Goal: Information Seeking & Learning: Learn about a topic

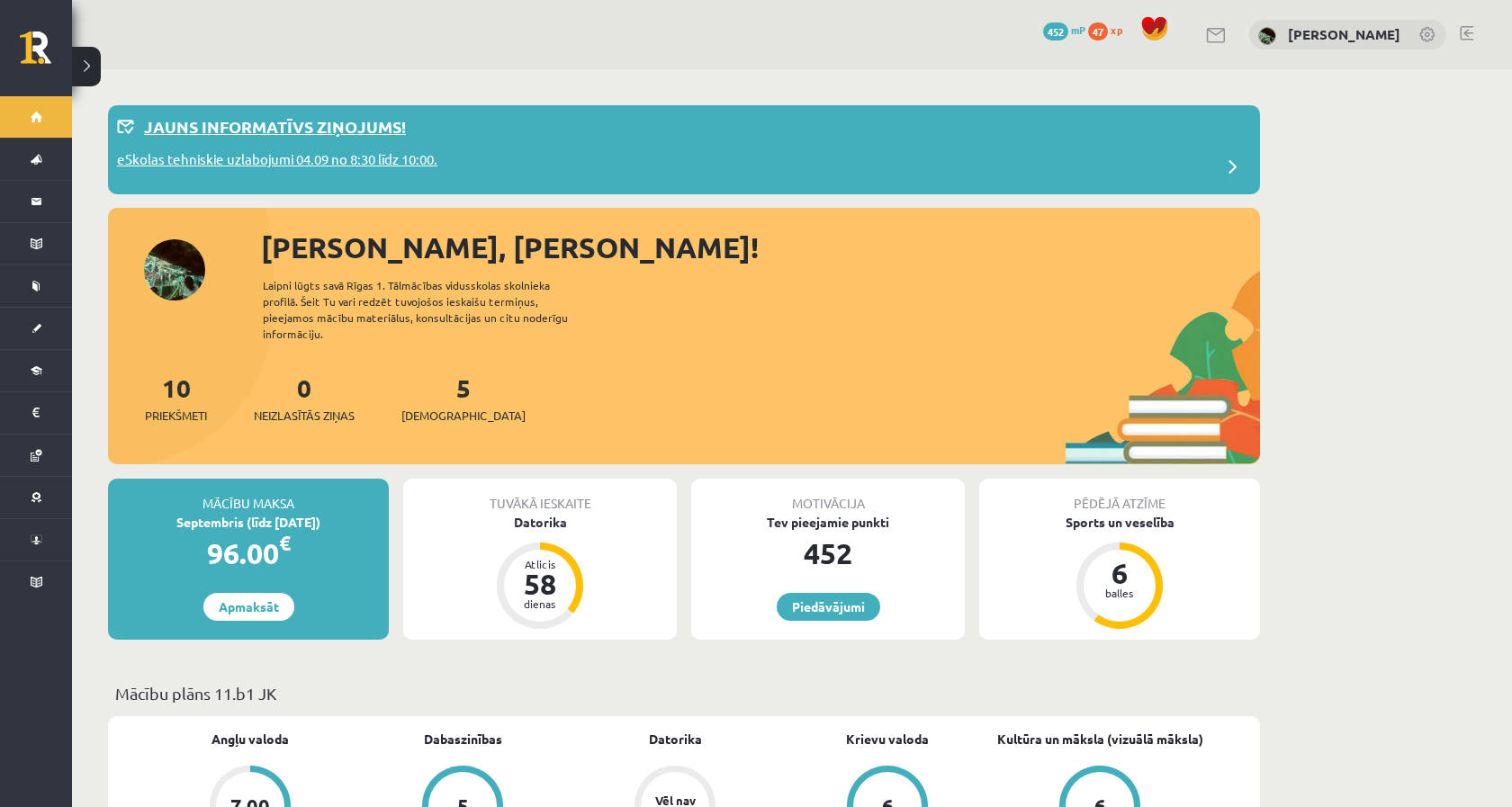
click at [346, 139] on div "Jauns informatīvs ziņojums!" at bounding box center [684, 132] width 1134 height 35
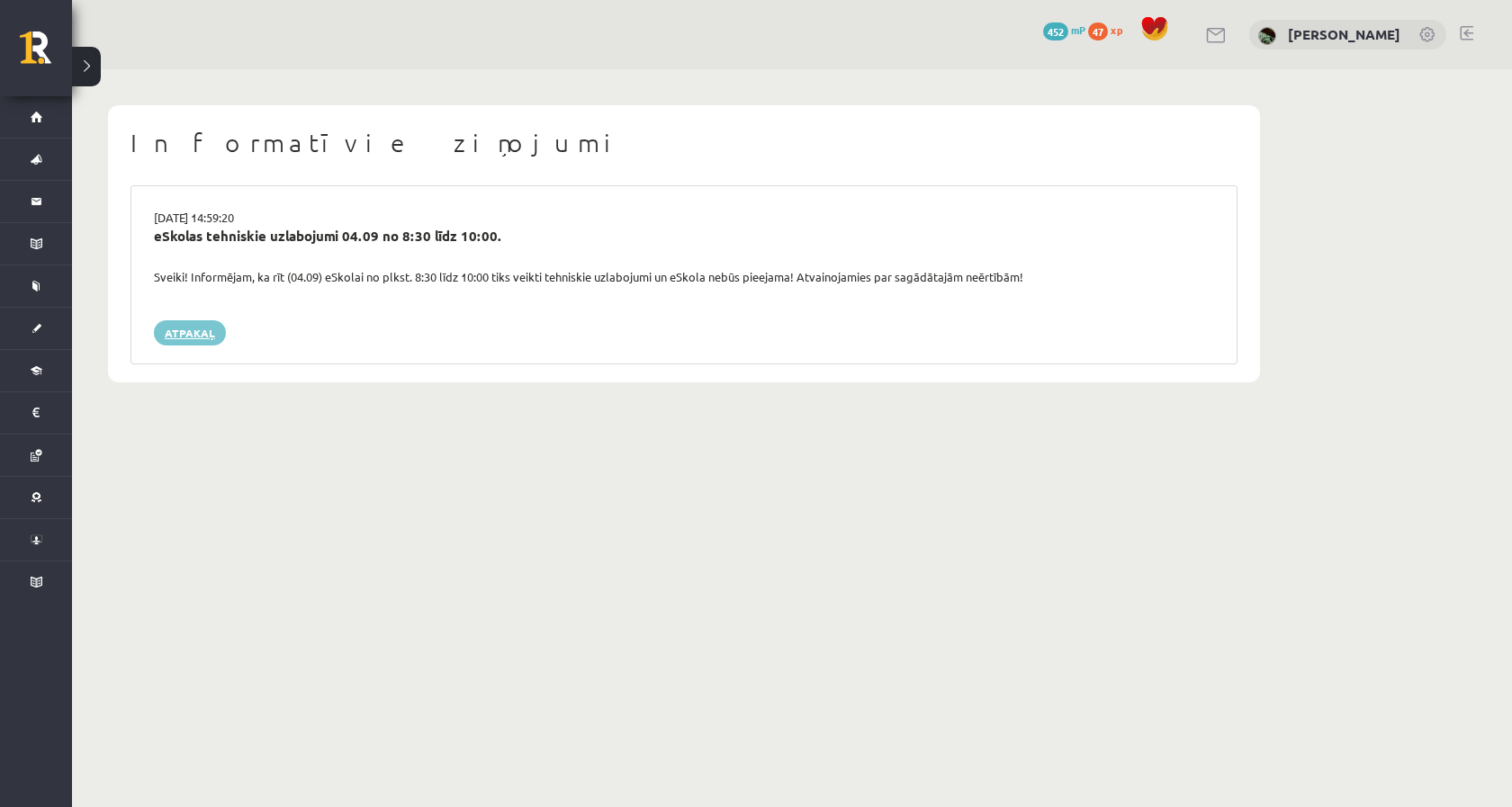
click at [182, 339] on link "Atpakaļ" at bounding box center [190, 333] width 72 height 25
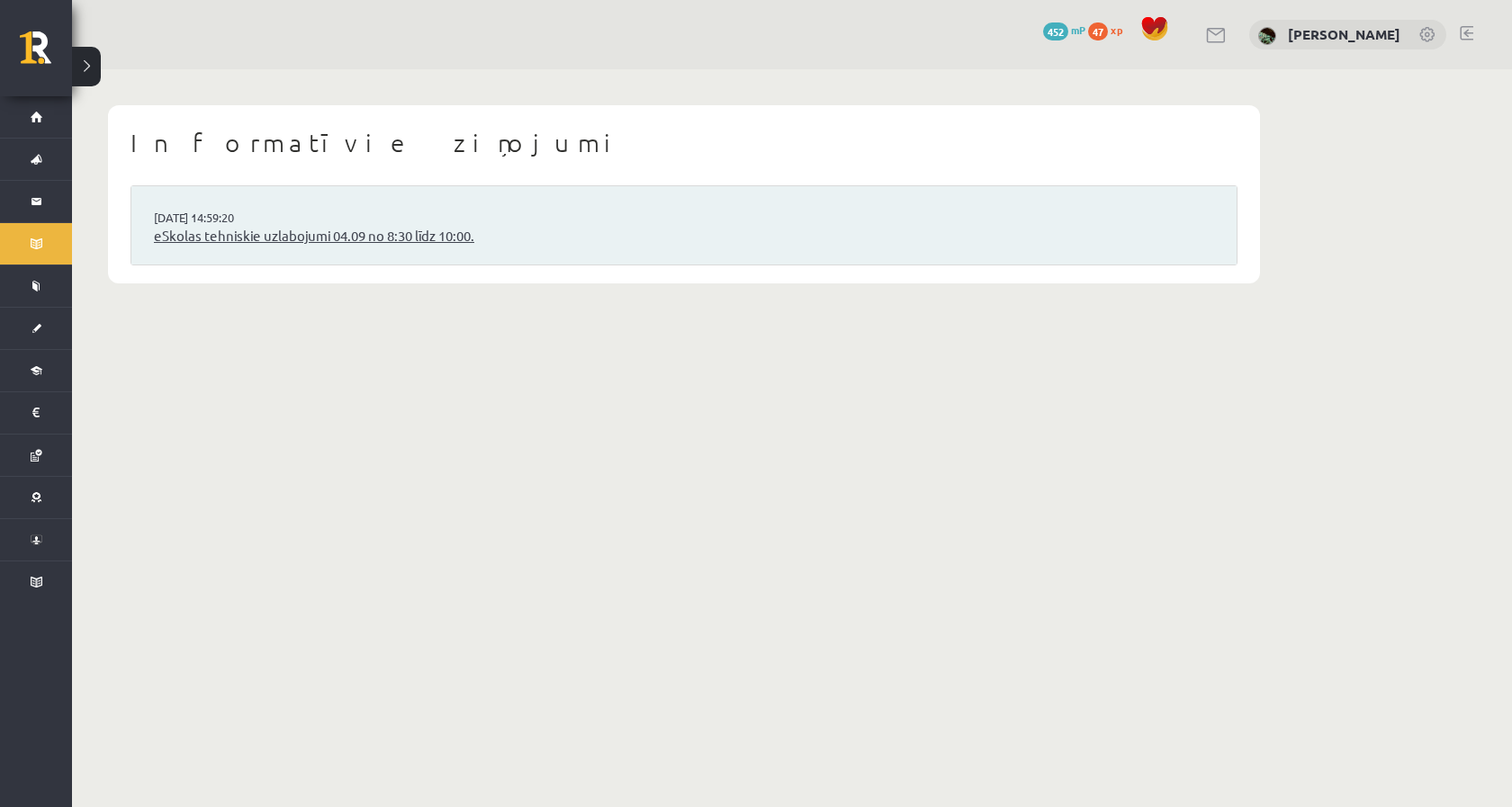
click at [273, 229] on link "eSkolas tehniskie uzlabojumi 04.09 no 8:30 līdz 10:00." at bounding box center [684, 236] width 1060 height 20
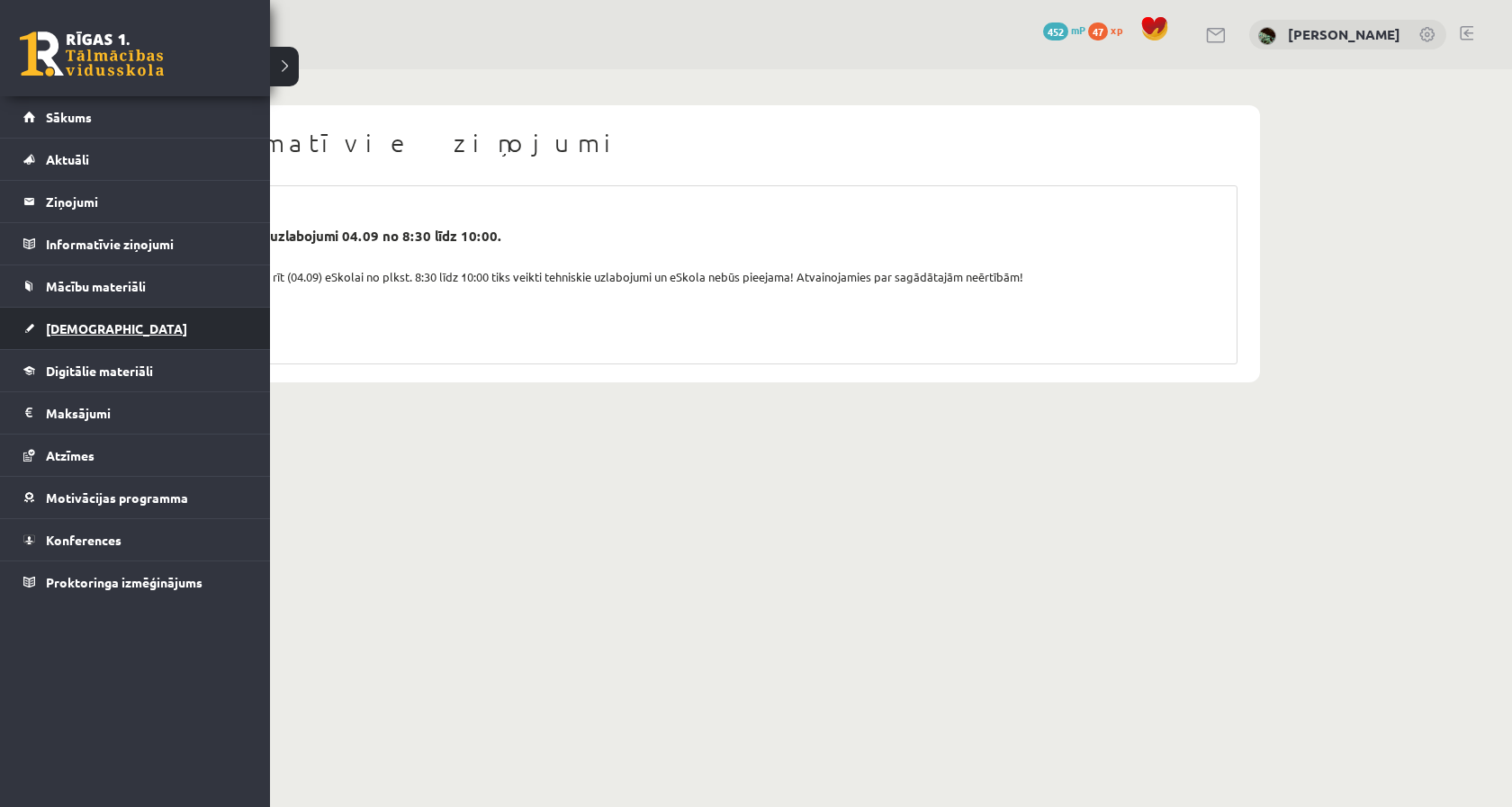
click at [117, 318] on link "[DEMOGRAPHIC_DATA]" at bounding box center [135, 328] width 224 height 42
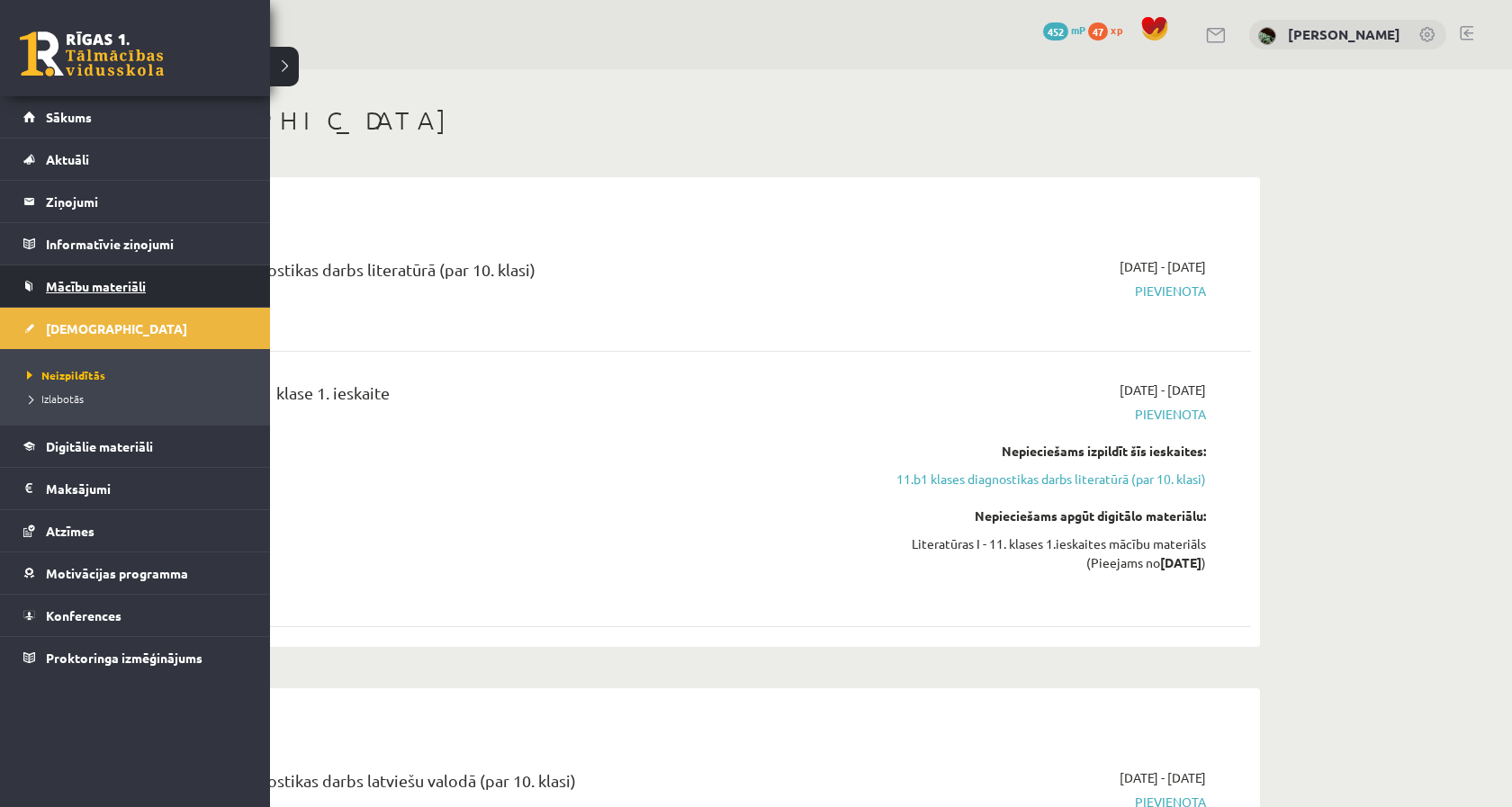
click at [104, 297] on link "Mācību materiāli" at bounding box center [135, 286] width 224 height 42
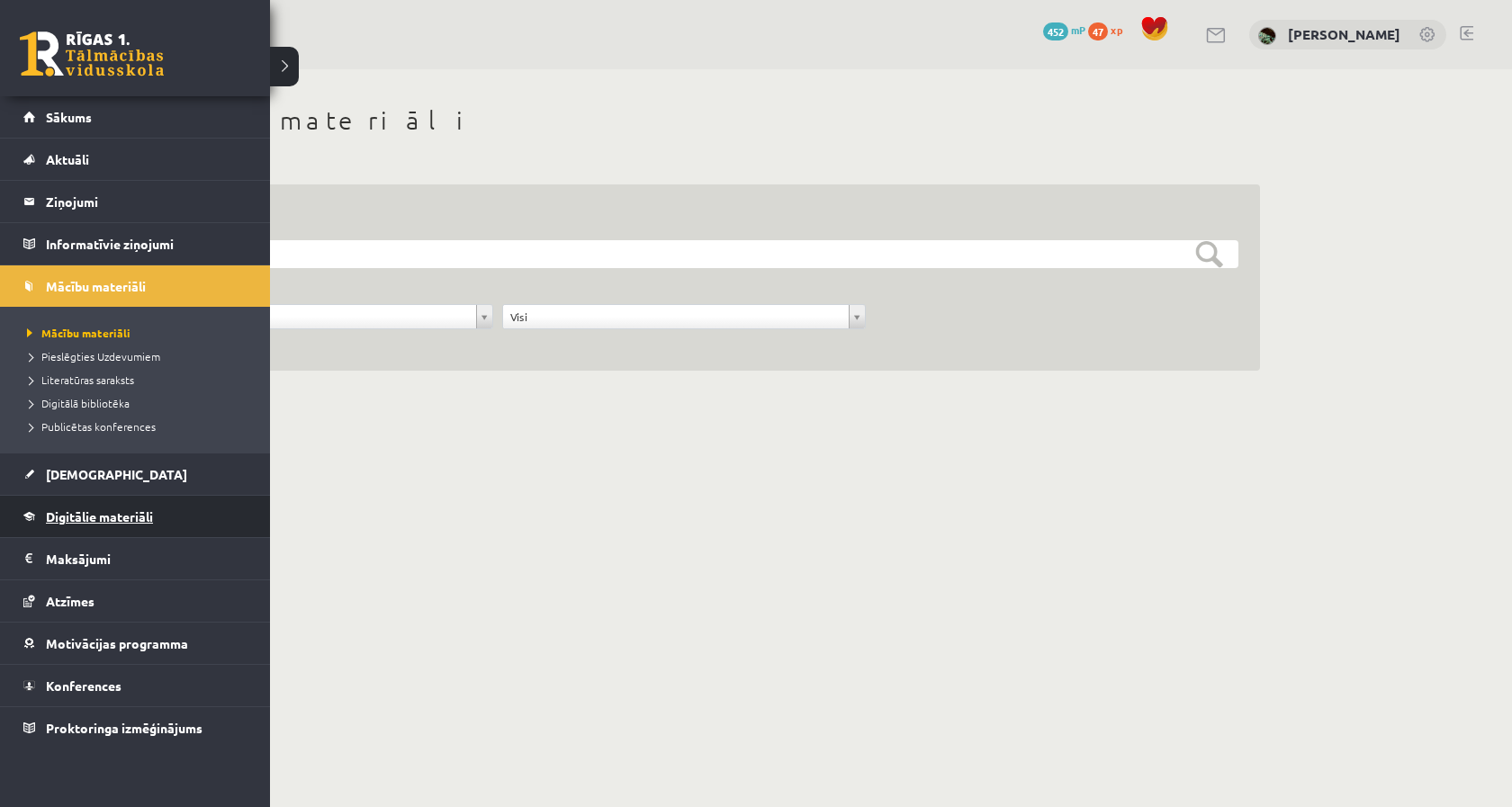
click at [57, 513] on span "Digitālie materiāli" at bounding box center [99, 516] width 107 height 16
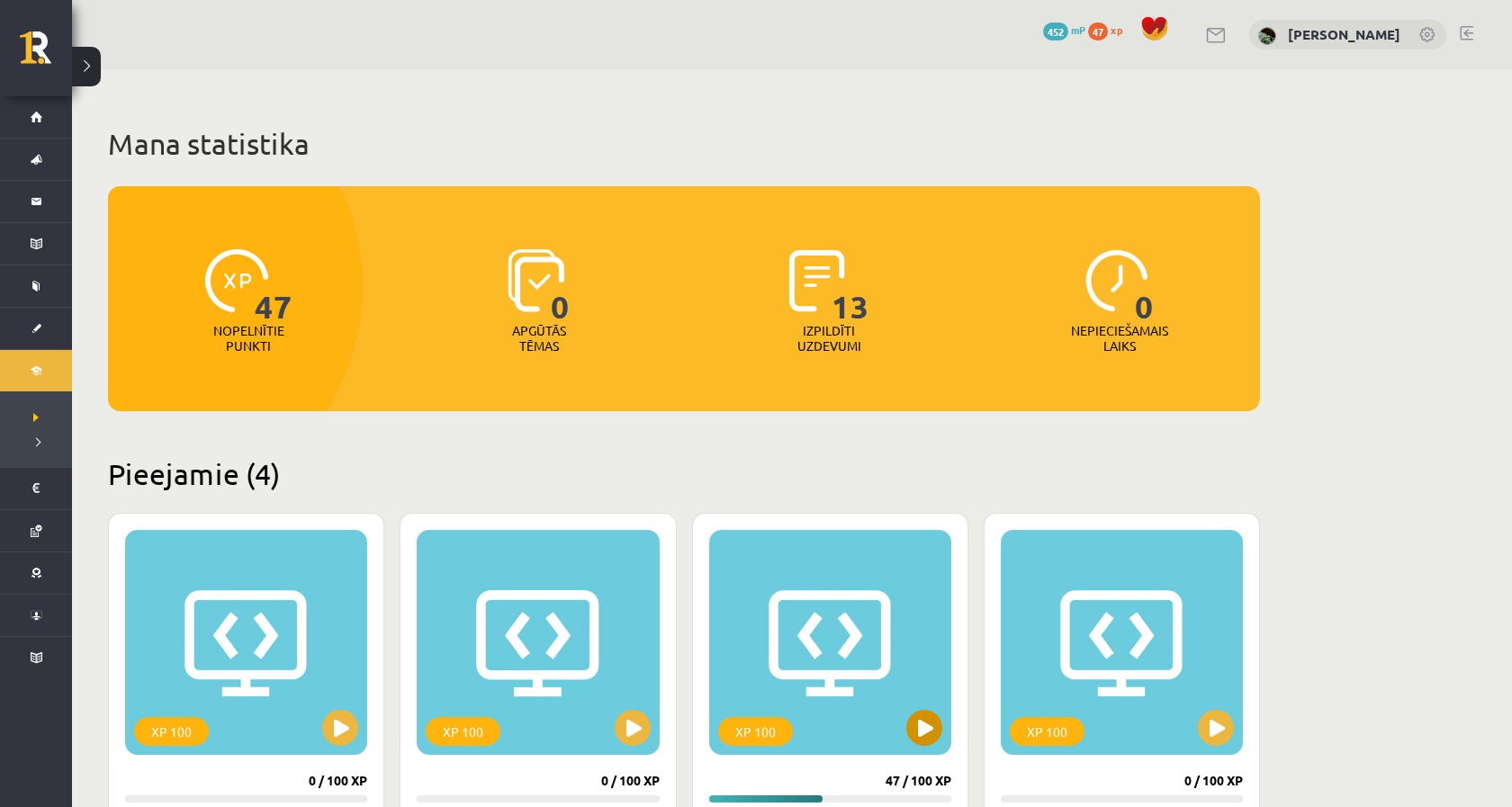
click at [925, 726] on button at bounding box center [924, 727] width 36 height 36
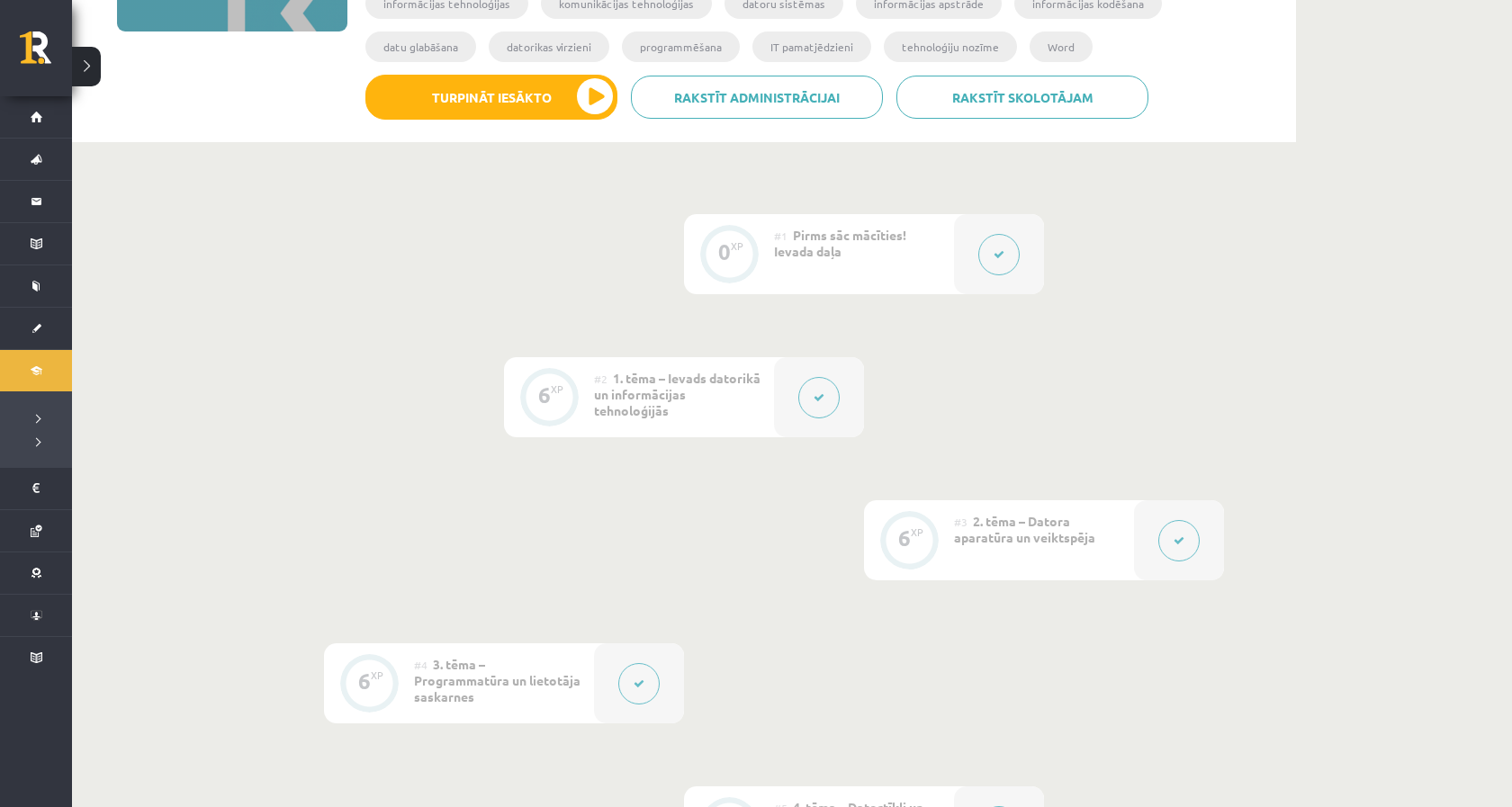
scroll to position [204, 0]
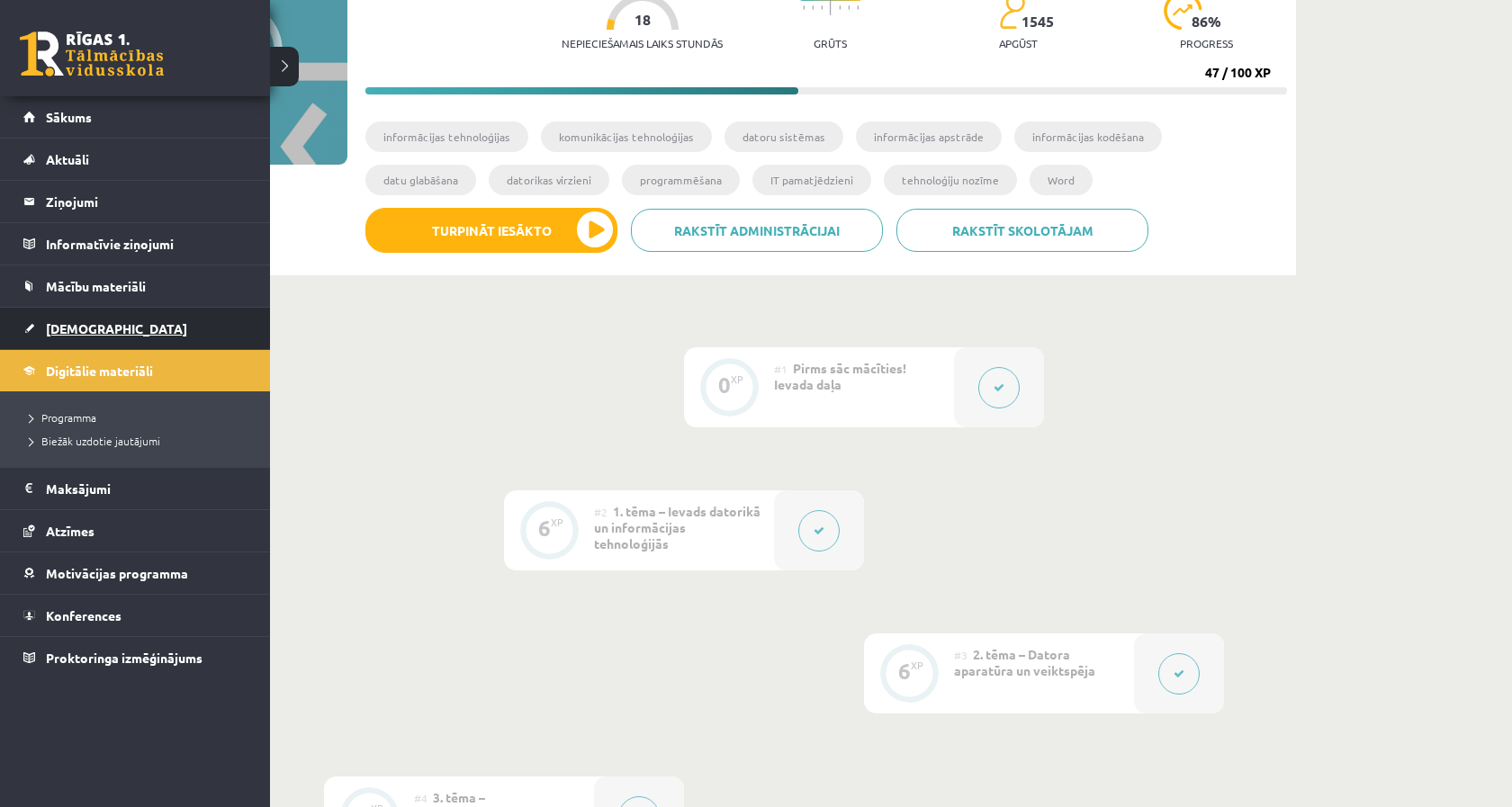
click at [62, 337] on link "[DEMOGRAPHIC_DATA]" at bounding box center [135, 328] width 224 height 42
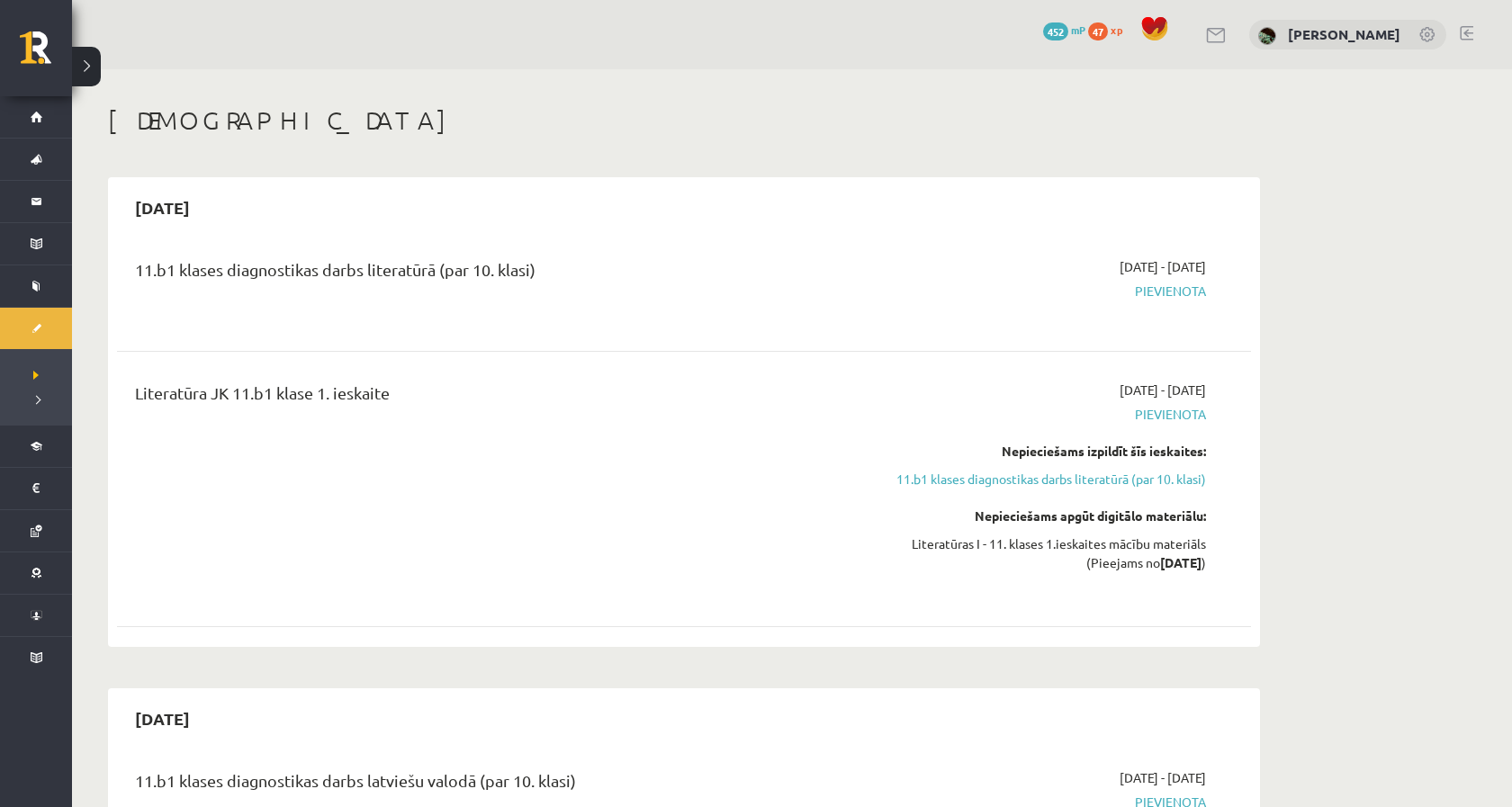
drag, startPoint x: 1071, startPoint y: 271, endPoint x: 1205, endPoint y: 268, distance: 134.0
click at [1205, 268] on span "2025-09-16 - 2025-09-30" at bounding box center [1163, 266] width 86 height 18
click at [1024, 281] on span "Pievienota" at bounding box center [1036, 290] width 340 height 18
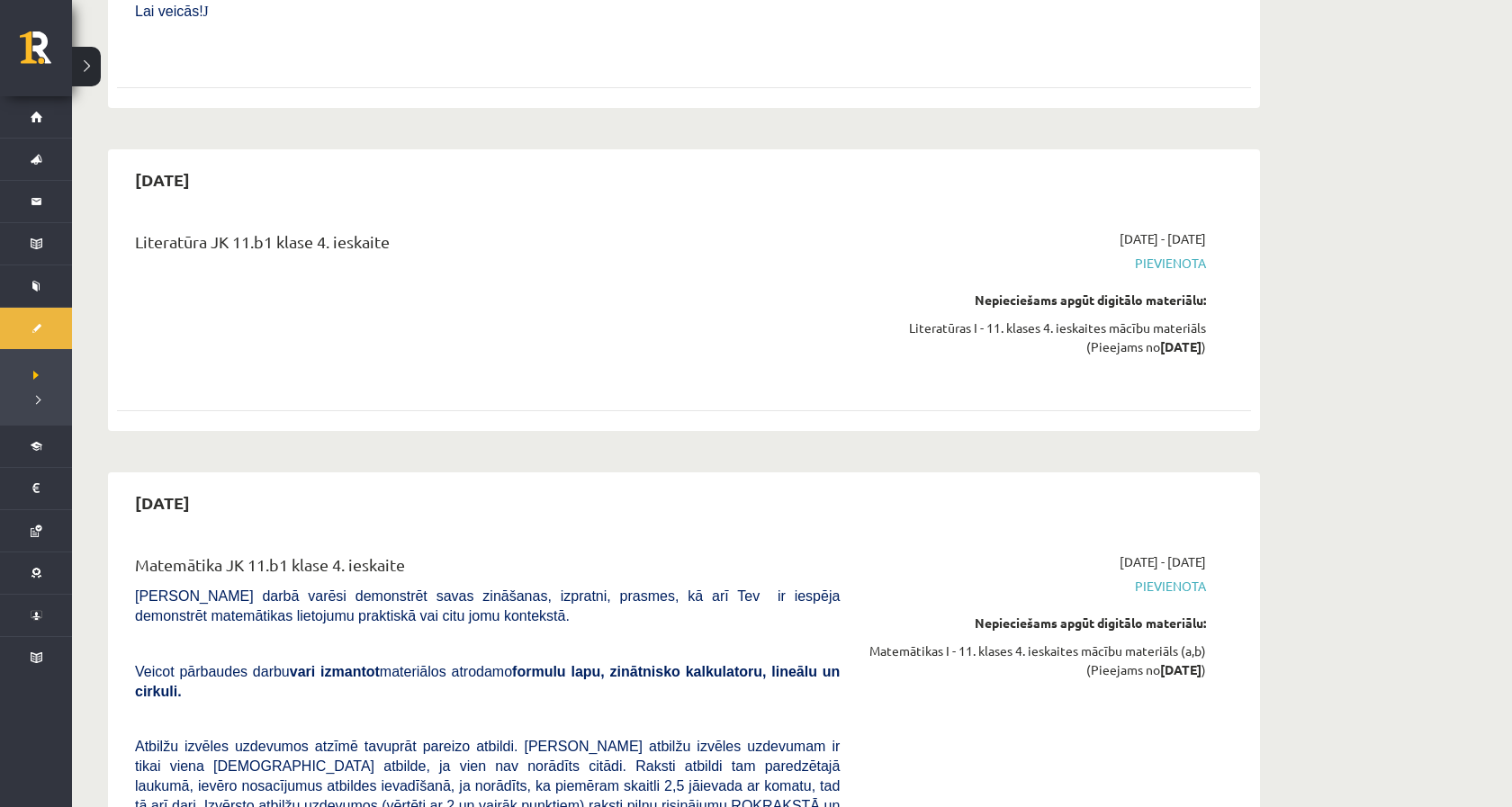
scroll to position [6873, 0]
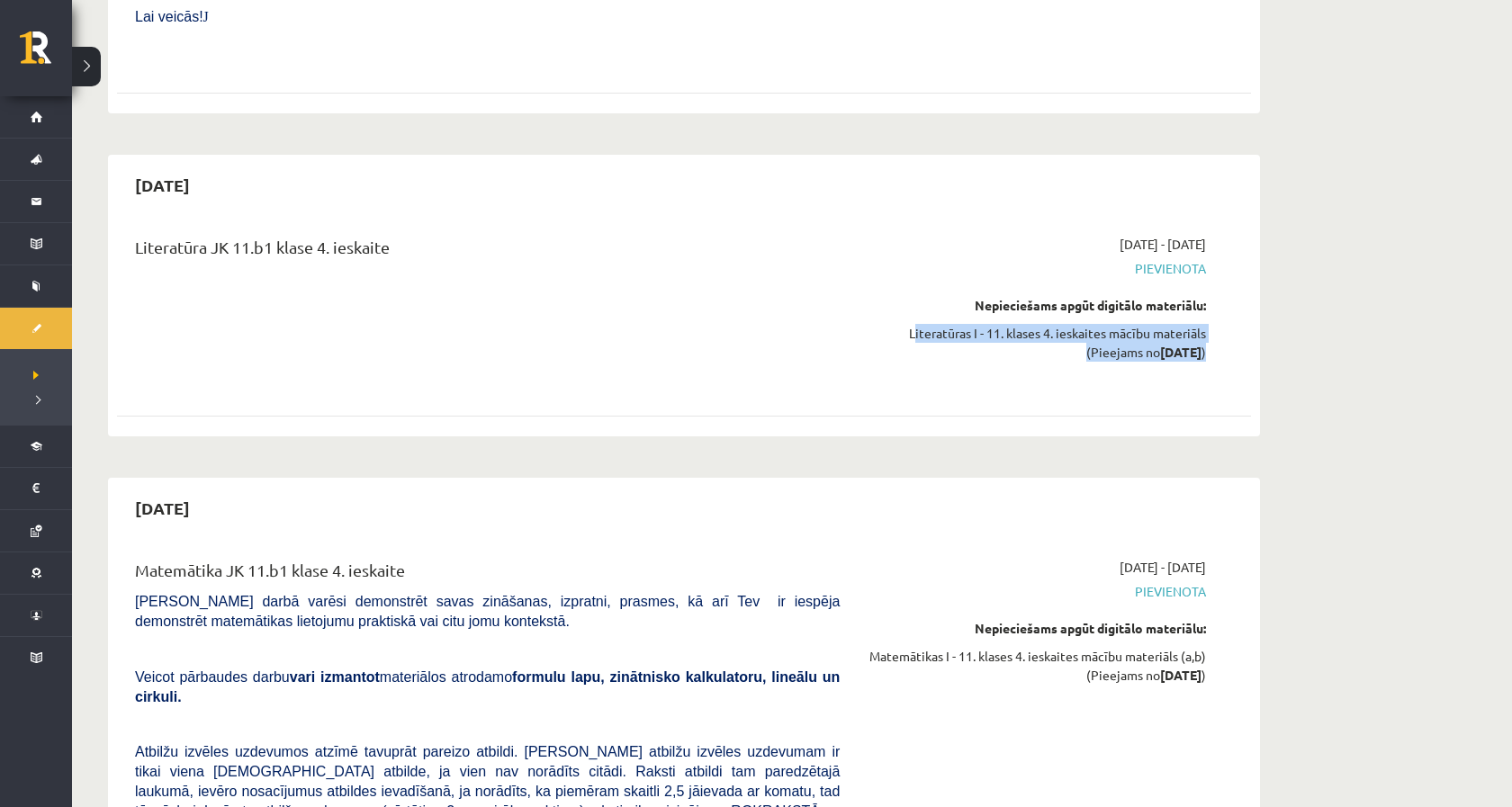
drag, startPoint x: 900, startPoint y: 250, endPoint x: 1210, endPoint y: 255, distance: 310.0
click at [1210, 255] on div "2026-03-01 - 2026-03-15 Pievienota Nepieciešams apgūt digitālo materiālu: Liter…" at bounding box center [1035, 310] width 366 height 152
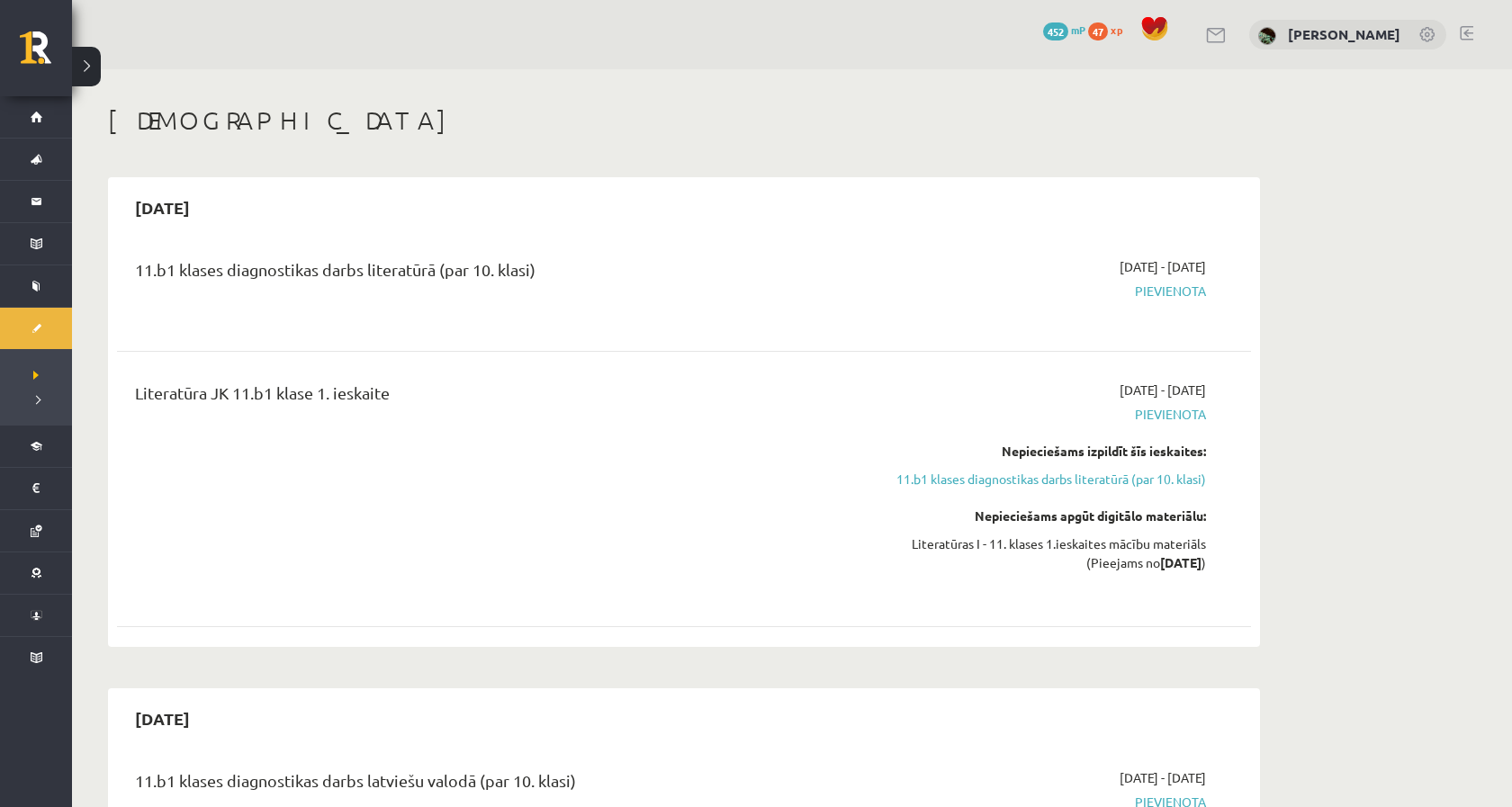
scroll to position [0, 0]
drag, startPoint x: 1068, startPoint y: 387, endPoint x: 1231, endPoint y: 387, distance: 163.0
click at [1232, 387] on div "Literatūra JK 11.b1 klase 1. ieskaite 2025-09-16 - 2025-09-30 Pievienota Nepiec…" at bounding box center [683, 488] width 1098 height 216
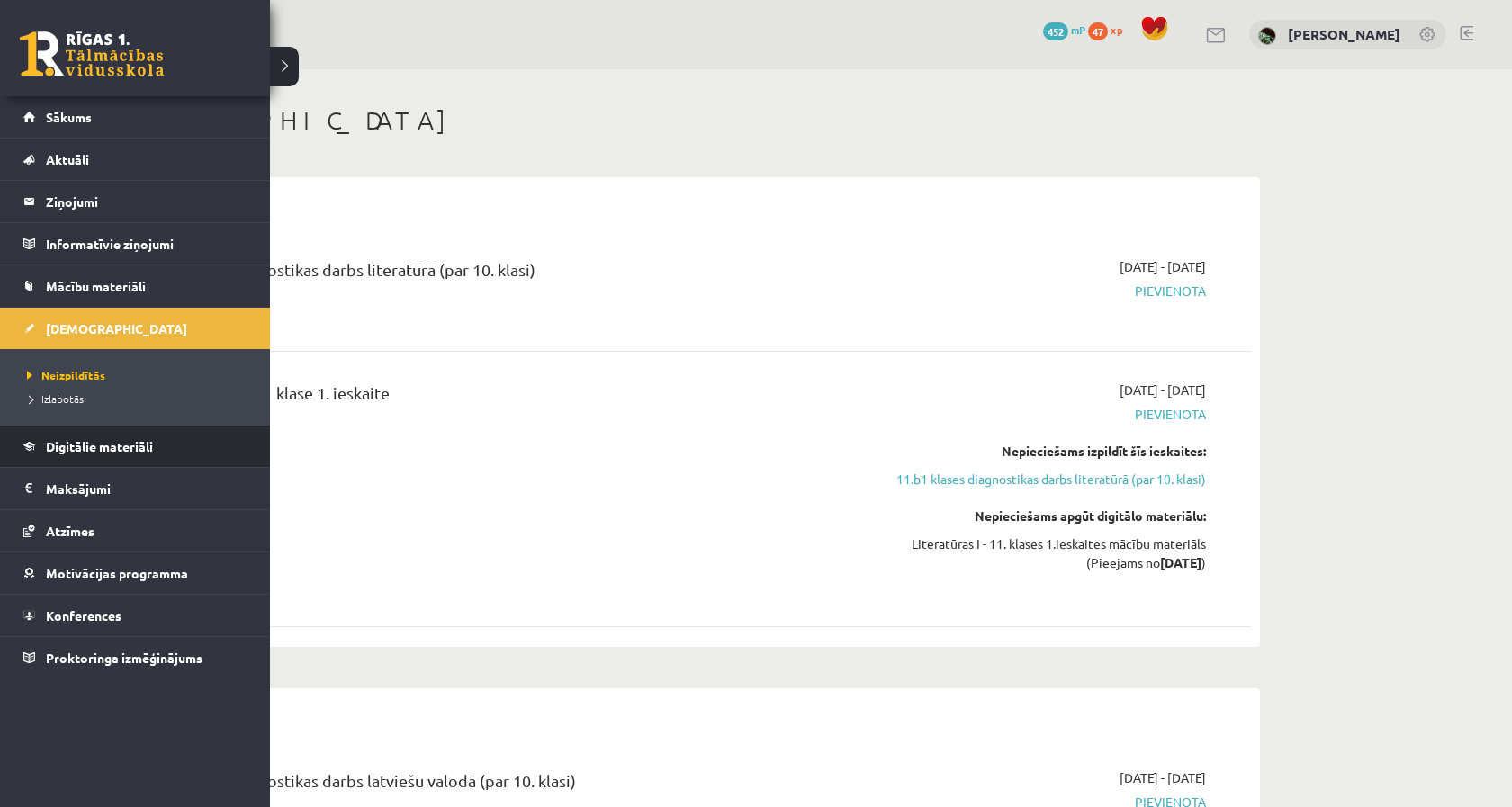
click at [116, 450] on span "Digitālie materiāli" at bounding box center [99, 446] width 107 height 16
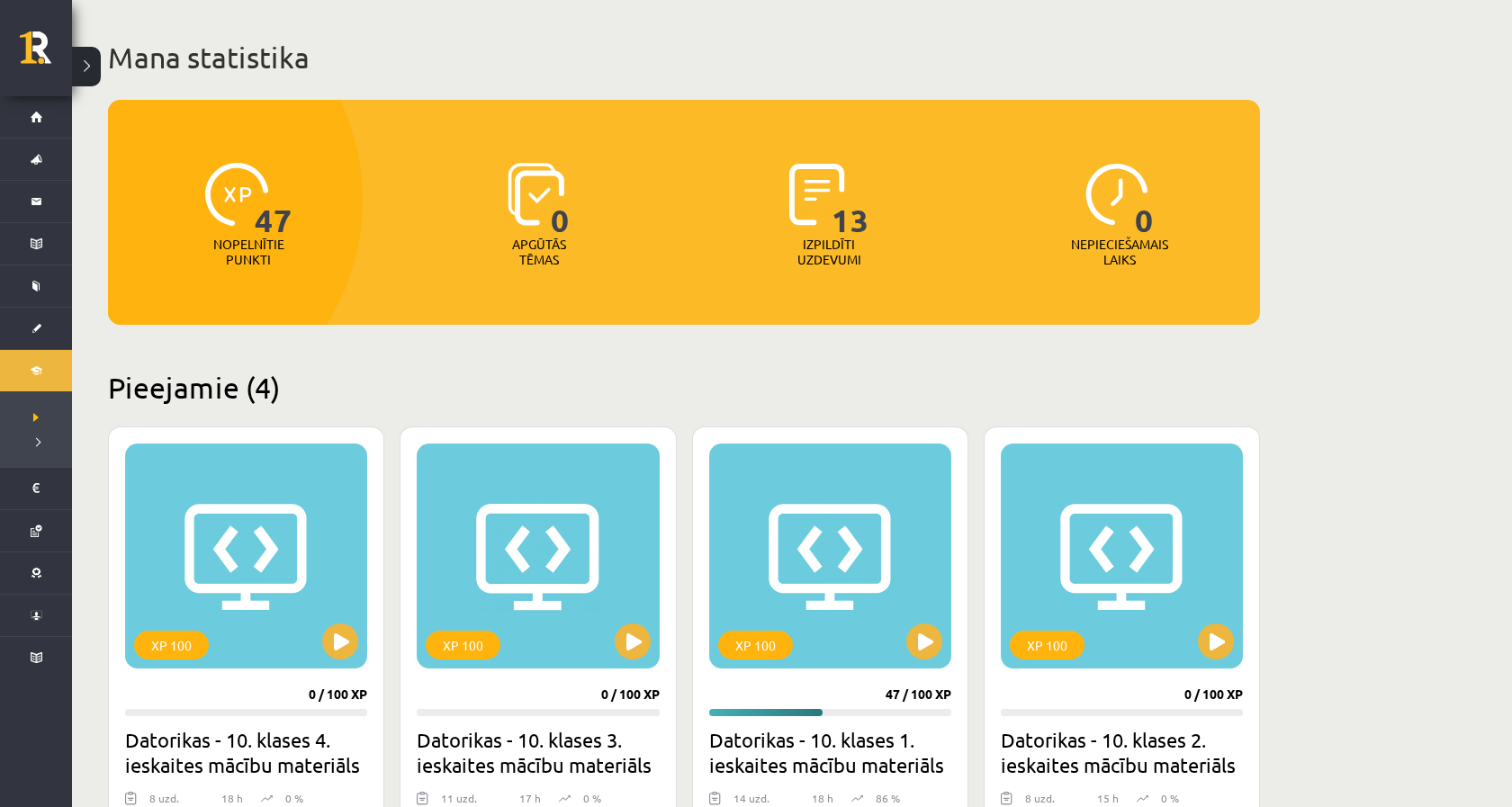
scroll to position [88, 0]
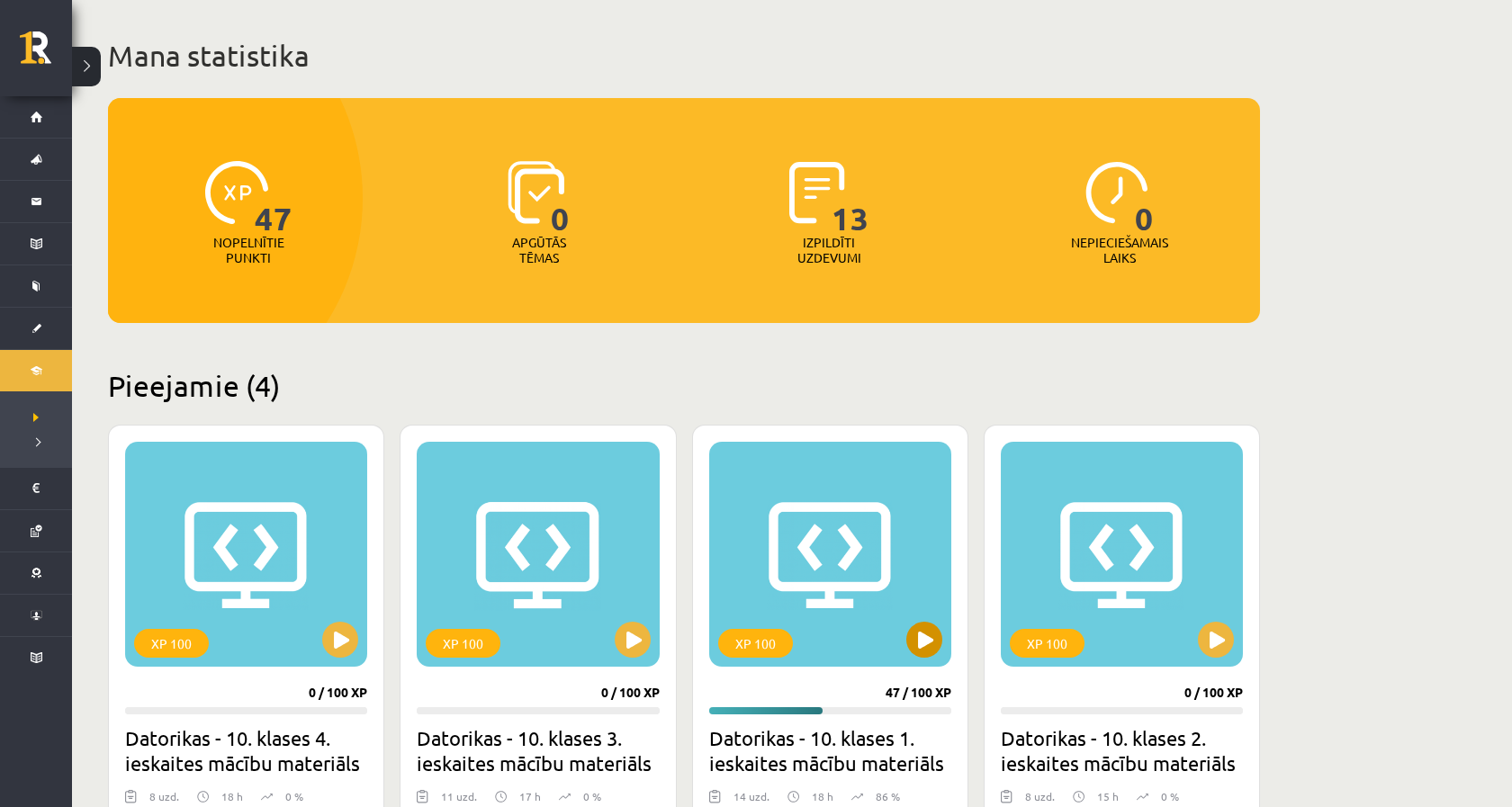
click at [901, 623] on div "XP 100" at bounding box center [830, 554] width 242 height 225
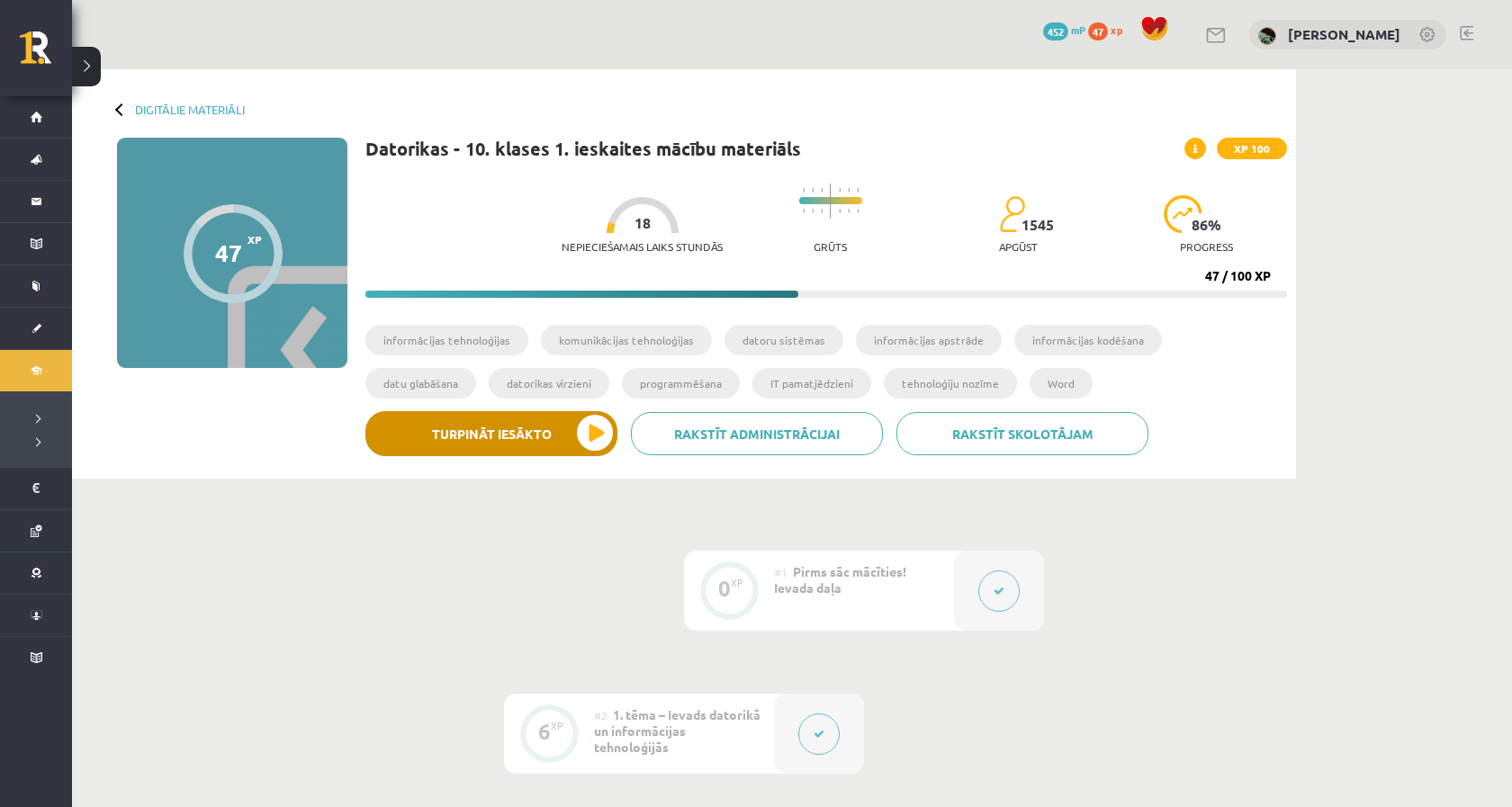
click at [555, 437] on button "Turpināt iesākto" at bounding box center [492, 434] width 252 height 45
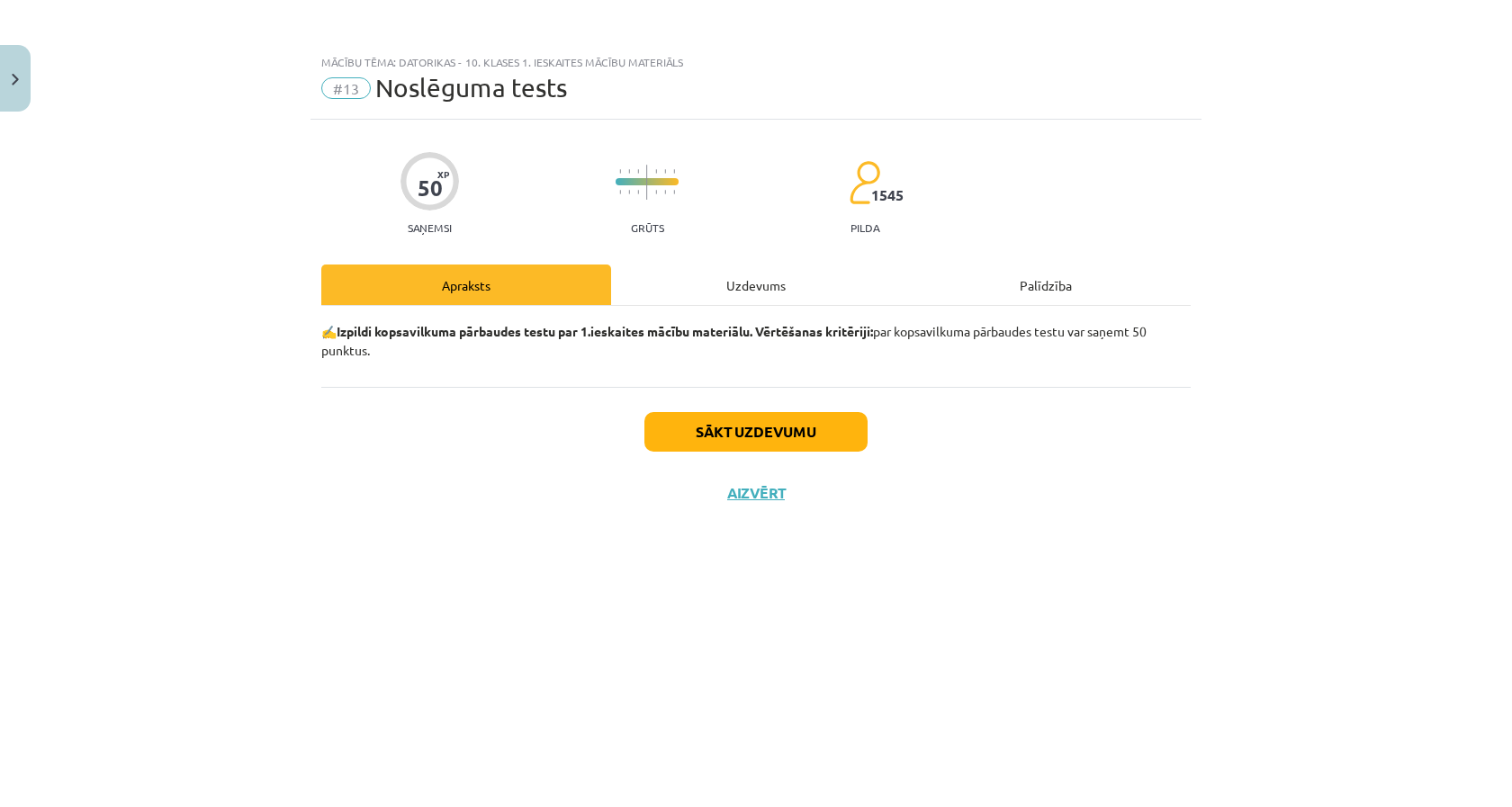
click at [805, 429] on button "Sākt uzdevumu" at bounding box center [756, 432] width 223 height 40
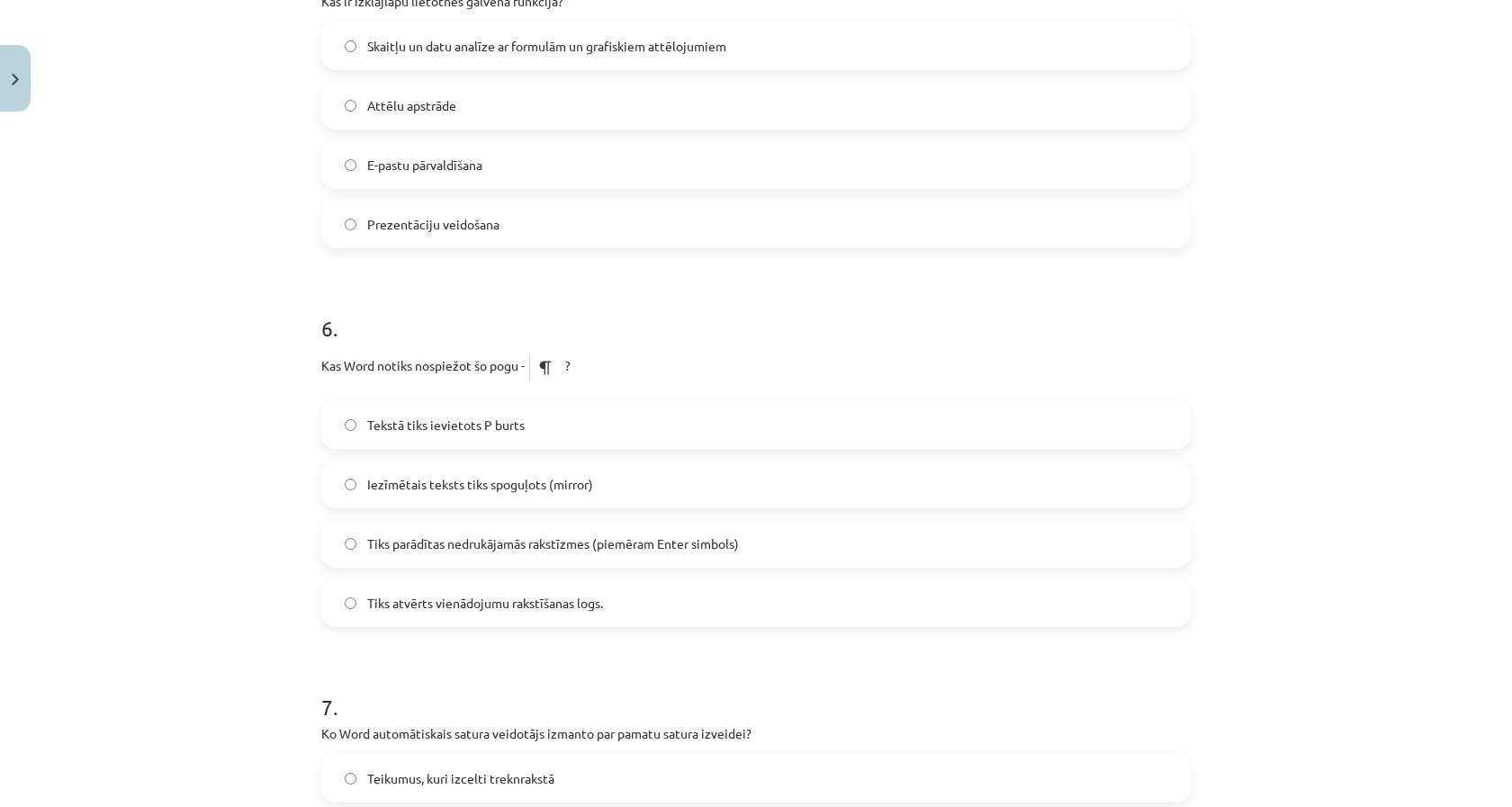
scroll to position [1835, 0]
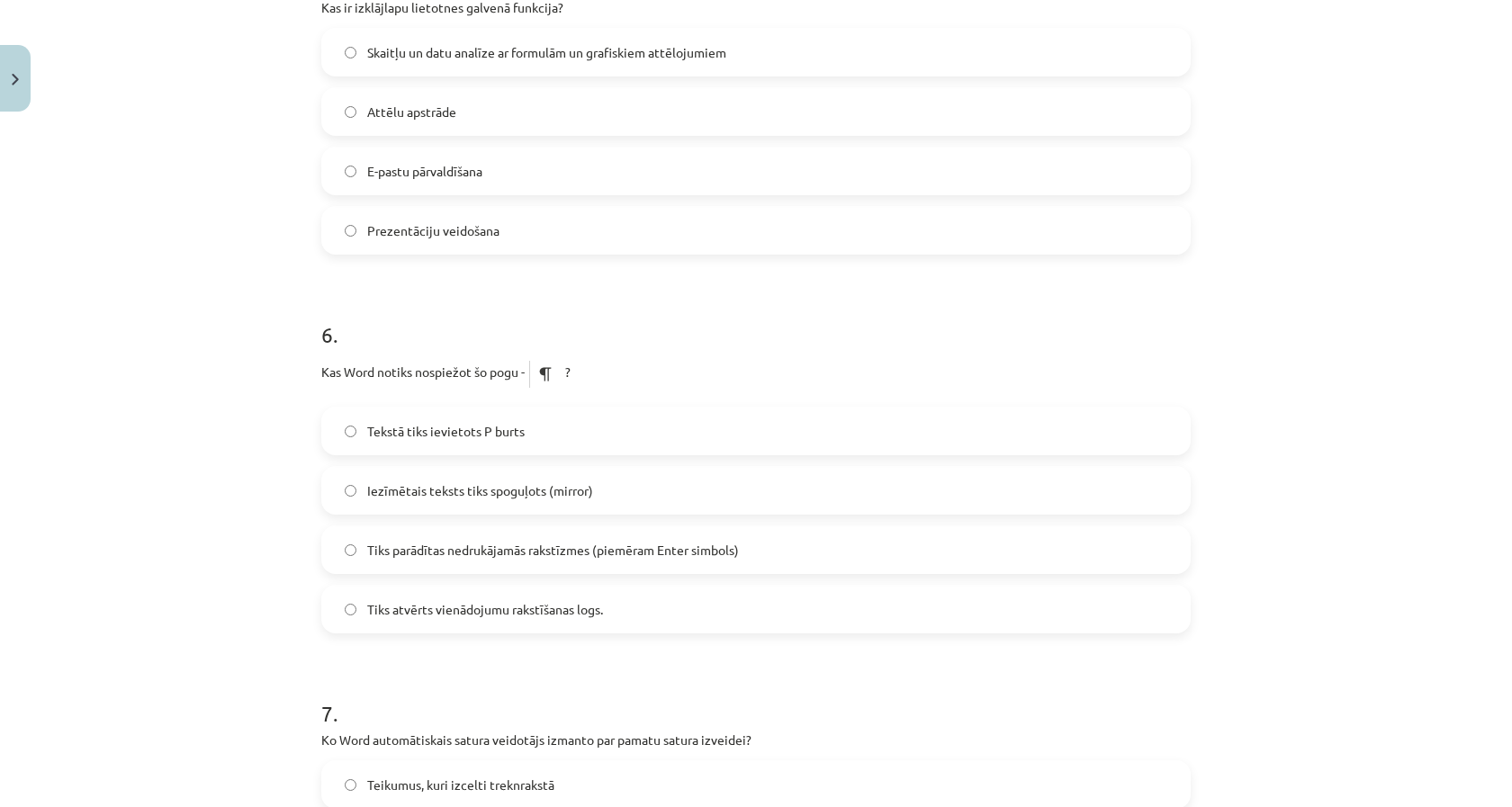
click at [774, 552] on label "Tiks parādītas nedrukājamās rakstīzmes (piemēram Enter simbols)" at bounding box center [756, 549] width 866 height 45
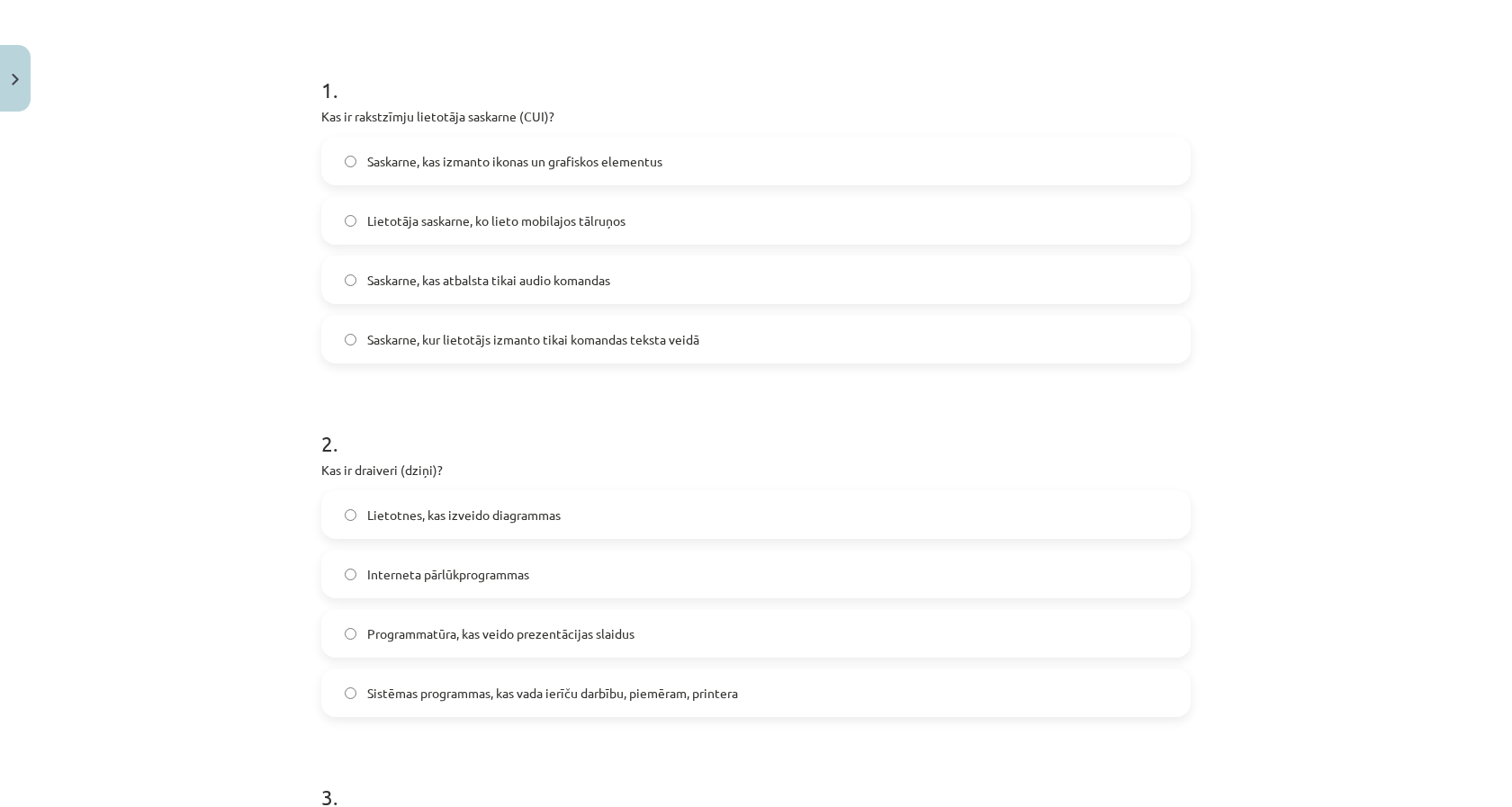
scroll to position [307, 0]
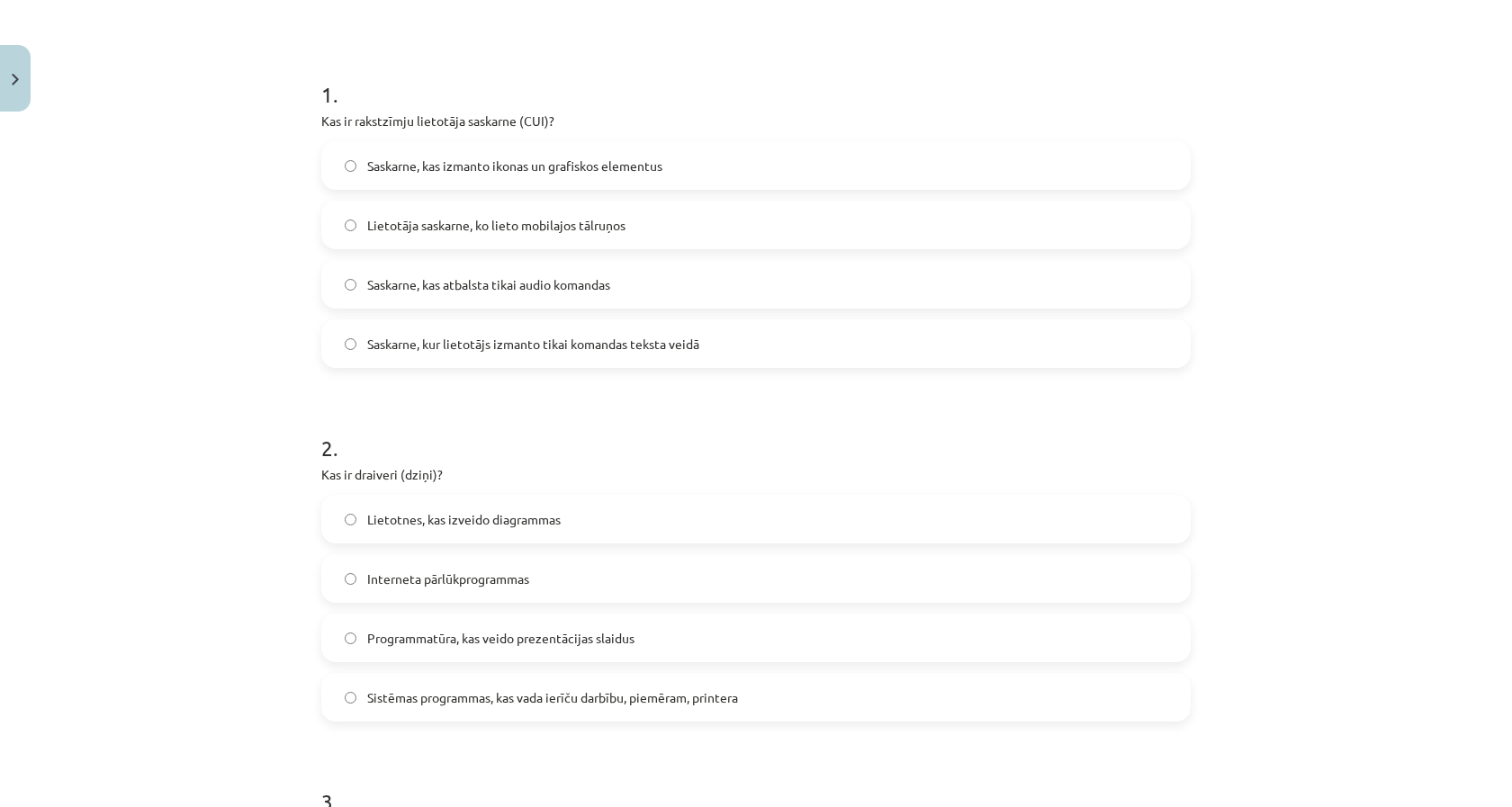
click at [513, 354] on label "Saskarne, kur lietotājs izmanto tikai komandas teksta veidā" at bounding box center [756, 343] width 866 height 45
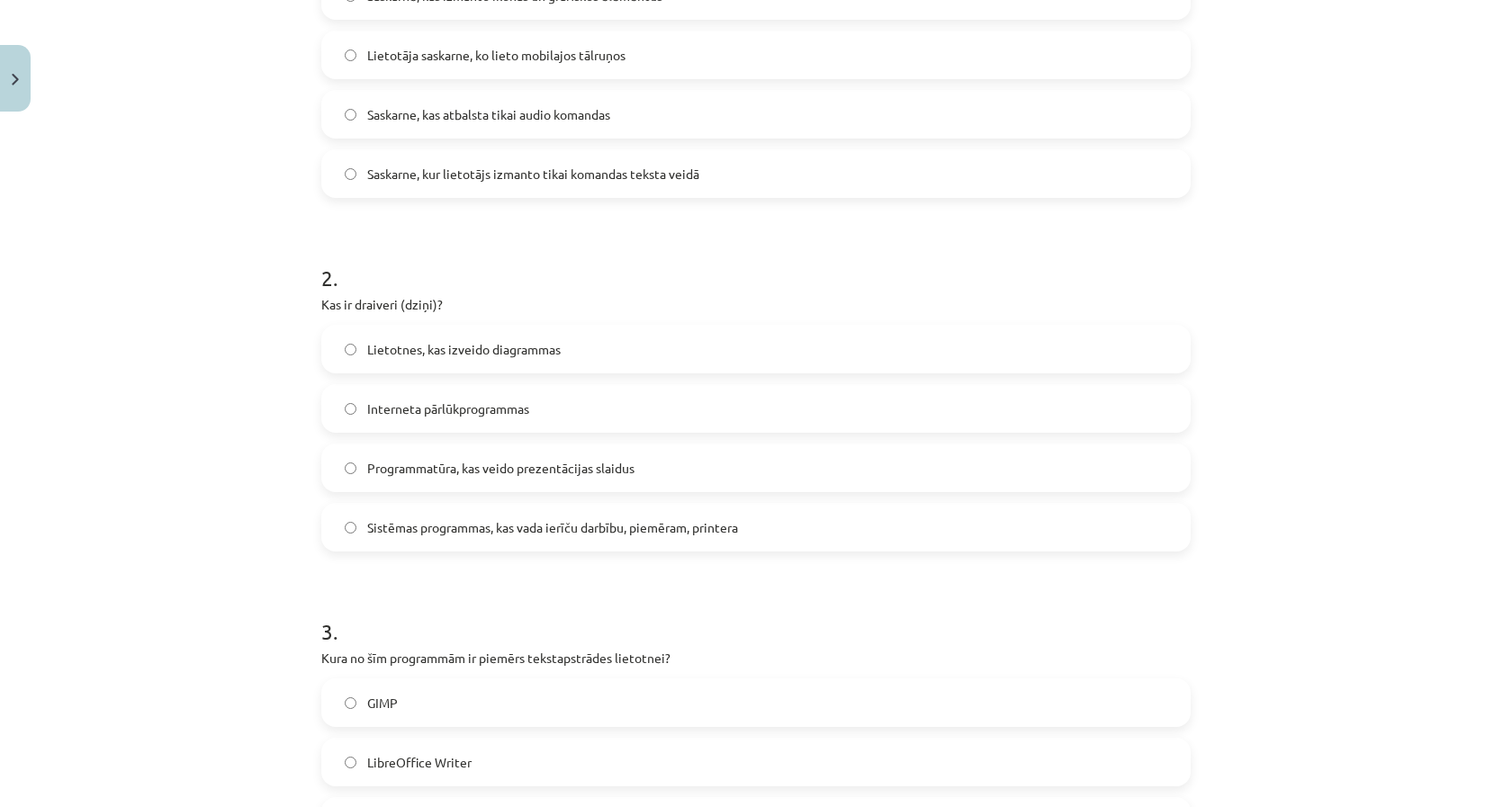
scroll to position [487, 0]
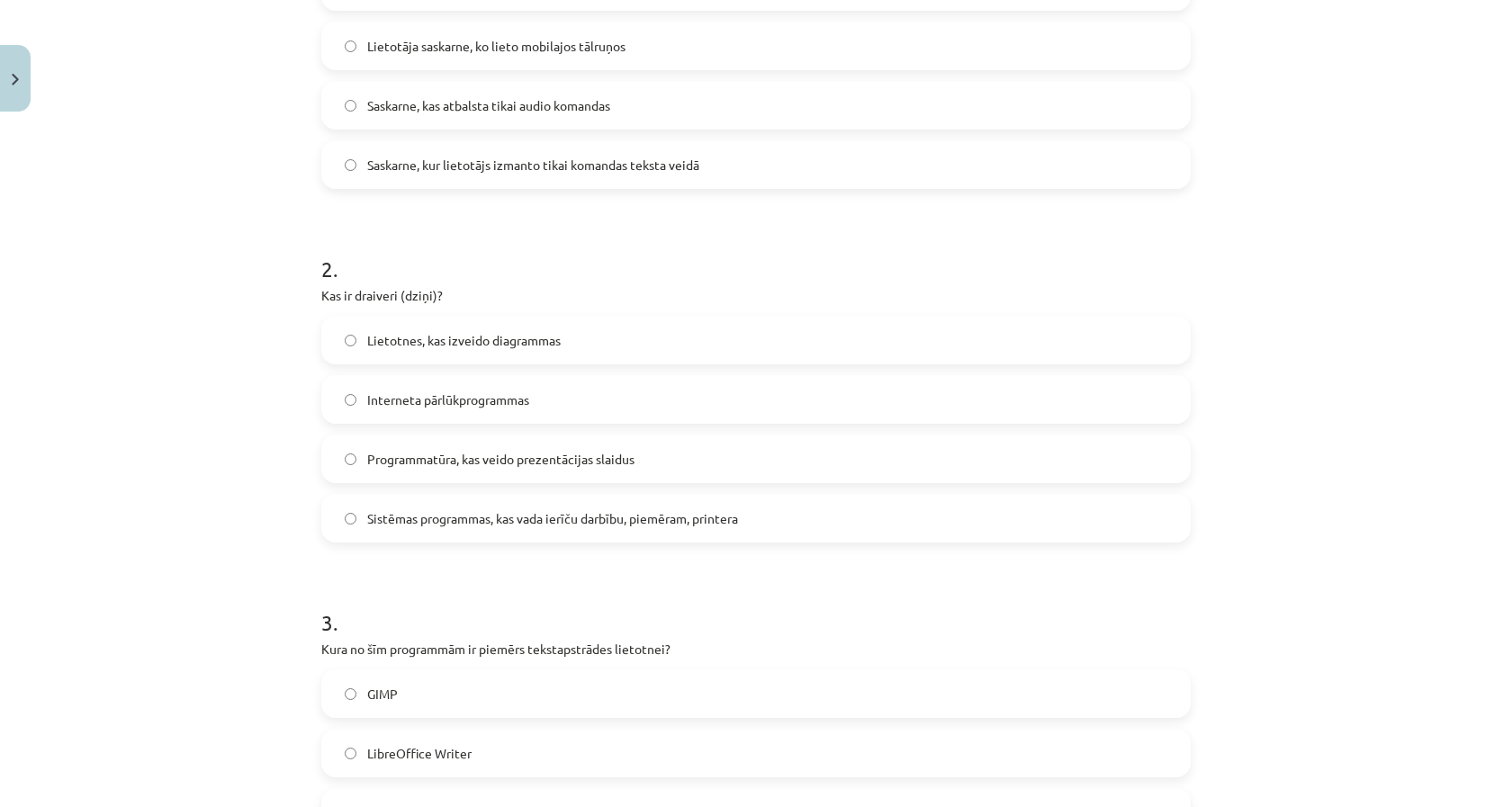
click at [589, 501] on label "Sistēmas programmas, kas vada ierīču darbību, piemēram, printera" at bounding box center [756, 518] width 866 height 45
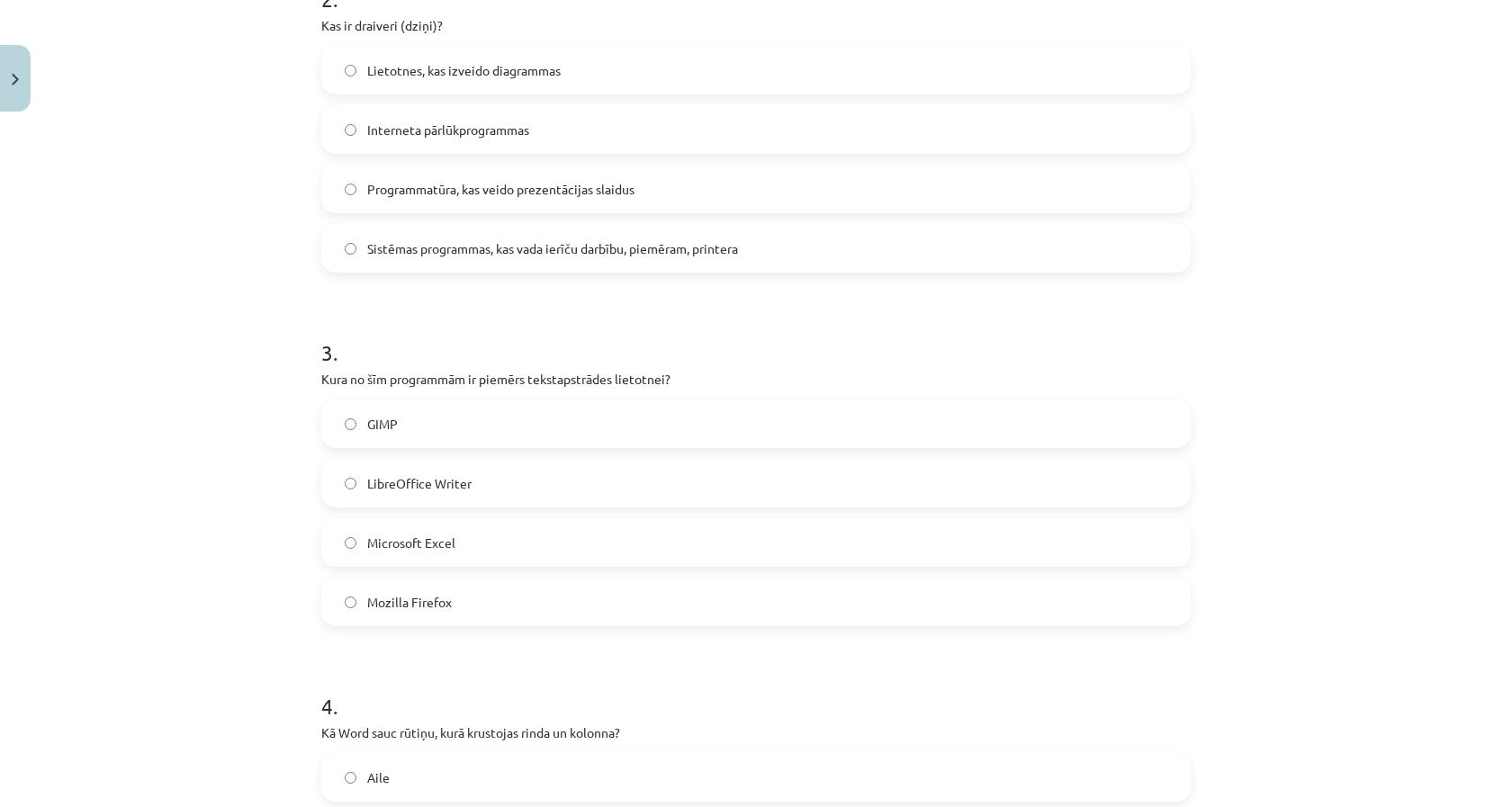
scroll to position [760, 0]
drag, startPoint x: 322, startPoint y: 372, endPoint x: 688, endPoint y: 370, distance: 366.0
click at [688, 370] on p "Kura no šīm programmām ir piemērs tekstapstrādes lietotnei?" at bounding box center [756, 374] width 870 height 18
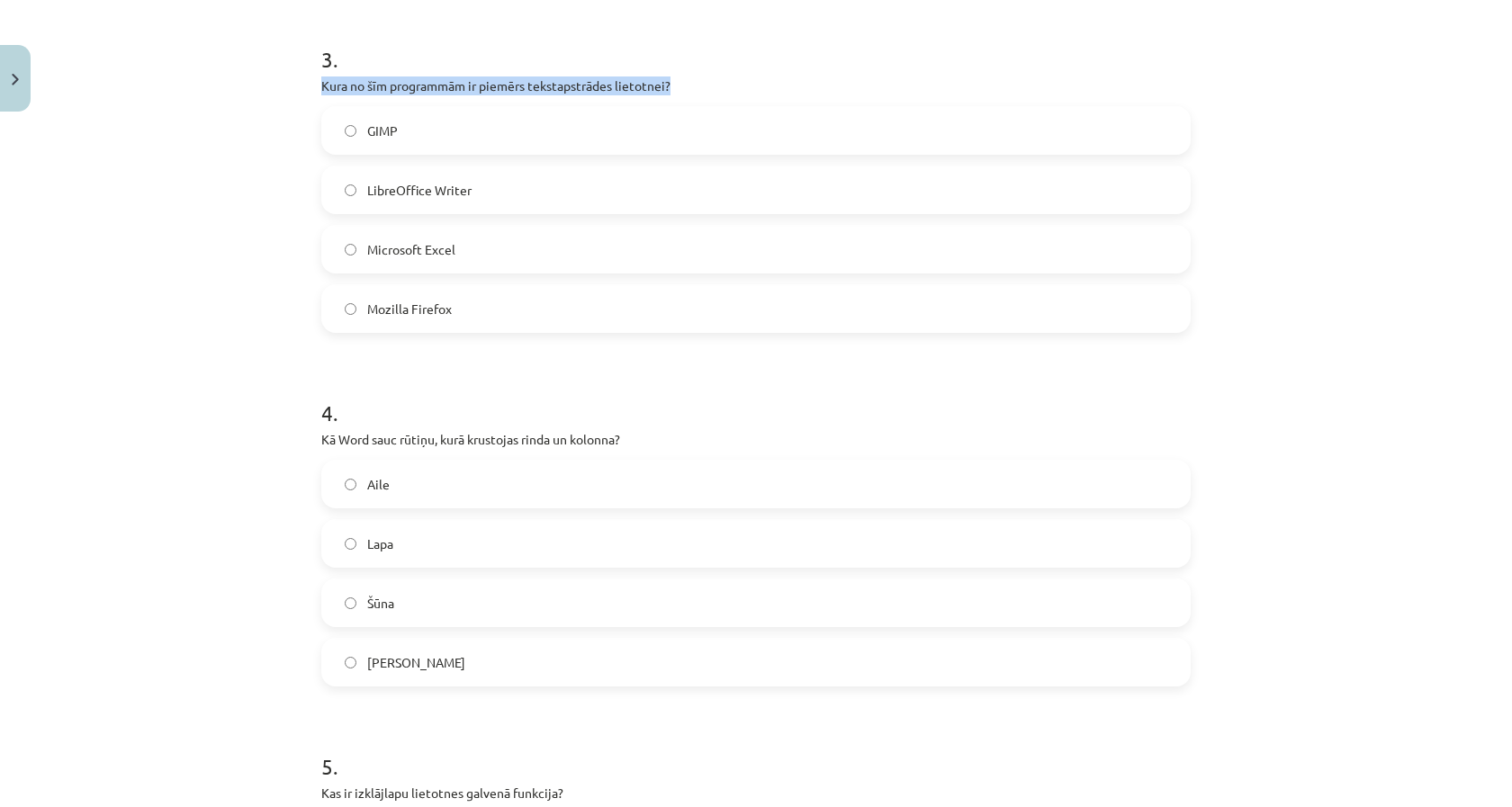
scroll to position [1054, 0]
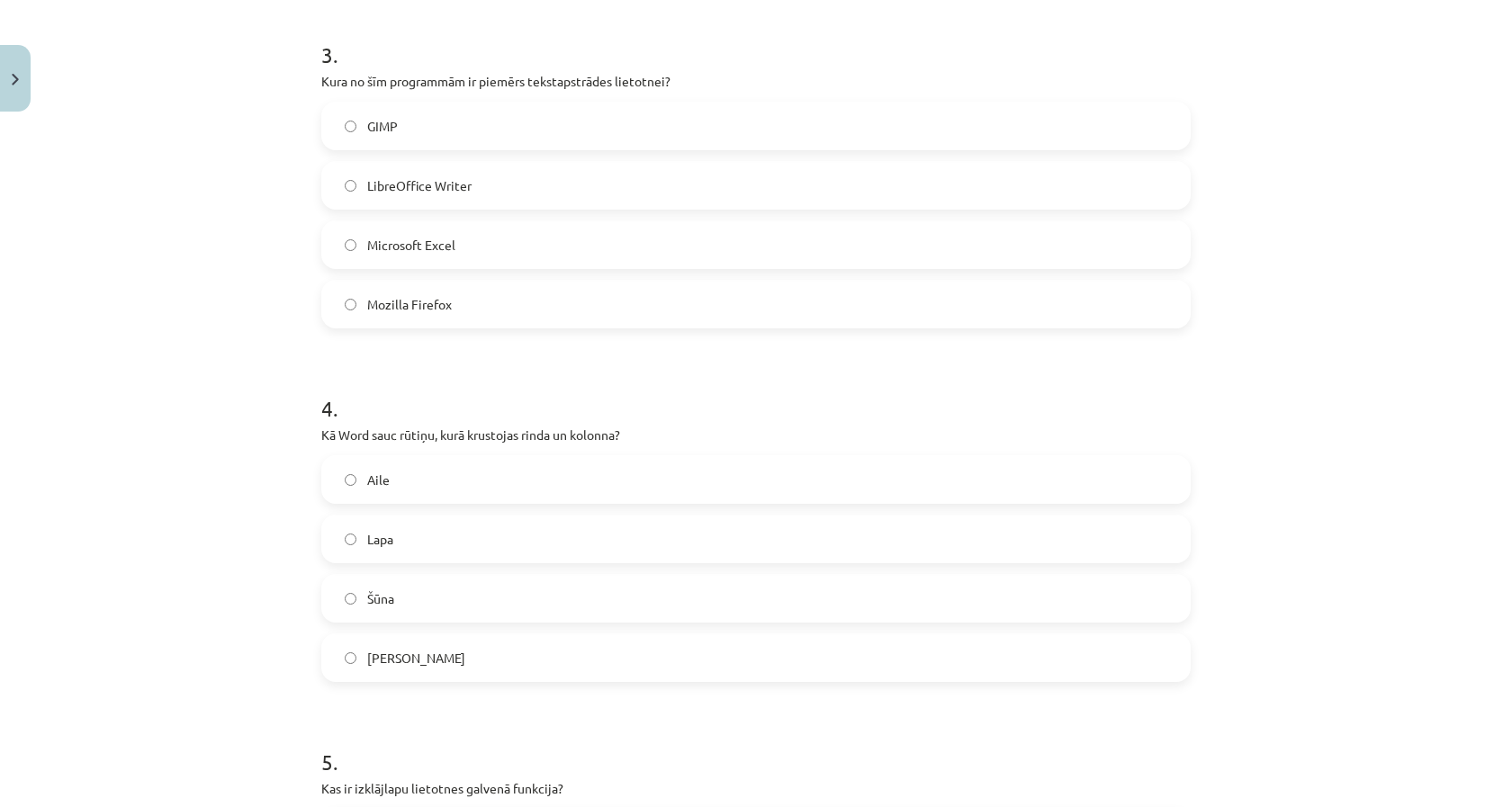
click at [1173, 400] on h1 "4 ." at bounding box center [756, 392] width 870 height 55
click at [486, 203] on label "LibreOffice Writer" at bounding box center [756, 185] width 866 height 45
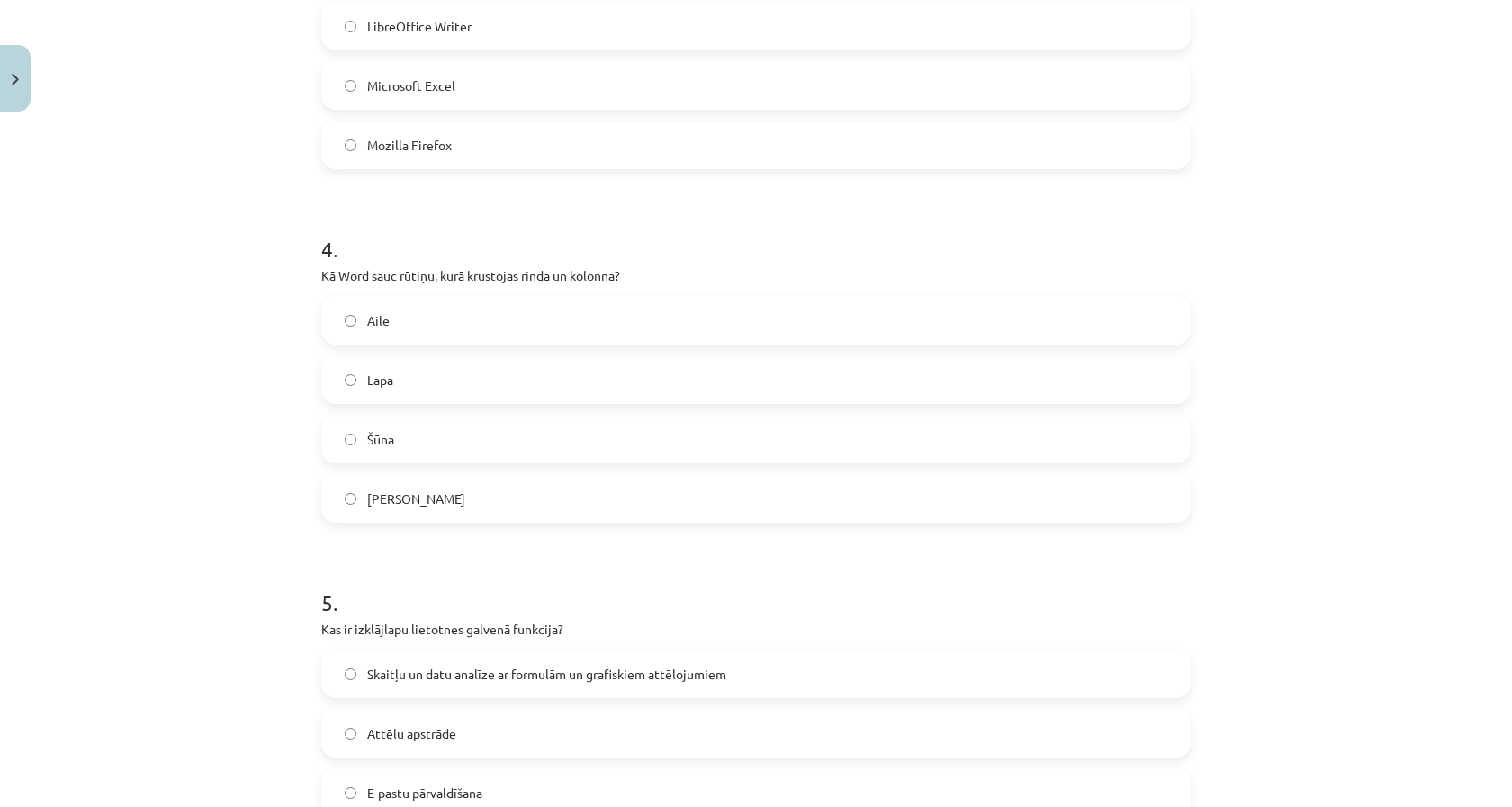
scroll to position [1217, 0]
click at [452, 317] on label "Aile" at bounding box center [756, 316] width 866 height 45
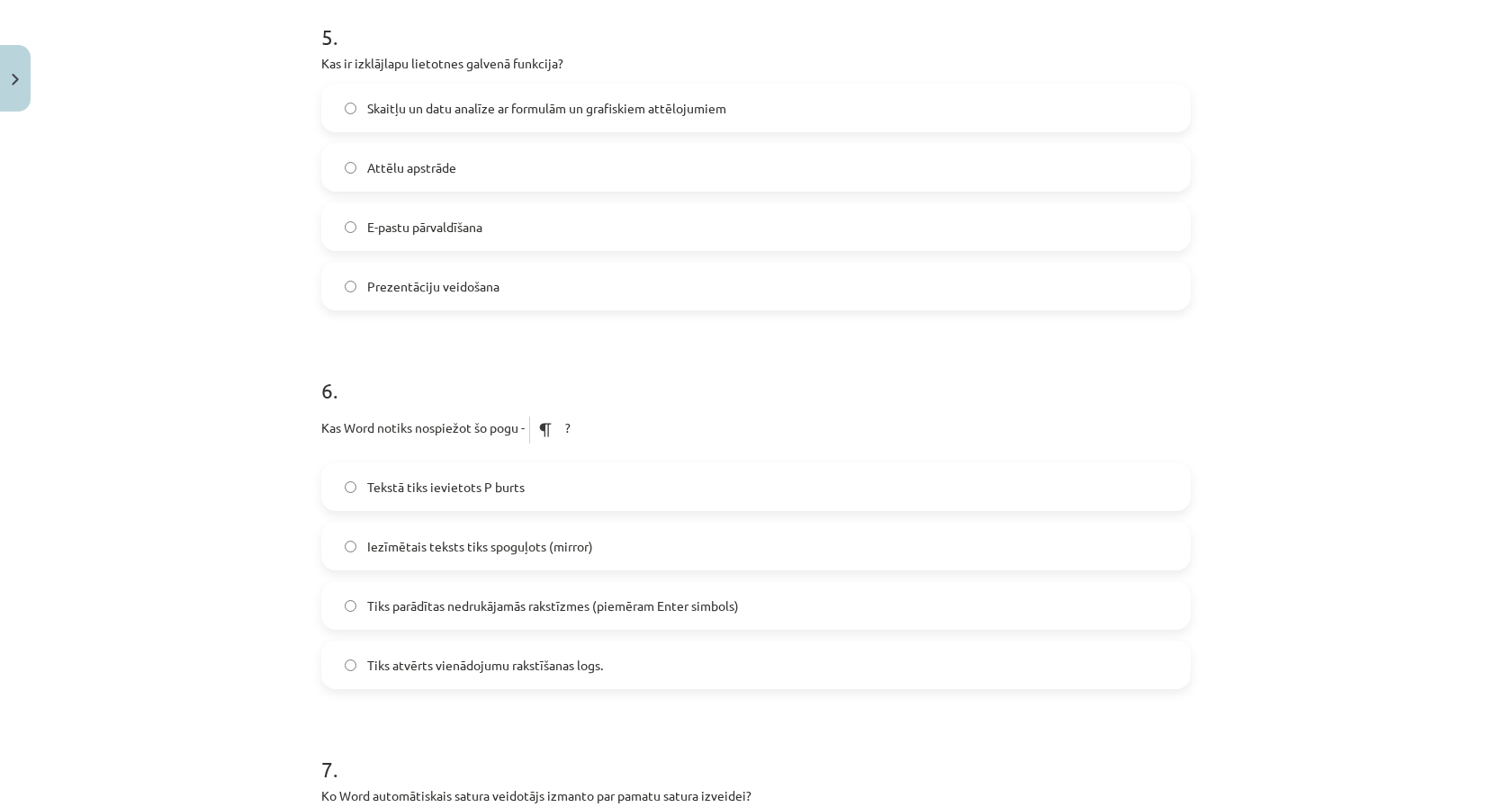
scroll to position [1776, 0]
click at [463, 113] on span "Skaitļu un datu analīze ar formulām un grafiskiem attēlojumiem" at bounding box center [546, 112] width 359 height 18
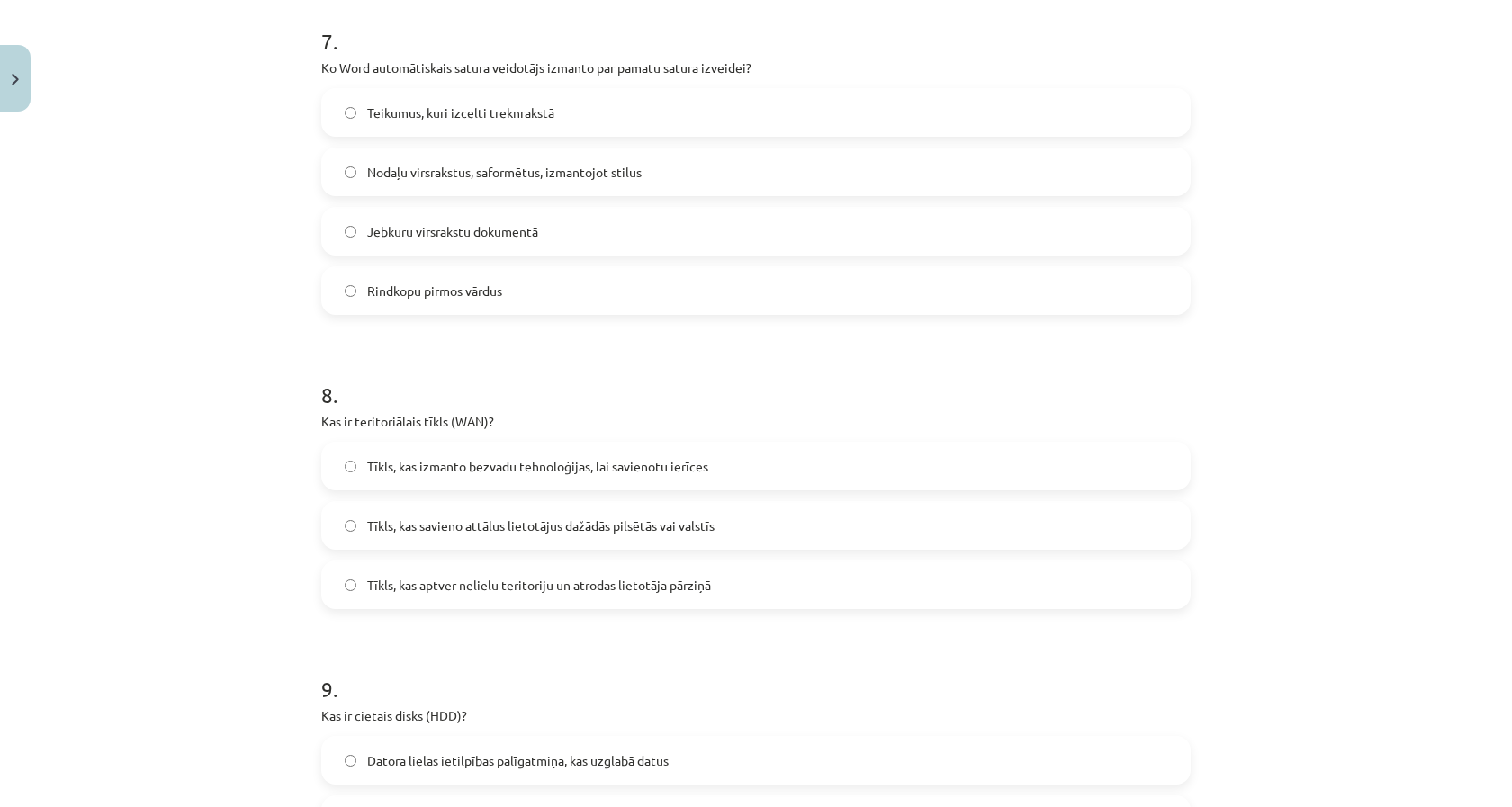
scroll to position [2511, 0]
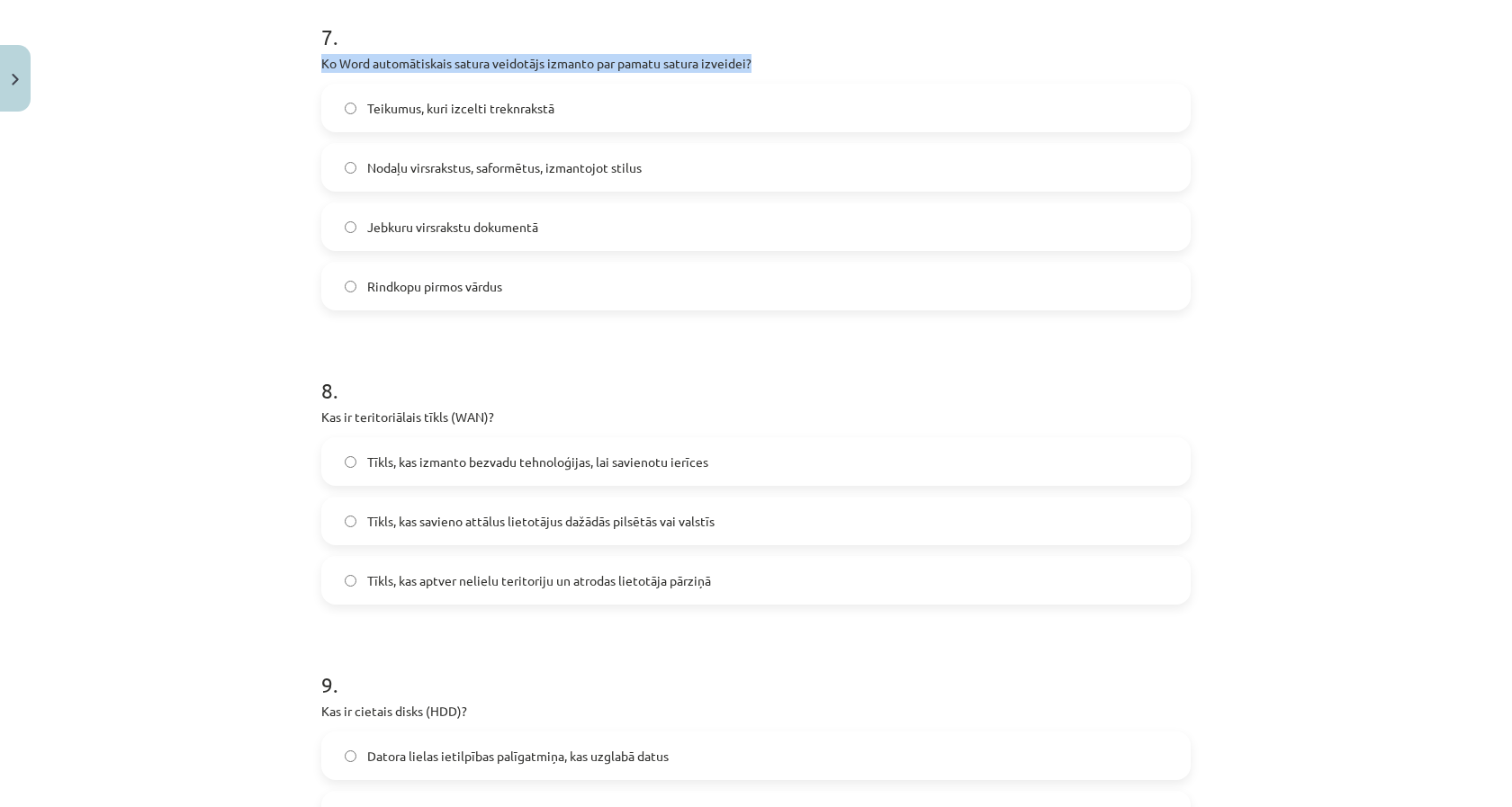
drag, startPoint x: 759, startPoint y: 62, endPoint x: 349, endPoint y: 45, distance: 410.4
click at [349, 45] on div "7 . Ko Word automātiskais satura veidotājs izmanto par pamatu satura izveidei? …" at bounding box center [756, 151] width 870 height 317
click at [243, 88] on div "Mācību tēma: Datorikas - 10. klases 1. ieskaites mācību materiāls #13 Noslēguma…" at bounding box center [756, 404] width 1512 height 807
click at [551, 184] on label "Nodaļu virsrakstus, saformētus, izmantojot stilus" at bounding box center [756, 167] width 866 height 45
click at [443, 500] on label "Tīkls, kas savieno attālus lietotājus dažādās pilsētās vai valstīs" at bounding box center [756, 521] width 866 height 45
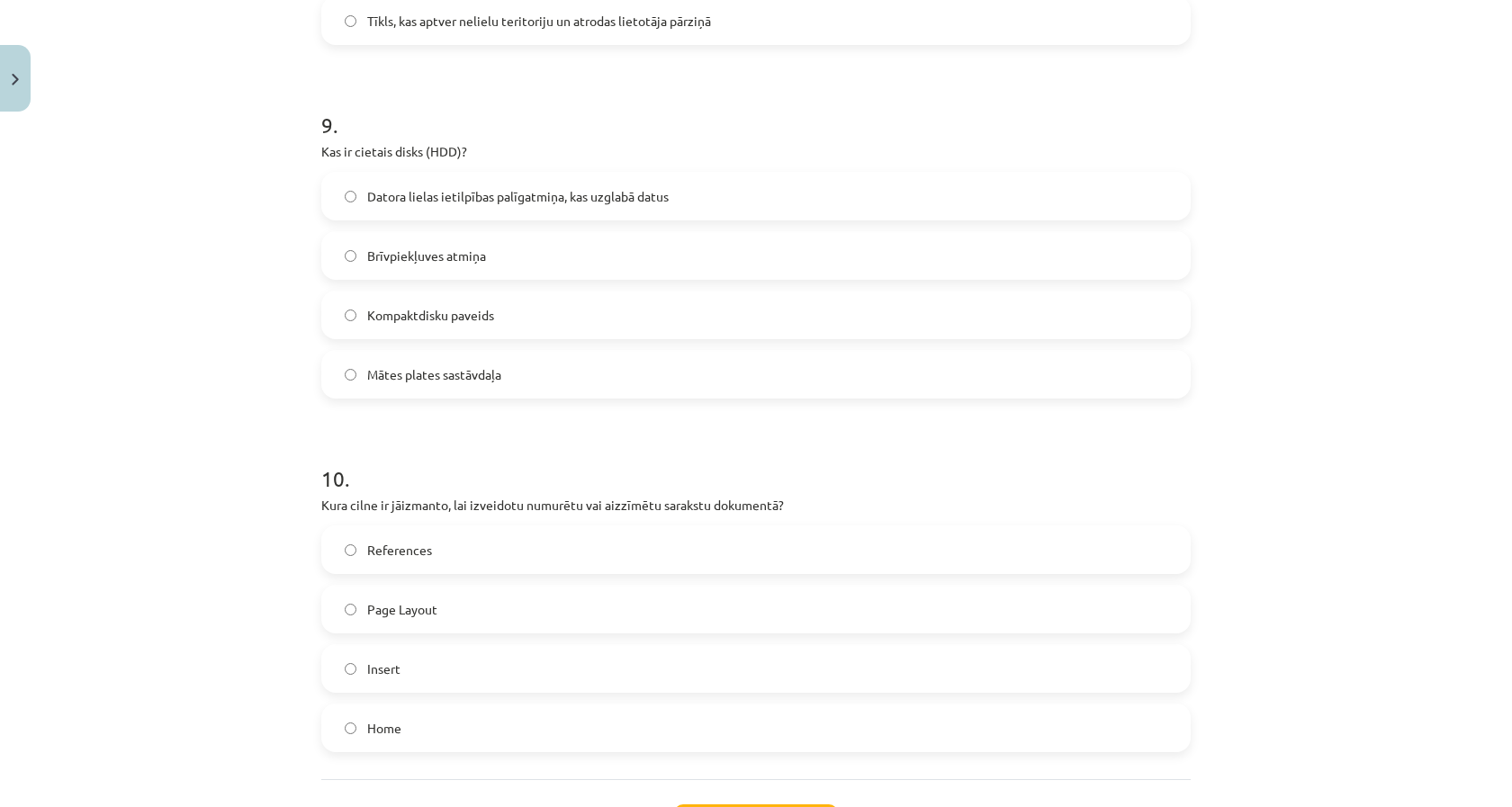
scroll to position [3065, 0]
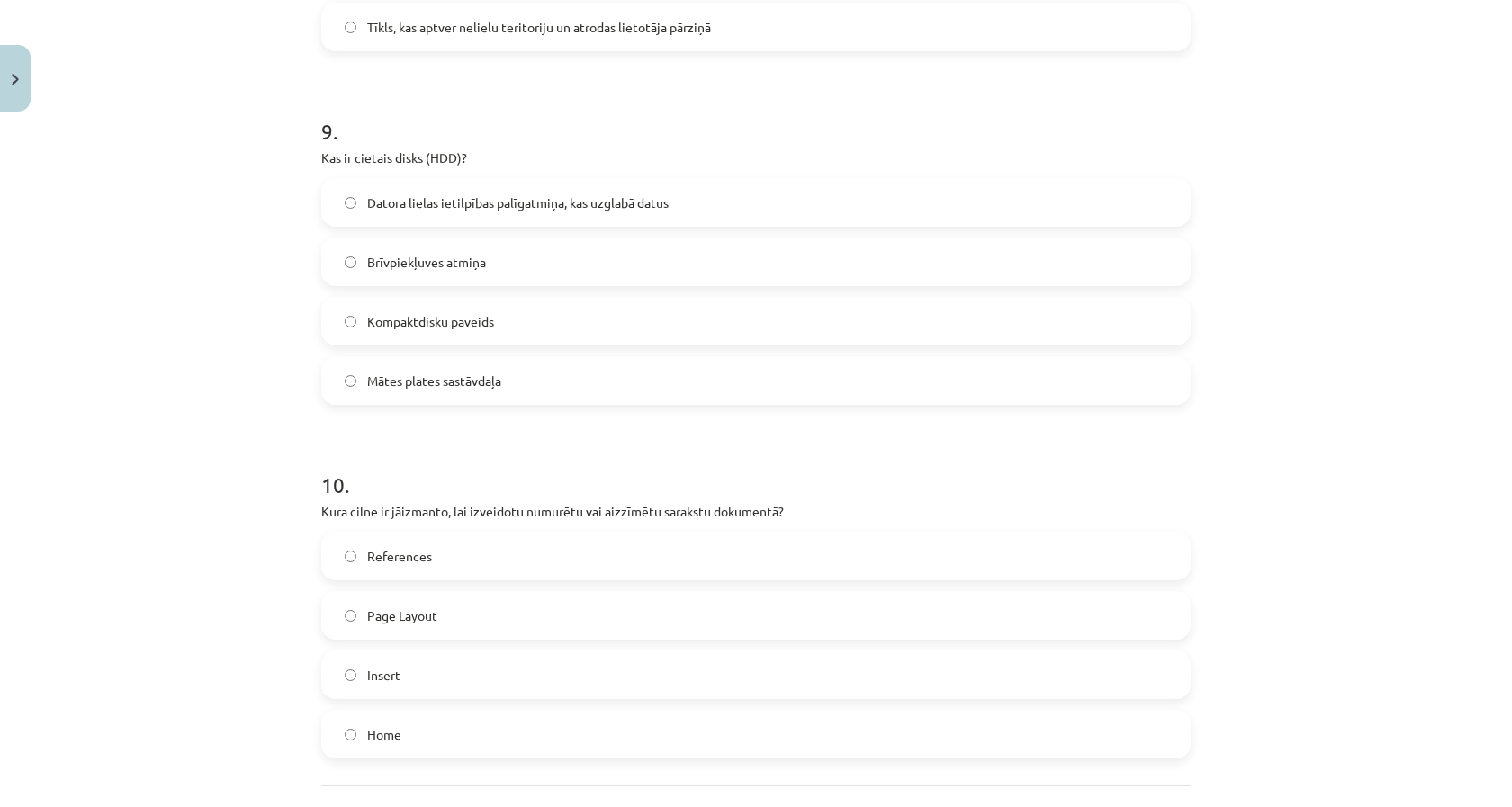
click at [524, 215] on label "Datora lielas ietilpības palīgatmiņa, kas uzglabā datus" at bounding box center [756, 202] width 866 height 45
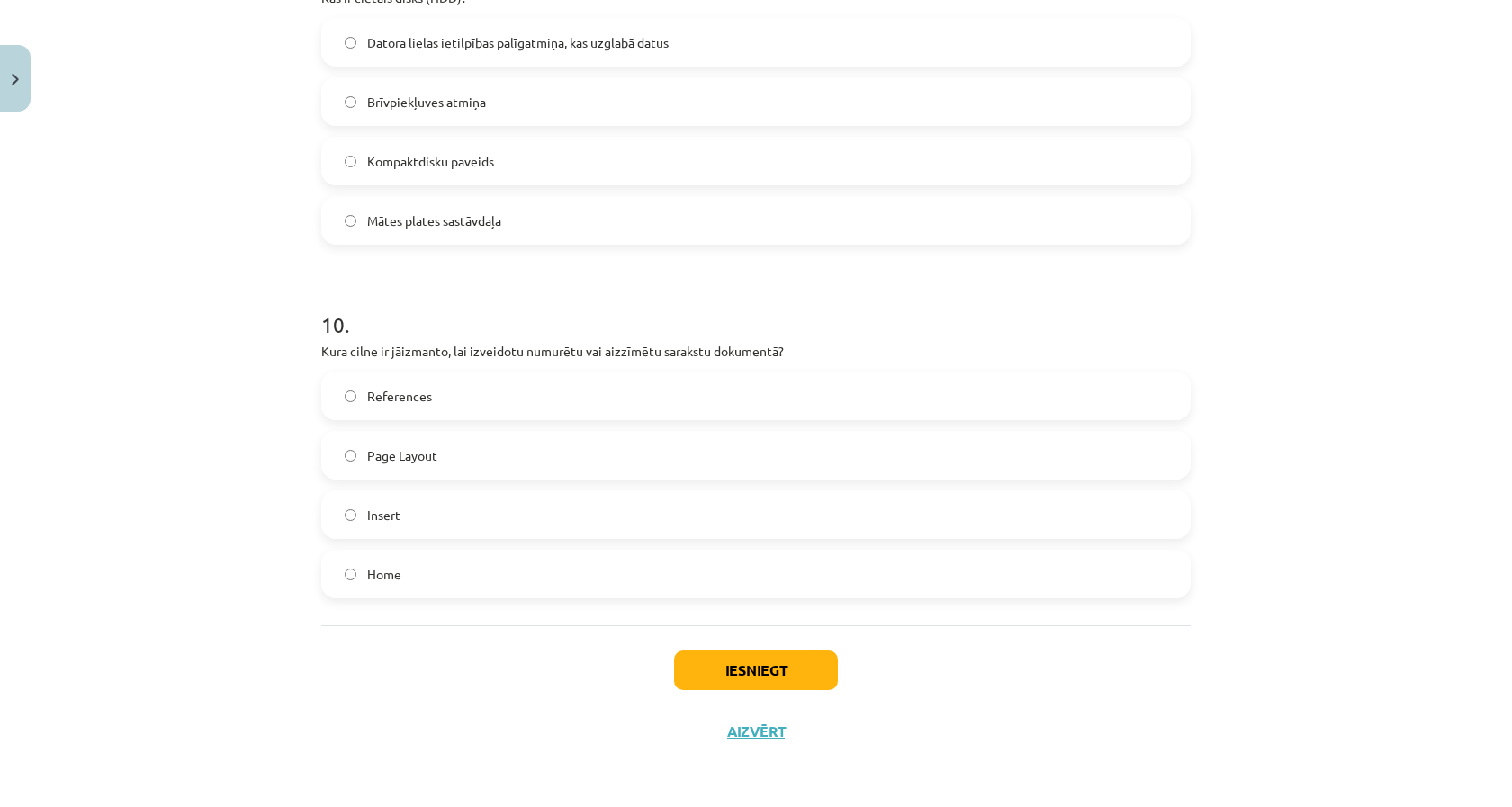
scroll to position [3227, 0]
click at [495, 565] on label "Home" at bounding box center [756, 573] width 866 height 45
click at [702, 661] on button "Iesniegt" at bounding box center [756, 669] width 164 height 40
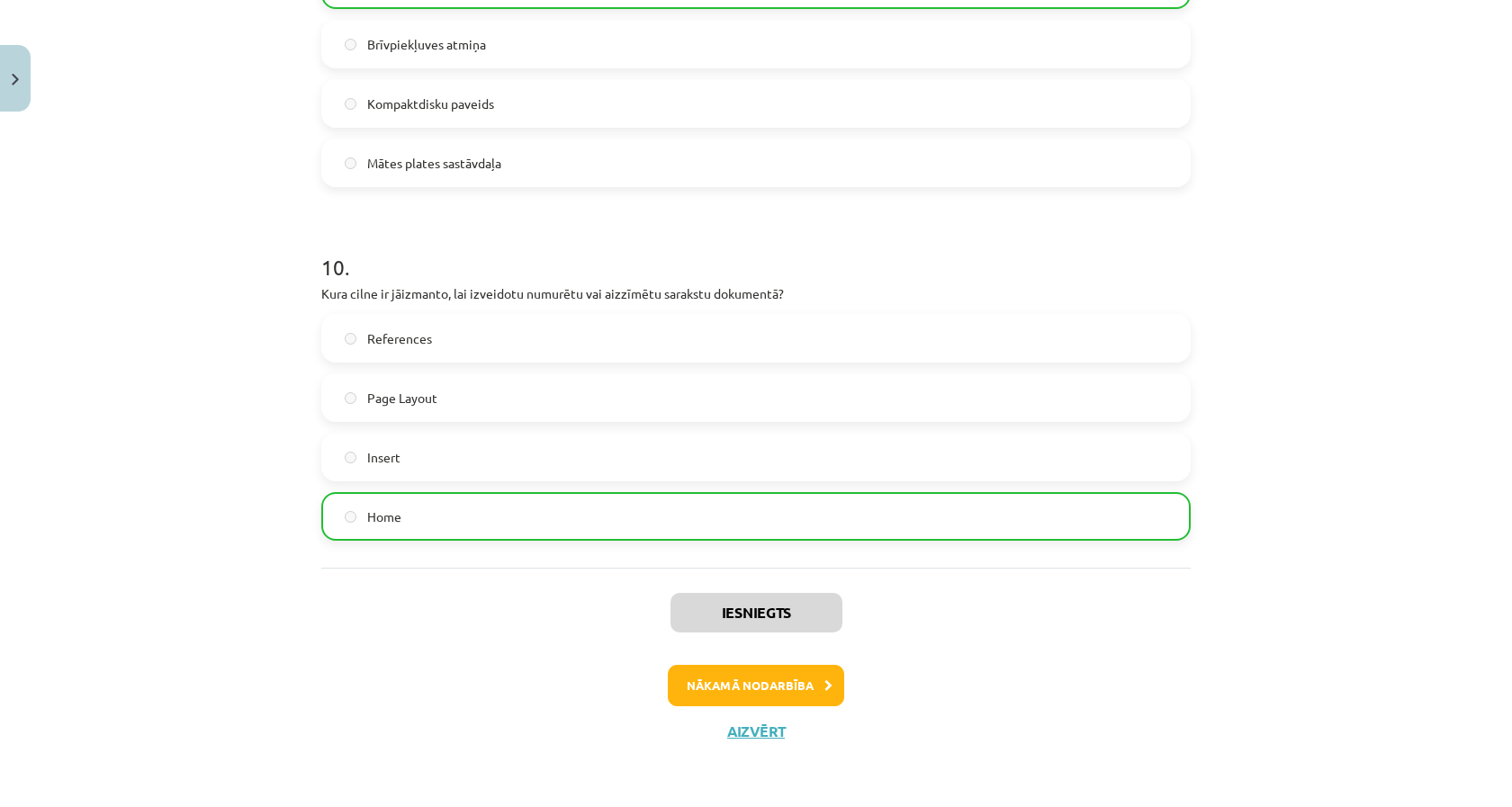
scroll to position [3284, 0]
click at [47, 53] on div "Mācību tēma: Datorikas - 10. klases 1. ieskaites mācību materiāls #13 Noslēguma…" at bounding box center [756, 404] width 1512 height 807
click at [30, 63] on button "Close" at bounding box center [16, 78] width 31 height 67
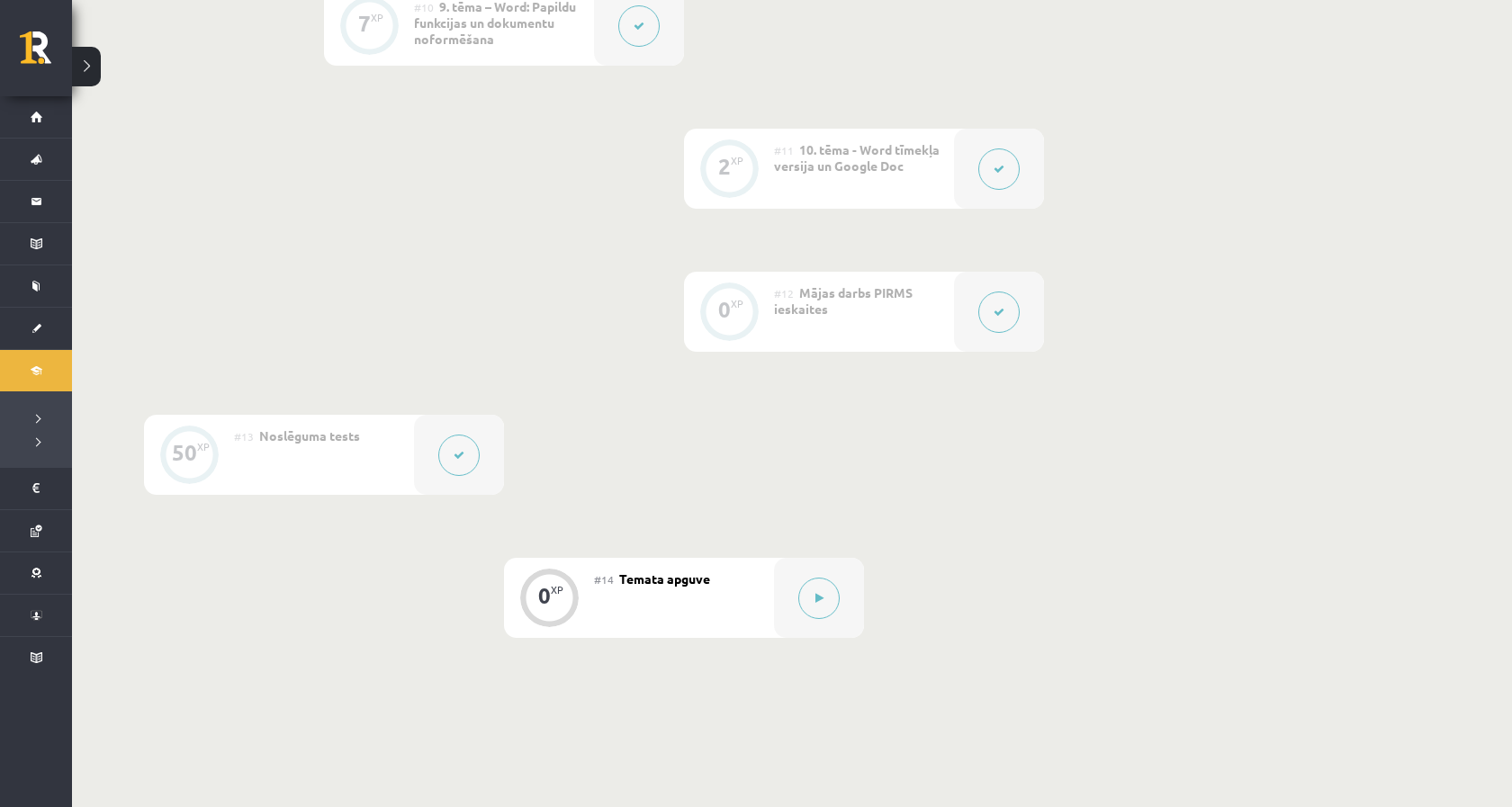
scroll to position [1856, 0]
click at [838, 578] on div at bounding box center [819, 594] width 90 height 81
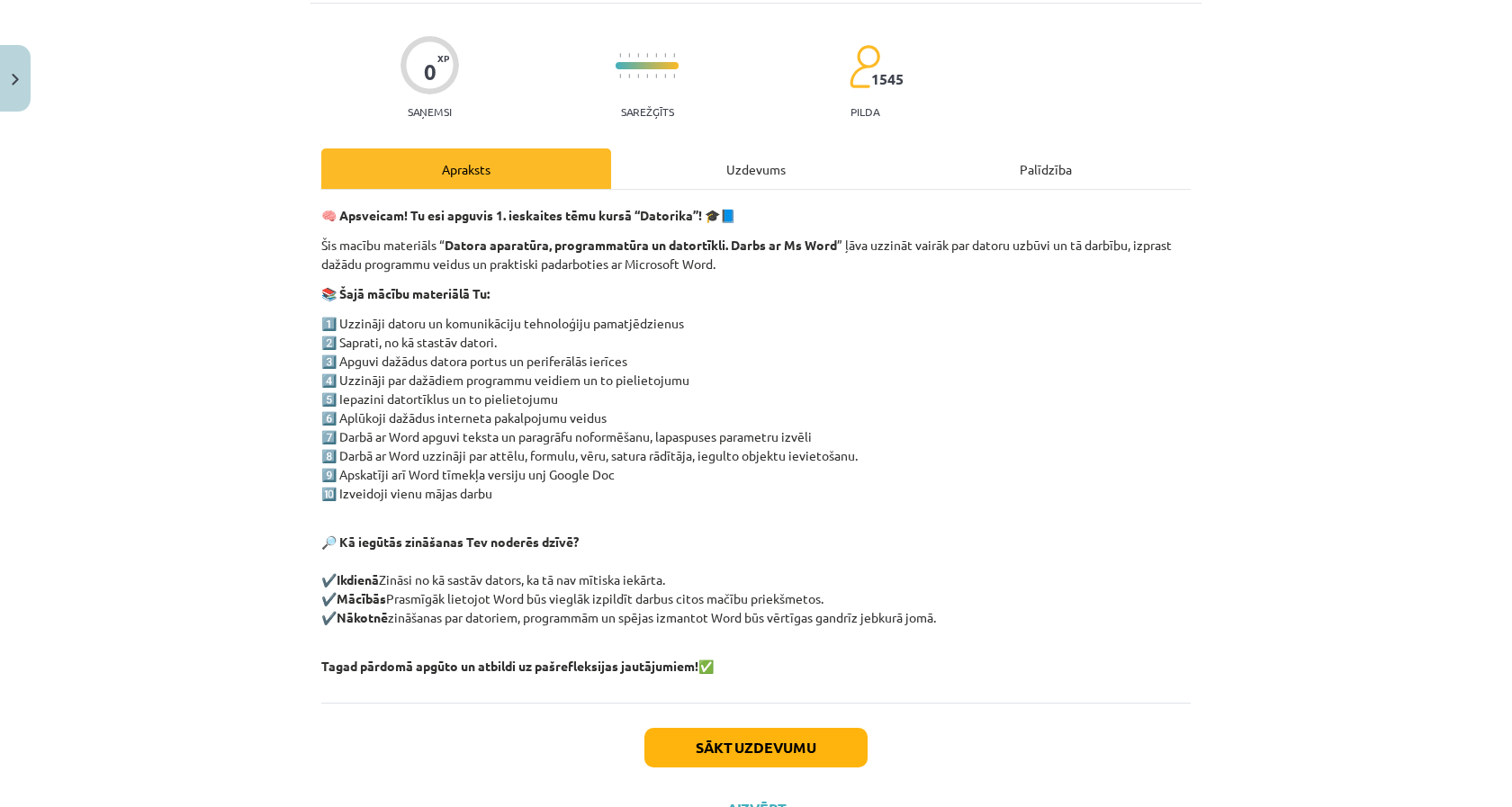
scroll to position [144, 0]
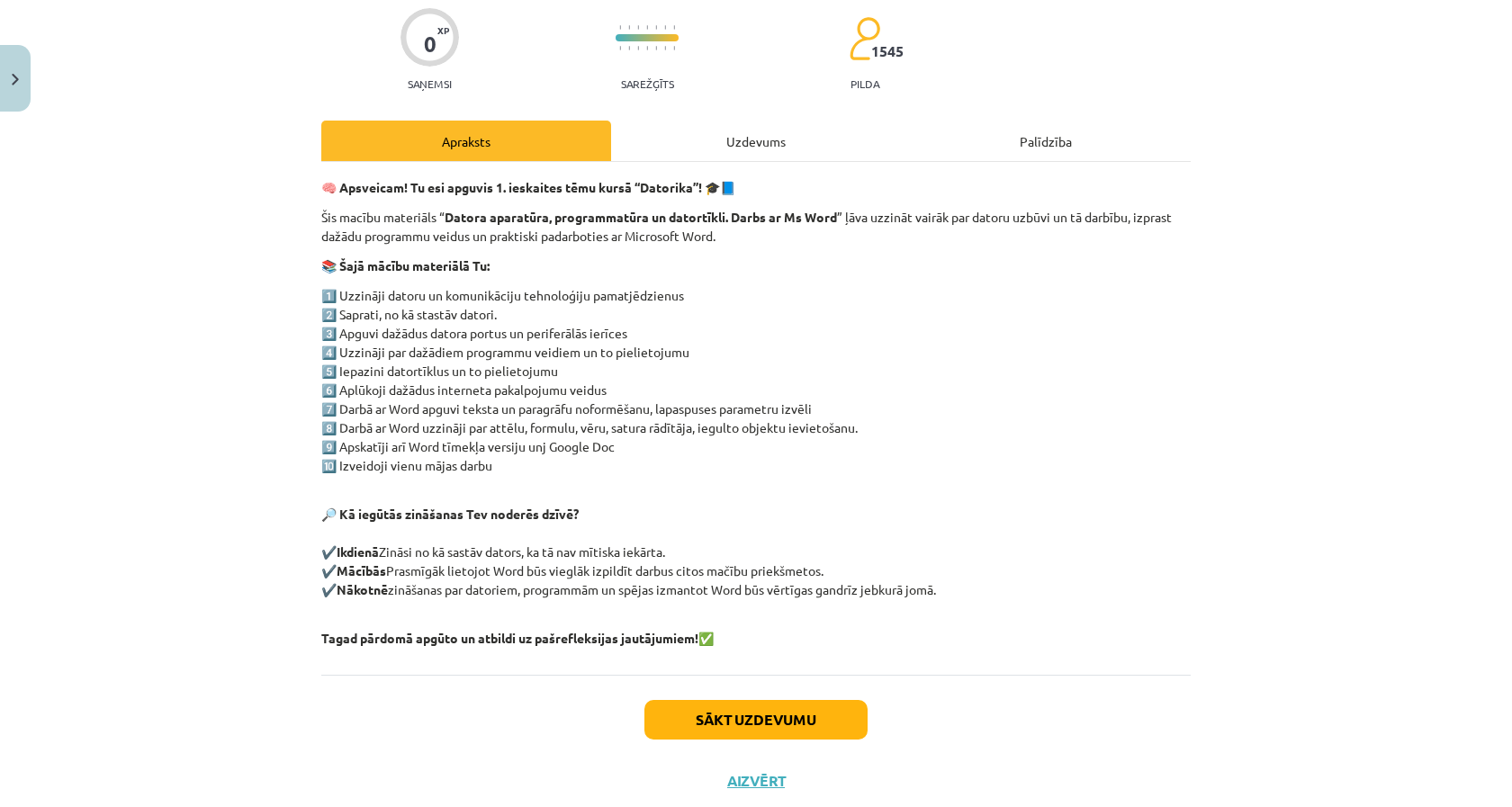
click at [757, 706] on button "Sākt uzdevumu" at bounding box center [756, 719] width 223 height 40
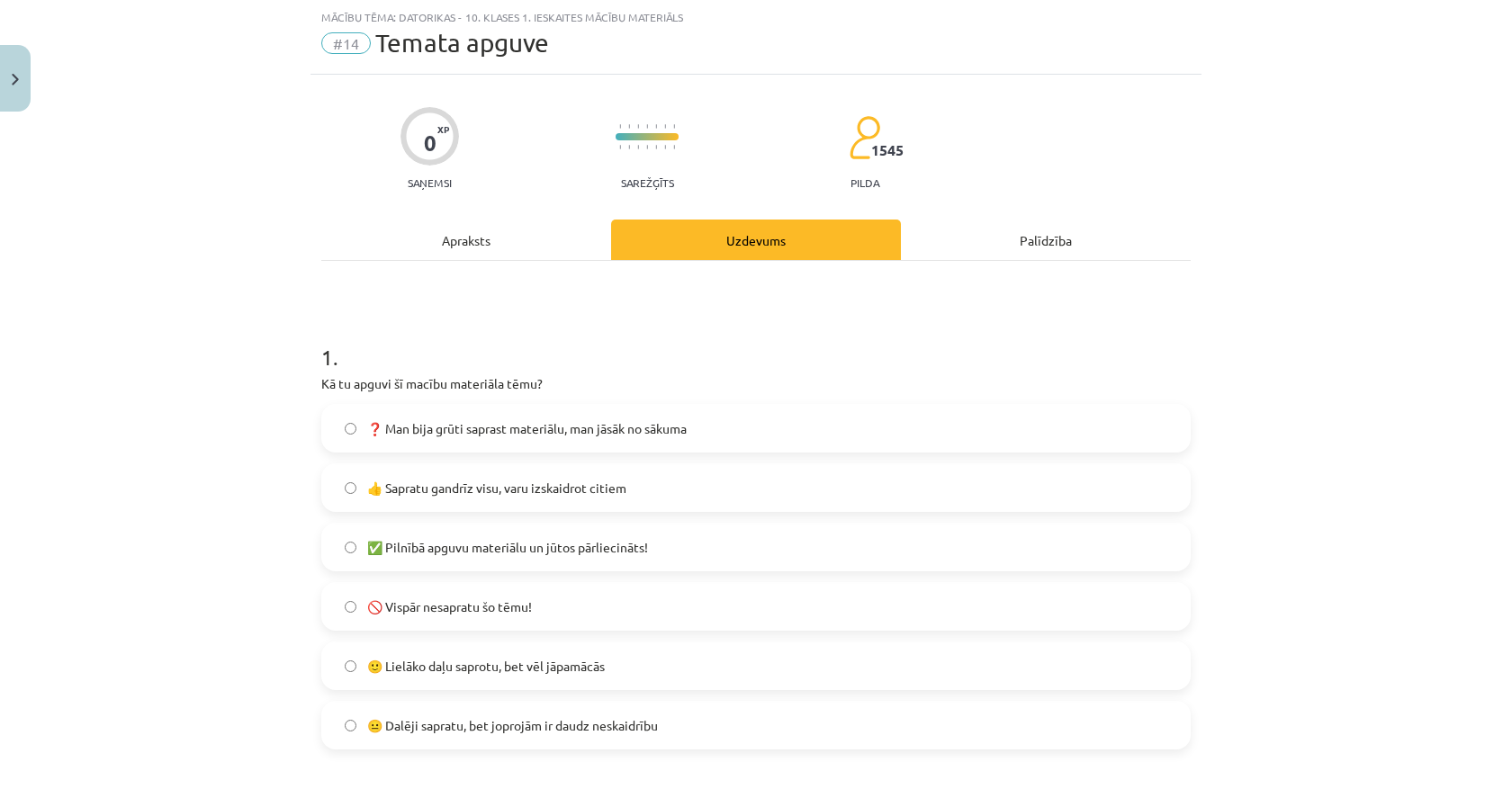
click at [656, 543] on label "✅ Pilnībā apguvu materiālu un jūtos pārliecināts!" at bounding box center [756, 547] width 866 height 45
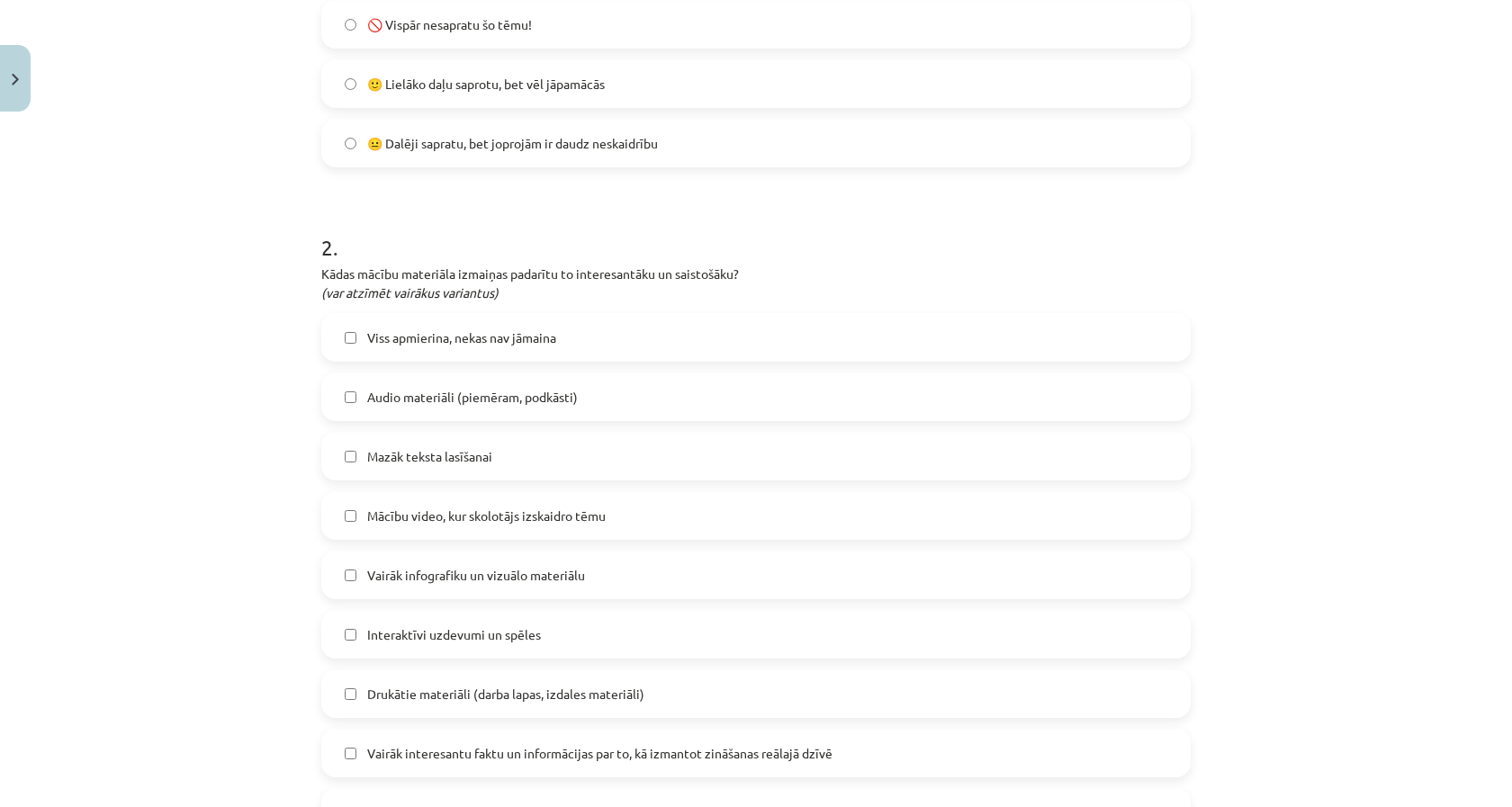
scroll to position [628, 0]
click at [597, 455] on label "Mazāk teksta lasīšanai" at bounding box center [756, 455] width 866 height 45
click at [695, 566] on label "Vairāk infografiku un vizuālo materiālu" at bounding box center [756, 573] width 866 height 45
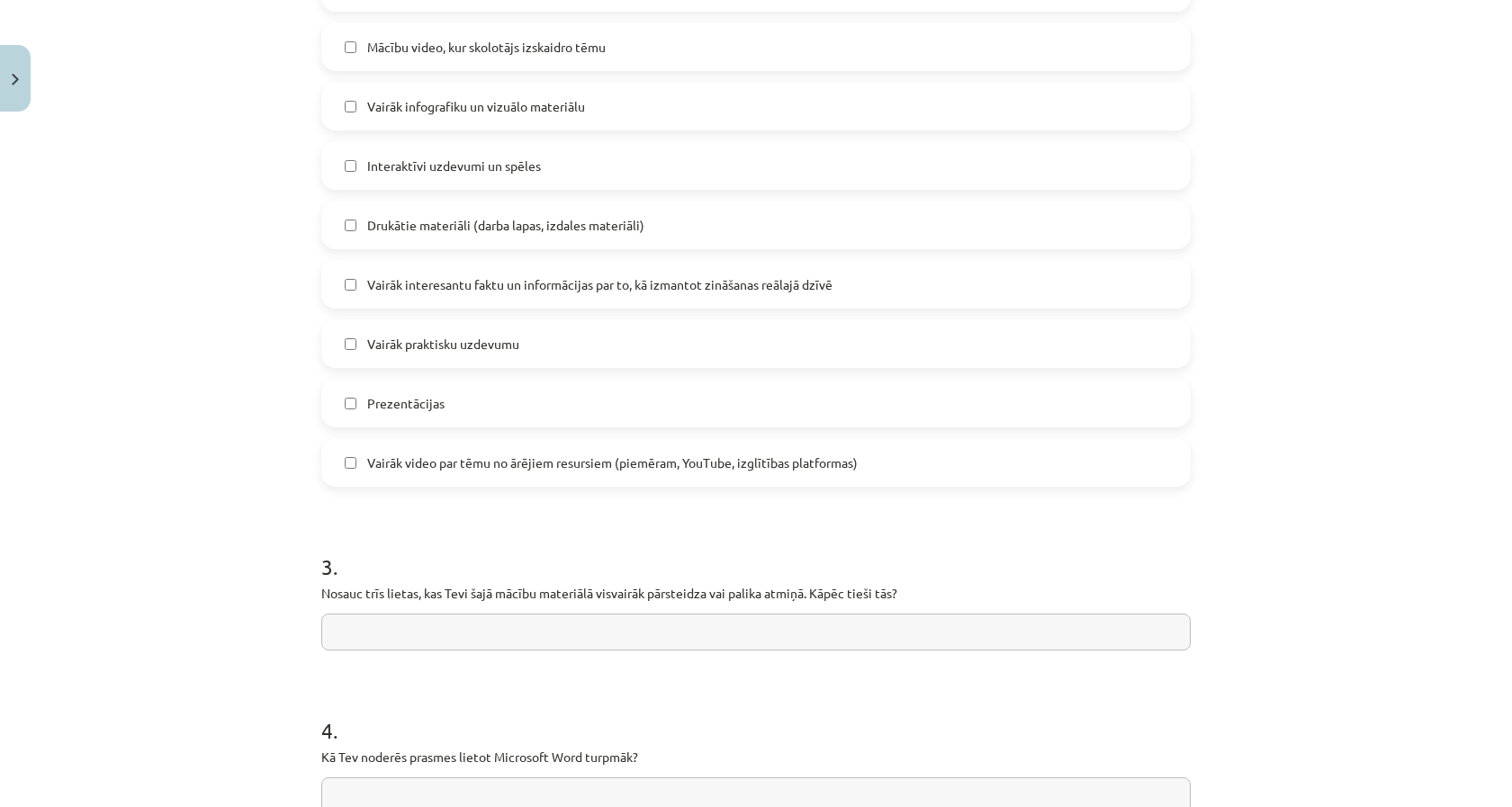
scroll to position [1193, 0]
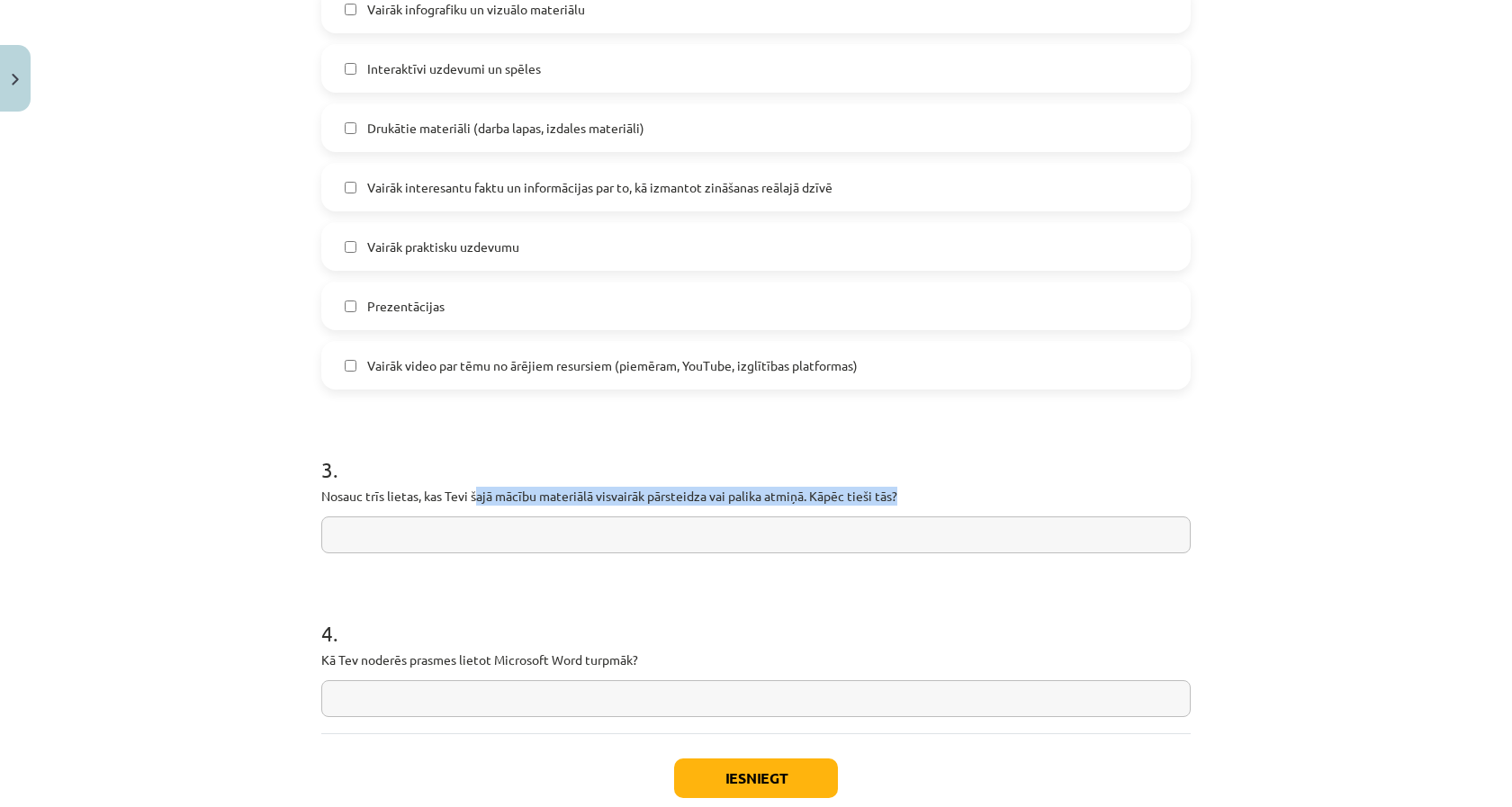
drag, startPoint x: 479, startPoint y: 496, endPoint x: 942, endPoint y: 502, distance: 463.0
click at [942, 503] on p "Nosauc trīs lietas, kas Tevi šajā mācību materiālā visvairāk pārsteidza vai pal…" at bounding box center [756, 496] width 870 height 18
click at [942, 502] on p "Nosauc trīs lietas, kas Tevi šajā mācību materiālā visvairāk pārsteidza vai pal…" at bounding box center [756, 496] width 870 height 18
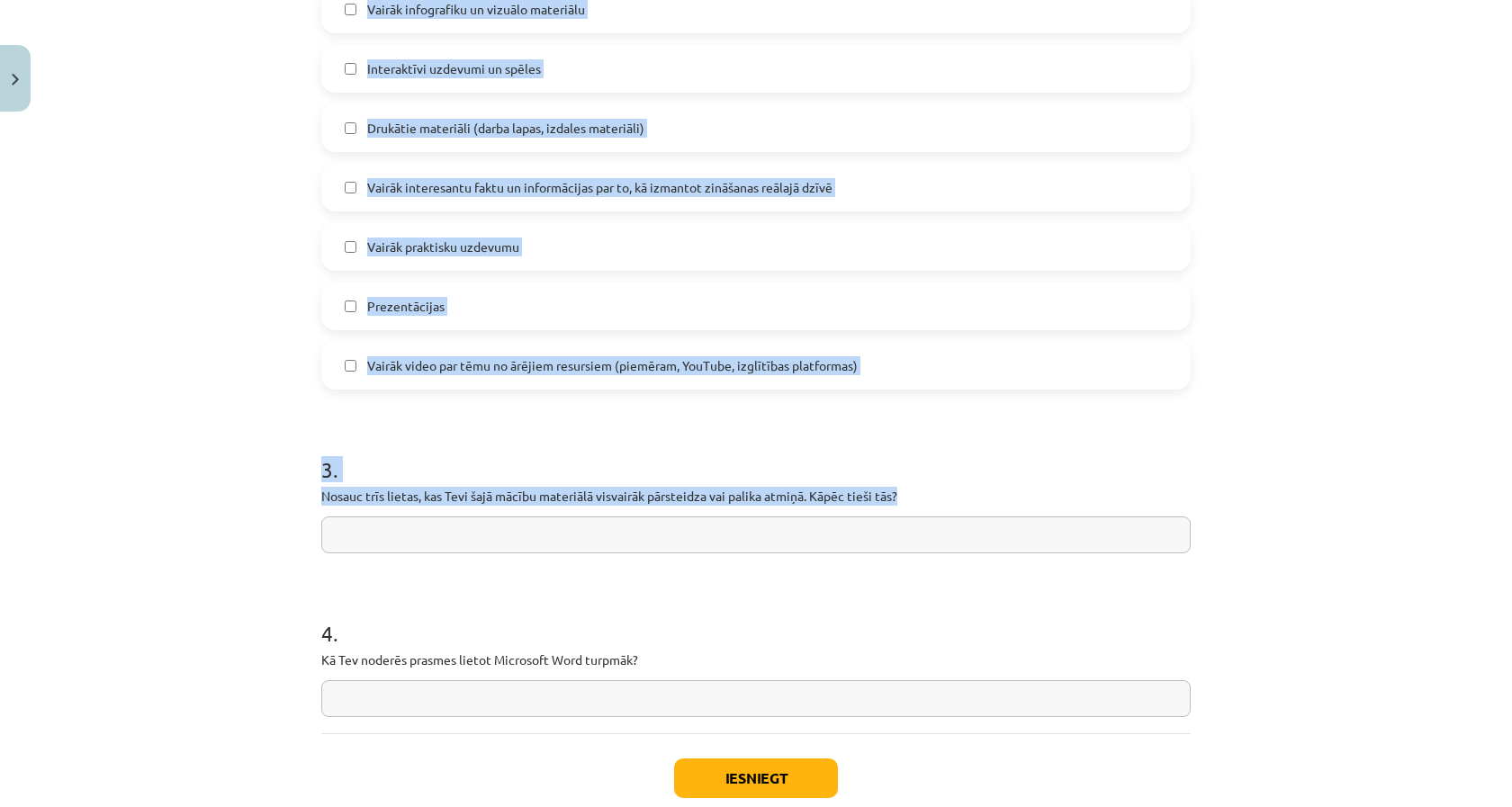
drag, startPoint x: 922, startPoint y: 502, endPoint x: 300, endPoint y: 520, distance: 622.3
click at [300, 520] on div "Mācību tēma: Datorikas - 10. klases 1. ieskaites mācību materiāls #14 Temata ap…" at bounding box center [756, 404] width 1512 height 807
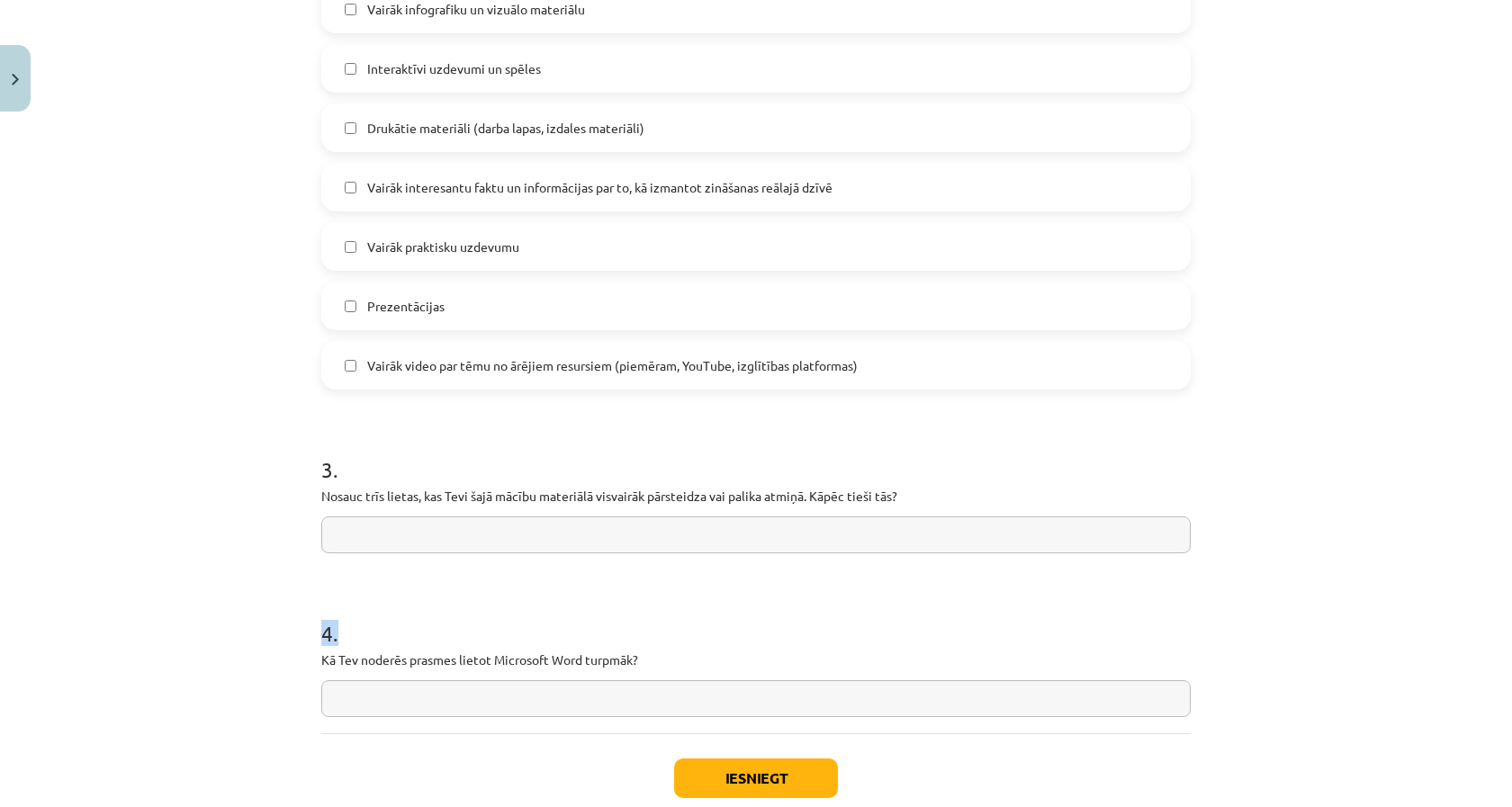
drag, startPoint x: 313, startPoint y: 670, endPoint x: 471, endPoint y: 602, distance: 172.0
click at [471, 602] on h1 "4 ." at bounding box center [756, 616] width 870 height 55
click at [455, 696] on input "text" at bounding box center [756, 698] width 870 height 37
type input "**********"
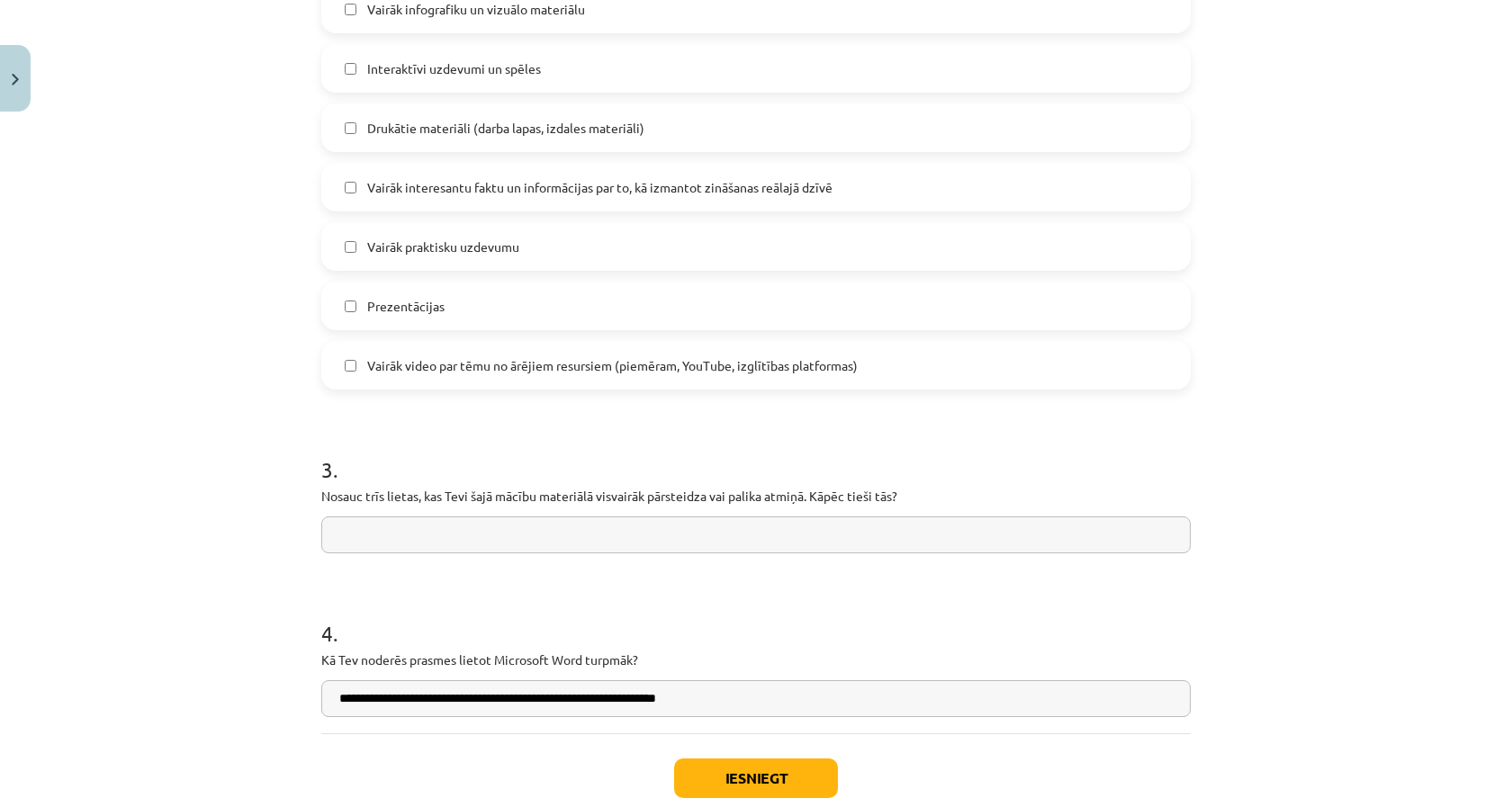
click at [447, 544] on input "text" at bounding box center [756, 534] width 870 height 37
click at [541, 538] on input "**********" at bounding box center [756, 534] width 870 height 37
click at [547, 535] on input "**********" at bounding box center [756, 534] width 870 height 37
click at [639, 550] on input "**********" at bounding box center [756, 534] width 870 height 37
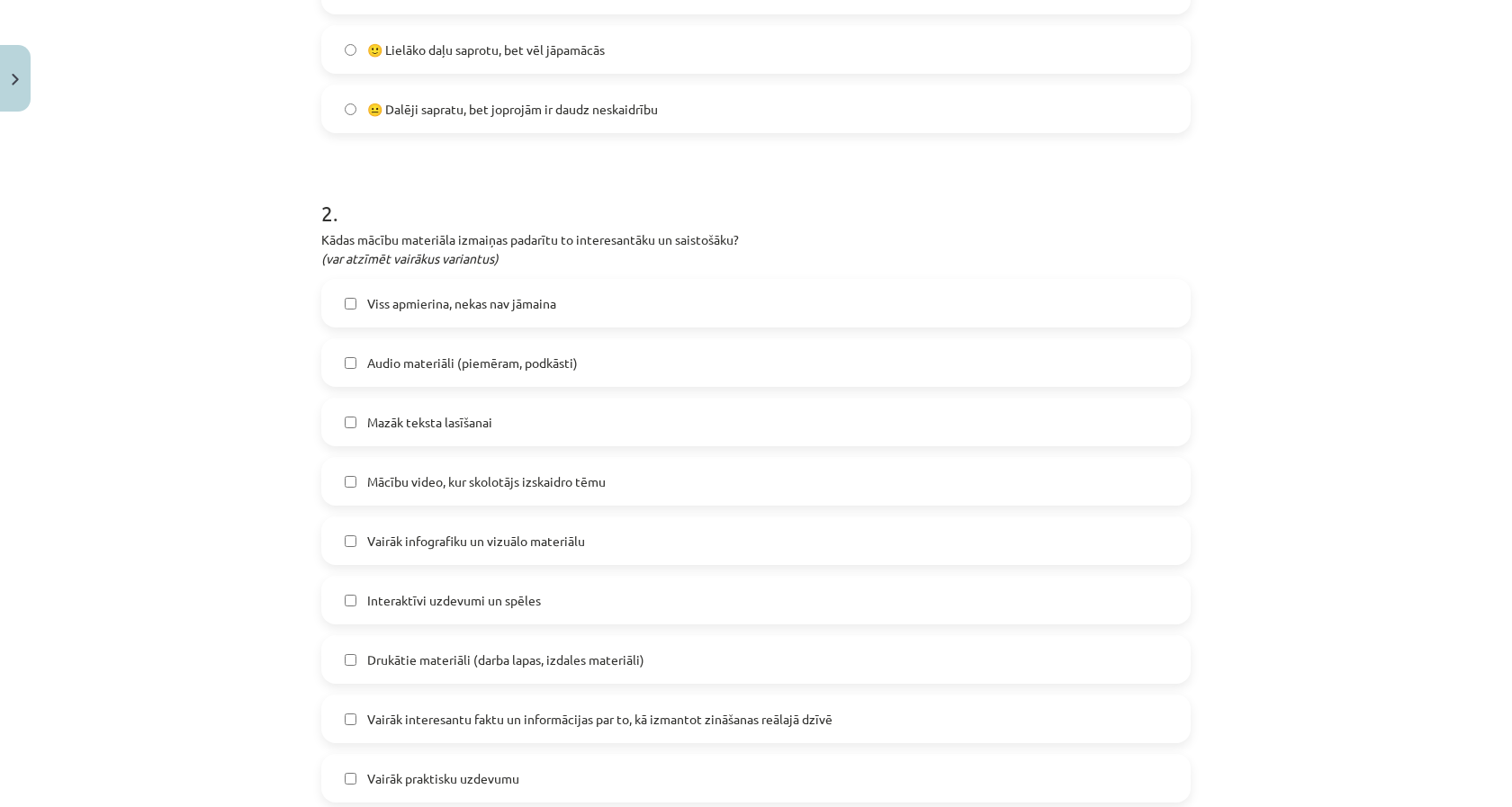
scroll to position [656, 0]
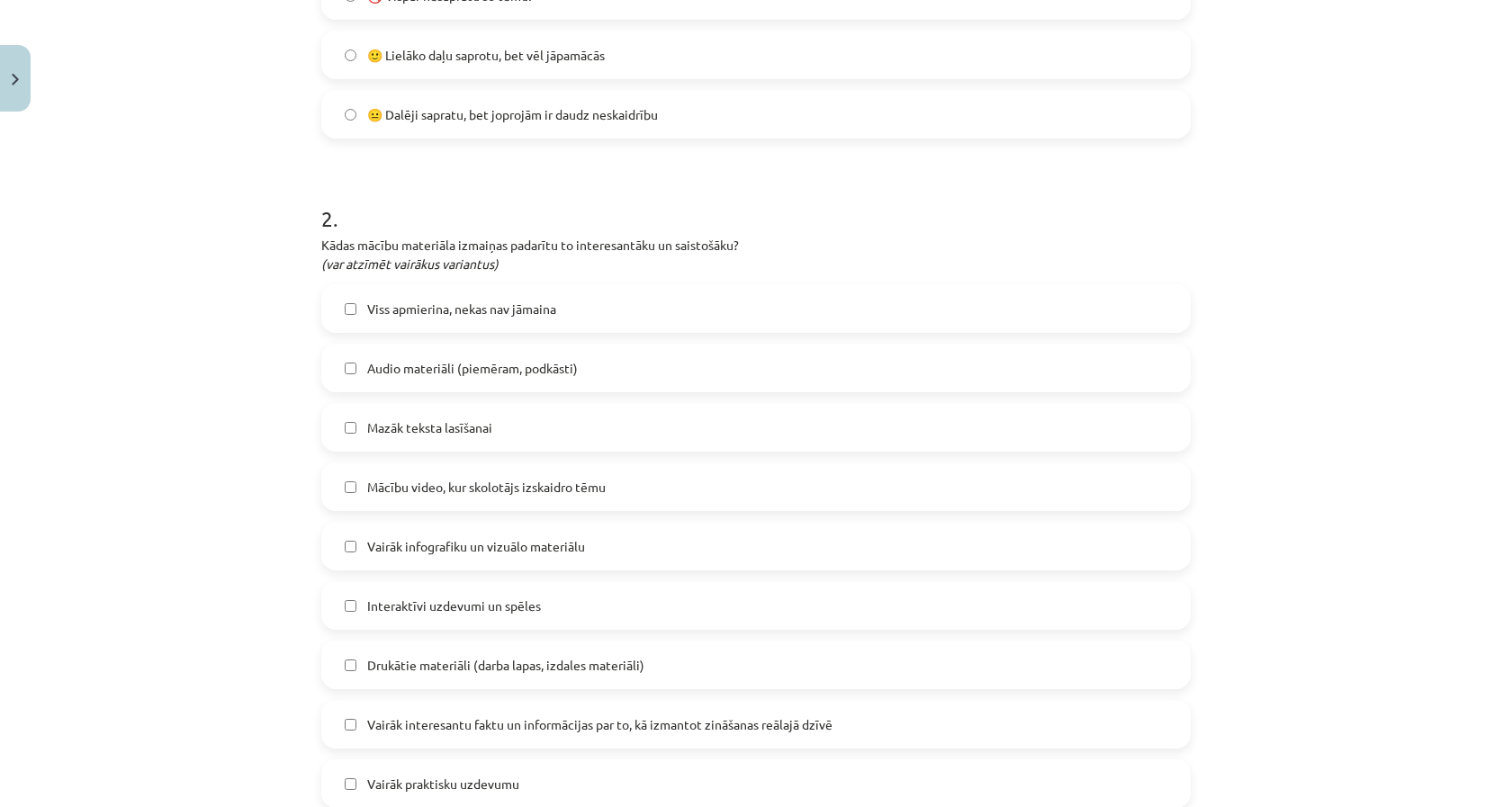
type input "**********"
click at [534, 372] on span "Audio materiāli (piemēram, podkāsti)" at bounding box center [472, 368] width 211 height 18
click at [497, 436] on label "Mazāk teksta lasīšanai" at bounding box center [756, 427] width 866 height 45
click at [508, 311] on span "Viss apmierina, nekas nav jāmaina" at bounding box center [461, 308] width 189 height 18
click at [507, 373] on span "Audio materiāli (piemēram, podkāsti)" at bounding box center [472, 368] width 211 height 18
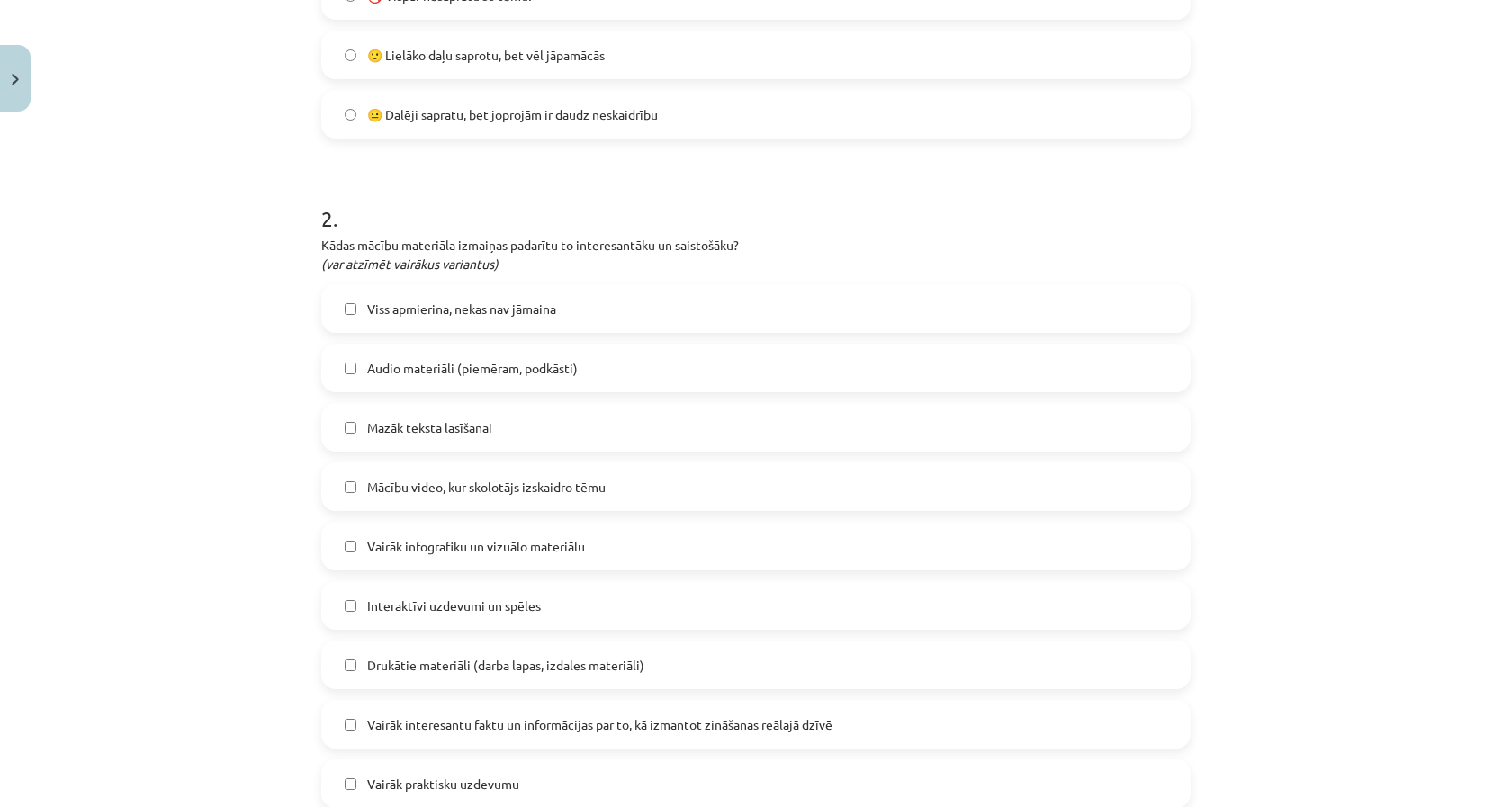
click at [550, 301] on span "Viss apmierina, nekas nav jāmaina" at bounding box center [461, 308] width 189 height 18
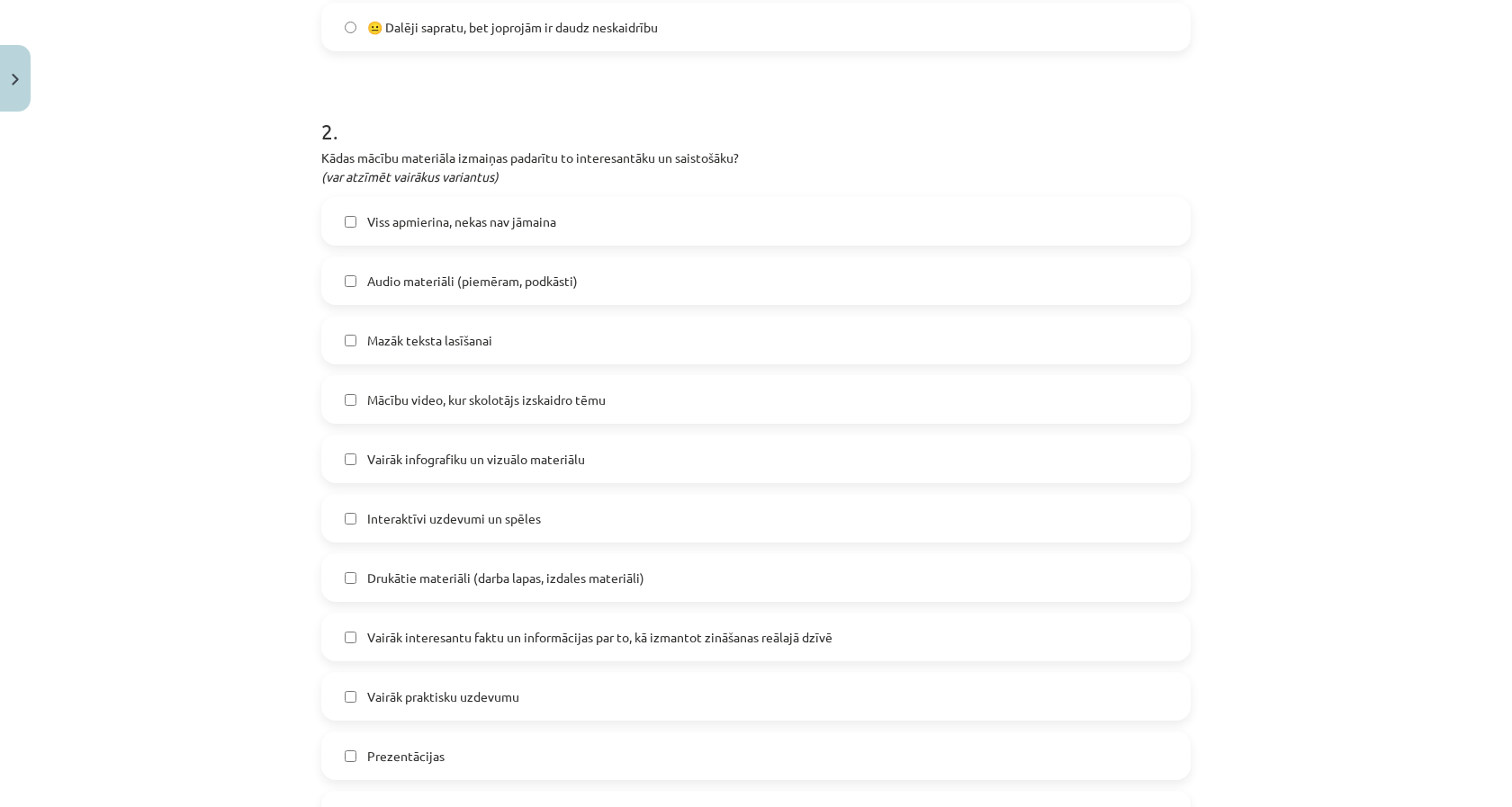
scroll to position [744, 0]
click at [551, 459] on span "Vairāk infografiku un vizuālo materiālu" at bounding box center [476, 458] width 217 height 18
click at [524, 231] on label "Viss apmierina, nekas nav jāmaina" at bounding box center [756, 220] width 866 height 45
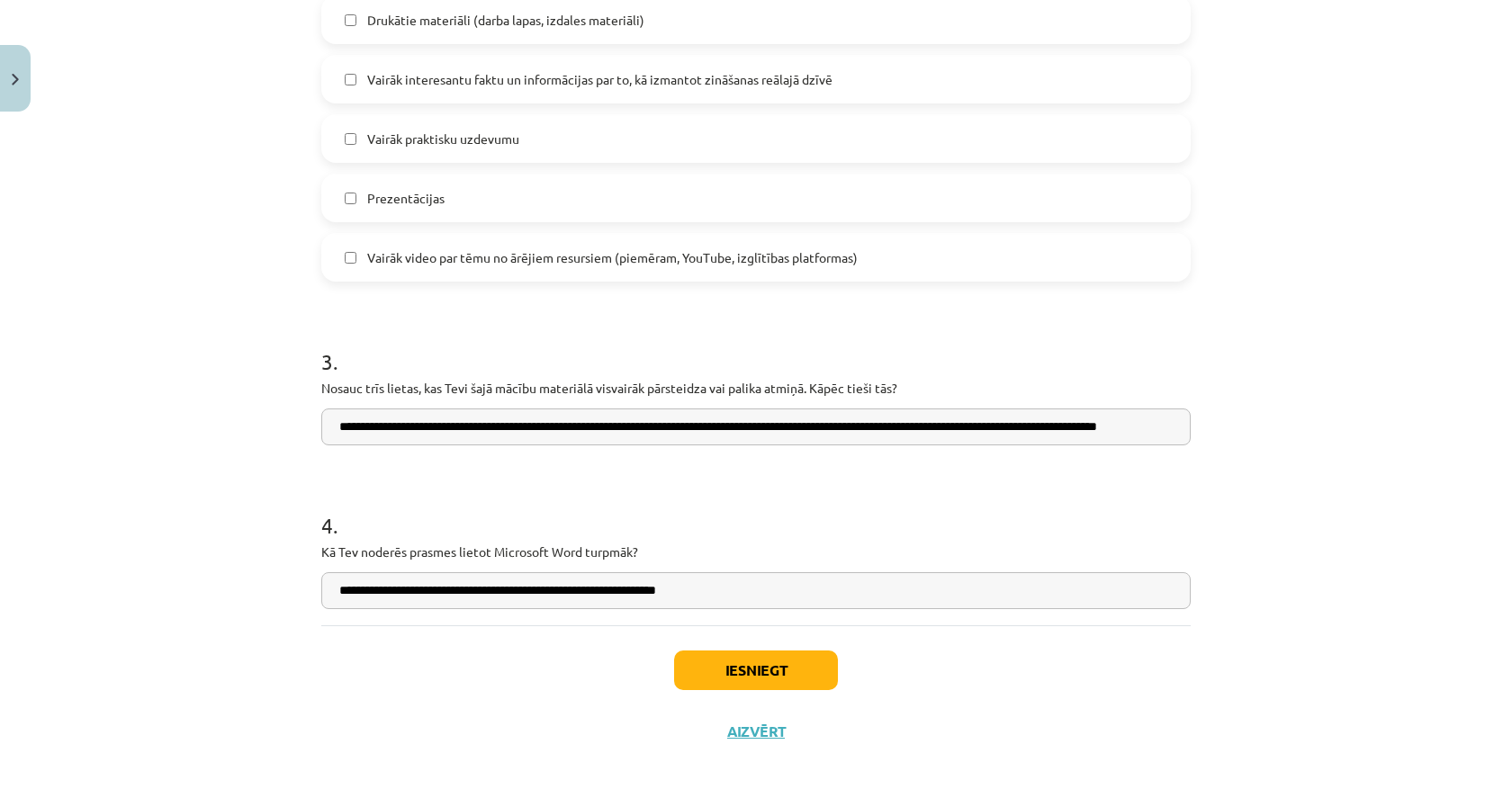
scroll to position [1304, 0]
click at [787, 680] on button "Iesniegt" at bounding box center [756, 669] width 164 height 40
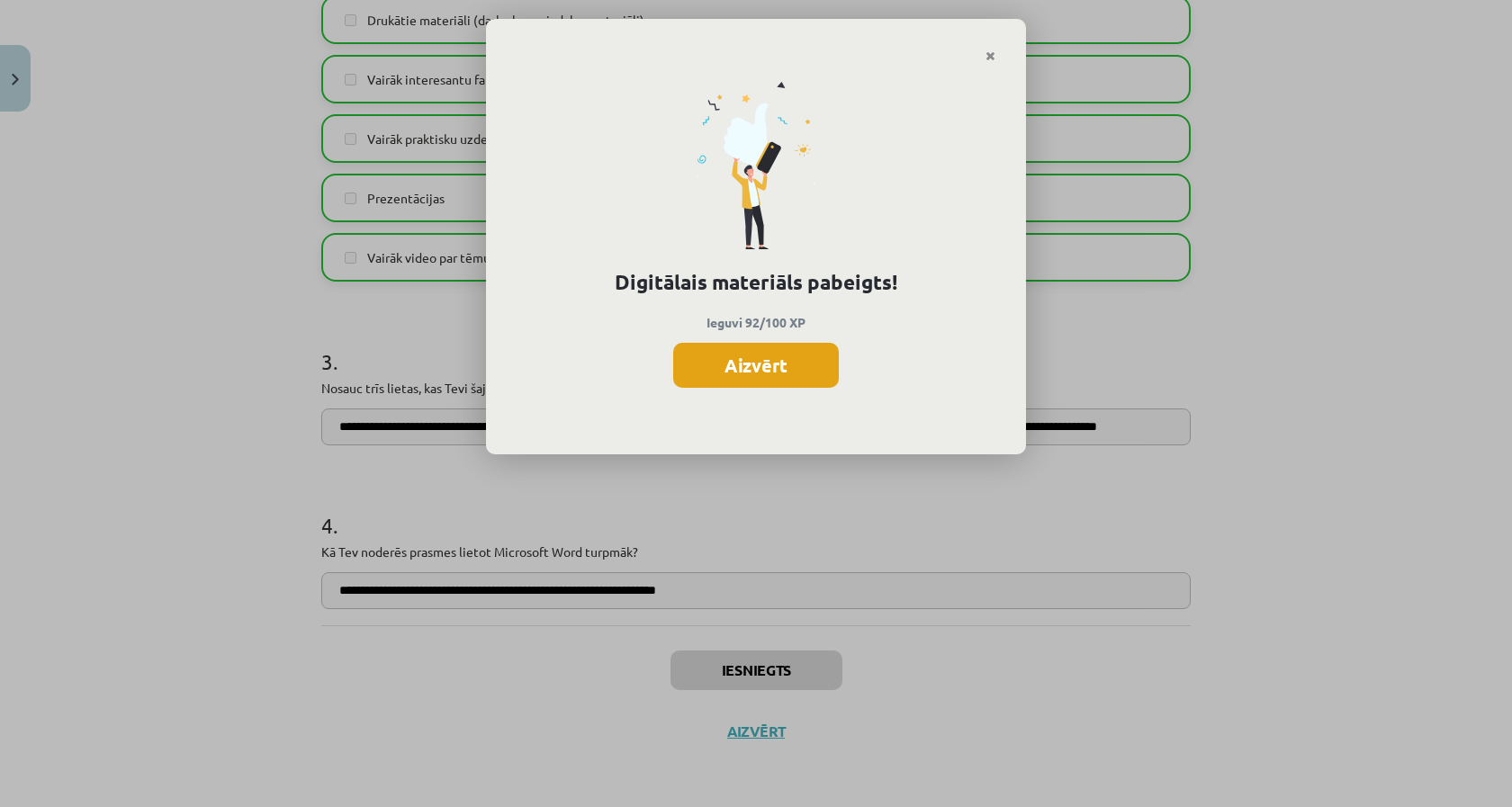
click at [767, 377] on button "Aizvērt" at bounding box center [756, 365] width 166 height 45
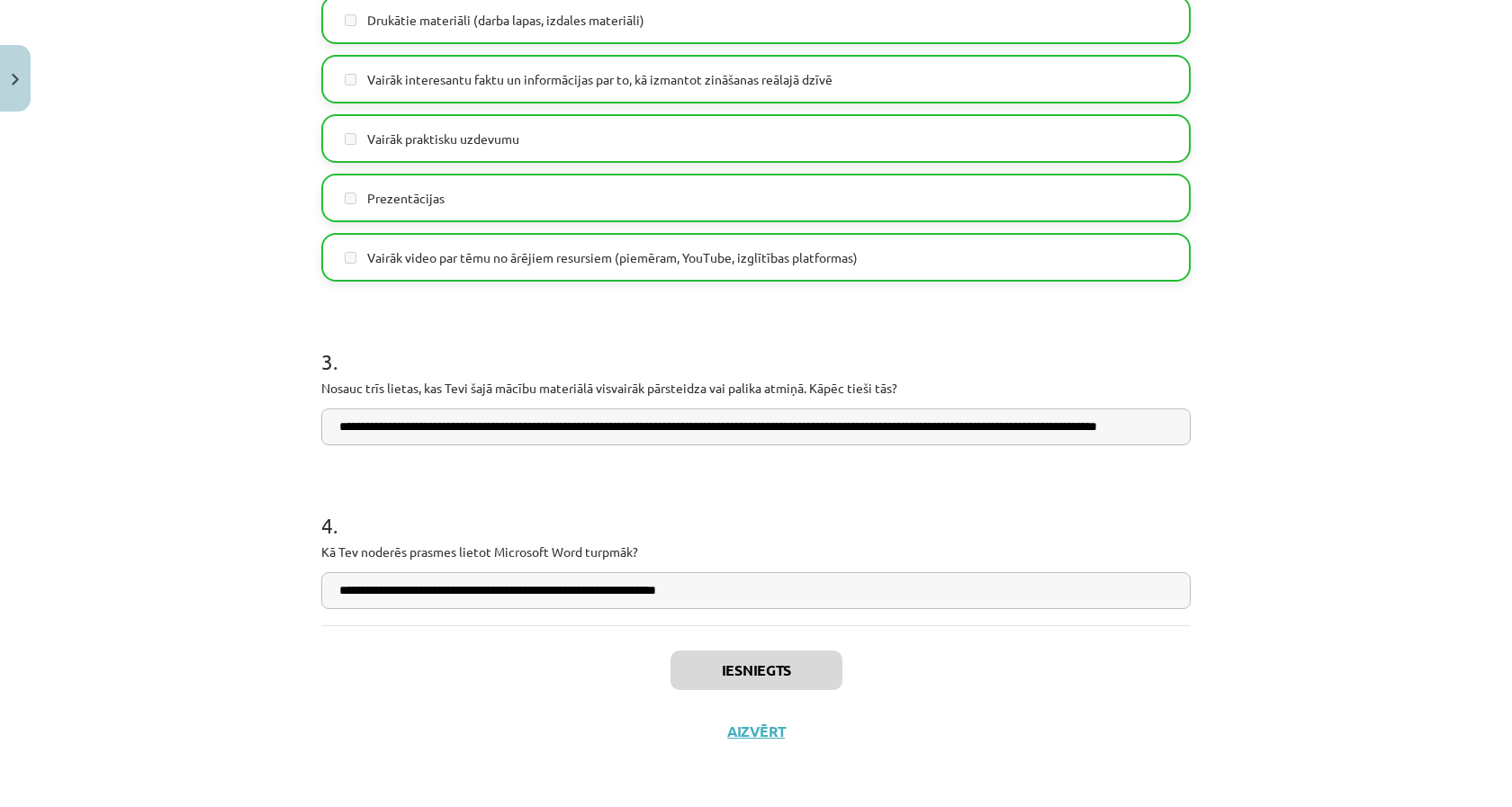
click at [15, 98] on button "Close" at bounding box center [16, 78] width 31 height 67
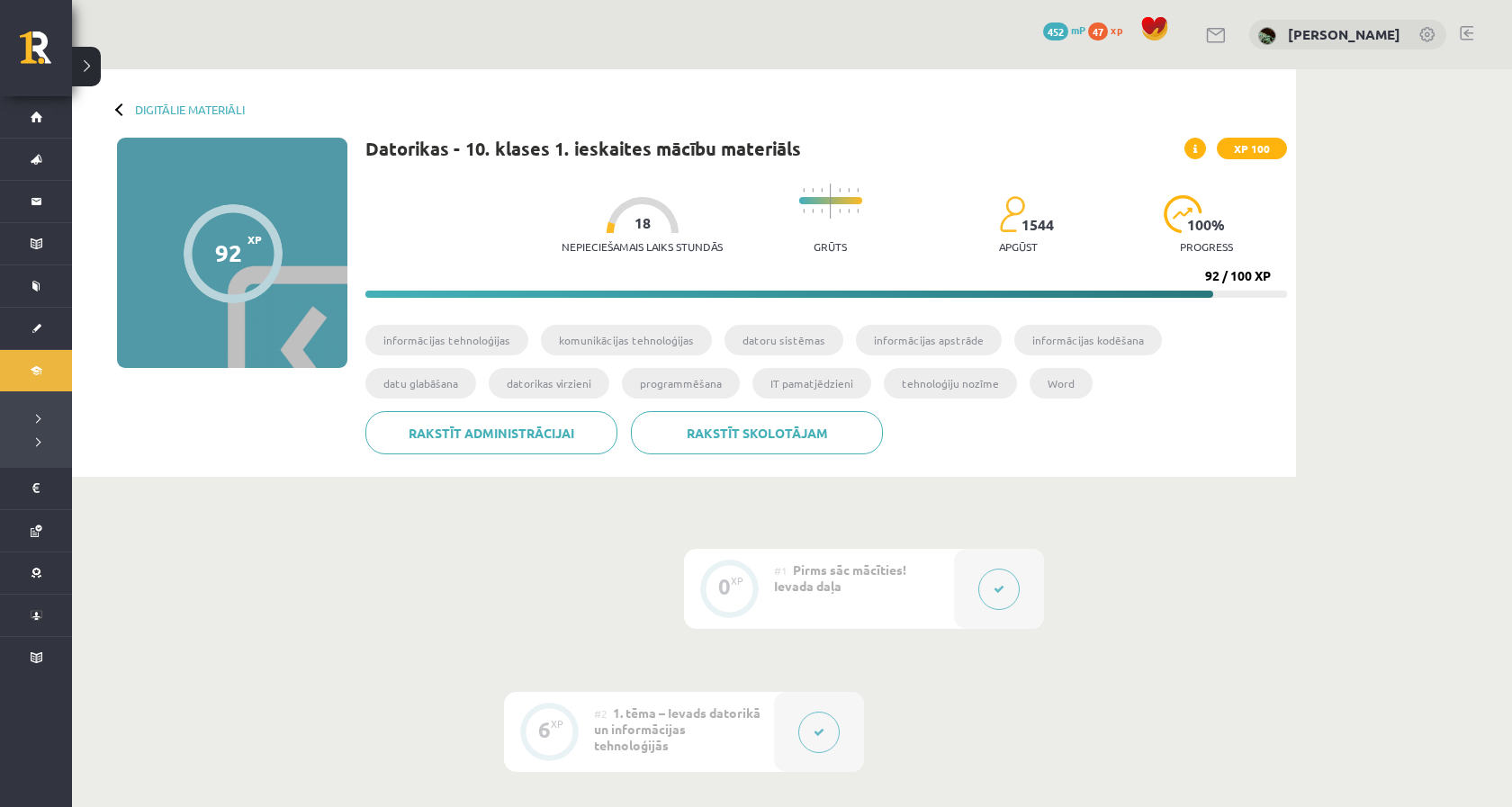
scroll to position [0, 0]
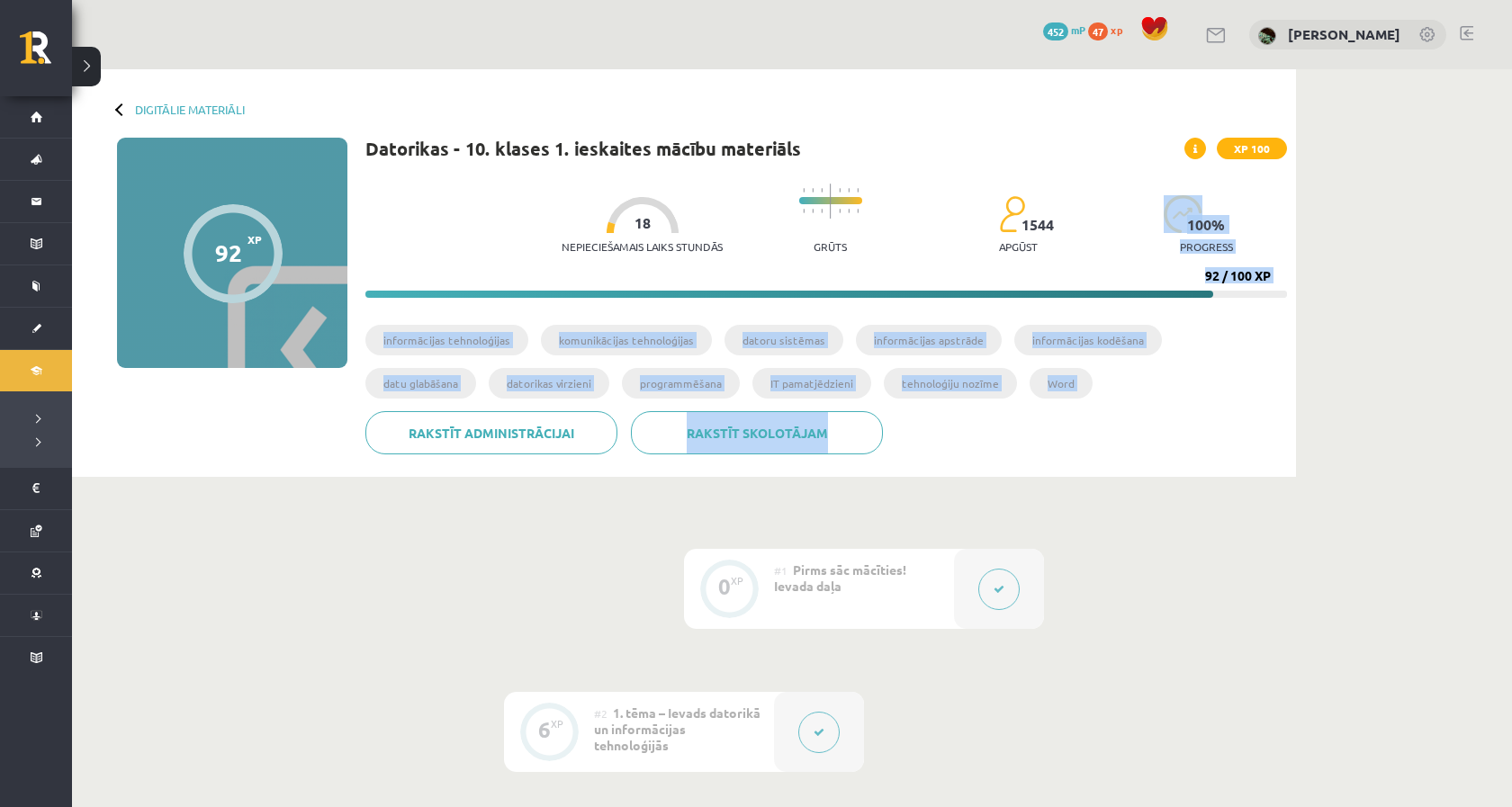
drag, startPoint x: 1257, startPoint y: 232, endPoint x: 1179, endPoint y: 446, distance: 227.8
click at [1179, 446] on div "Datorikas - 10. klases 1. ieskaites mācību materiāls XP 100 Nepieciešamais laik…" at bounding box center [827, 303] width 922 height 330
click at [1178, 444] on div "Rakstīt skolotājam Rakstīt administrācijai" at bounding box center [827, 439] width 922 height 56
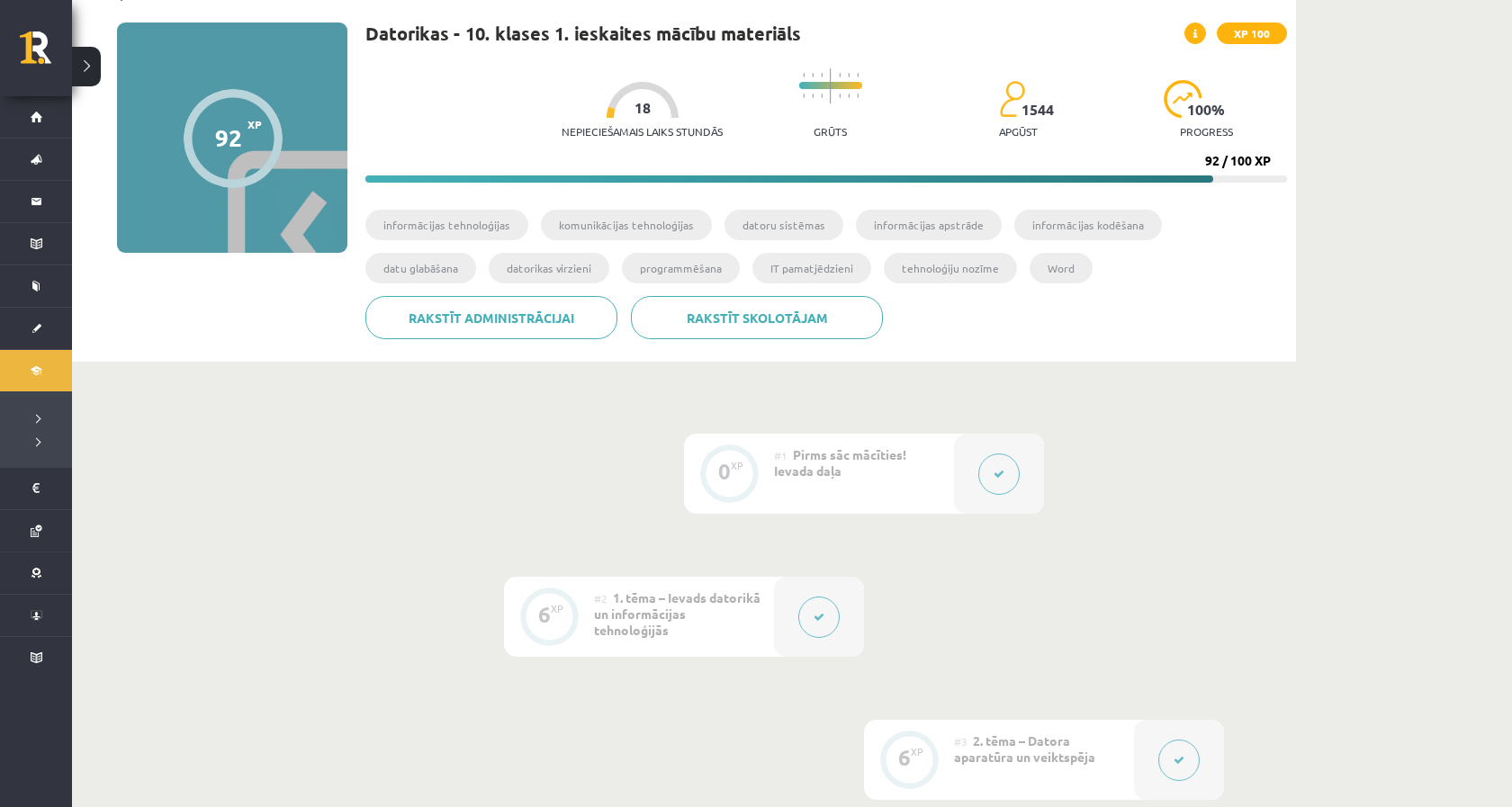
scroll to position [116, 0]
click at [993, 472] on button at bounding box center [999, 472] width 42 height 42
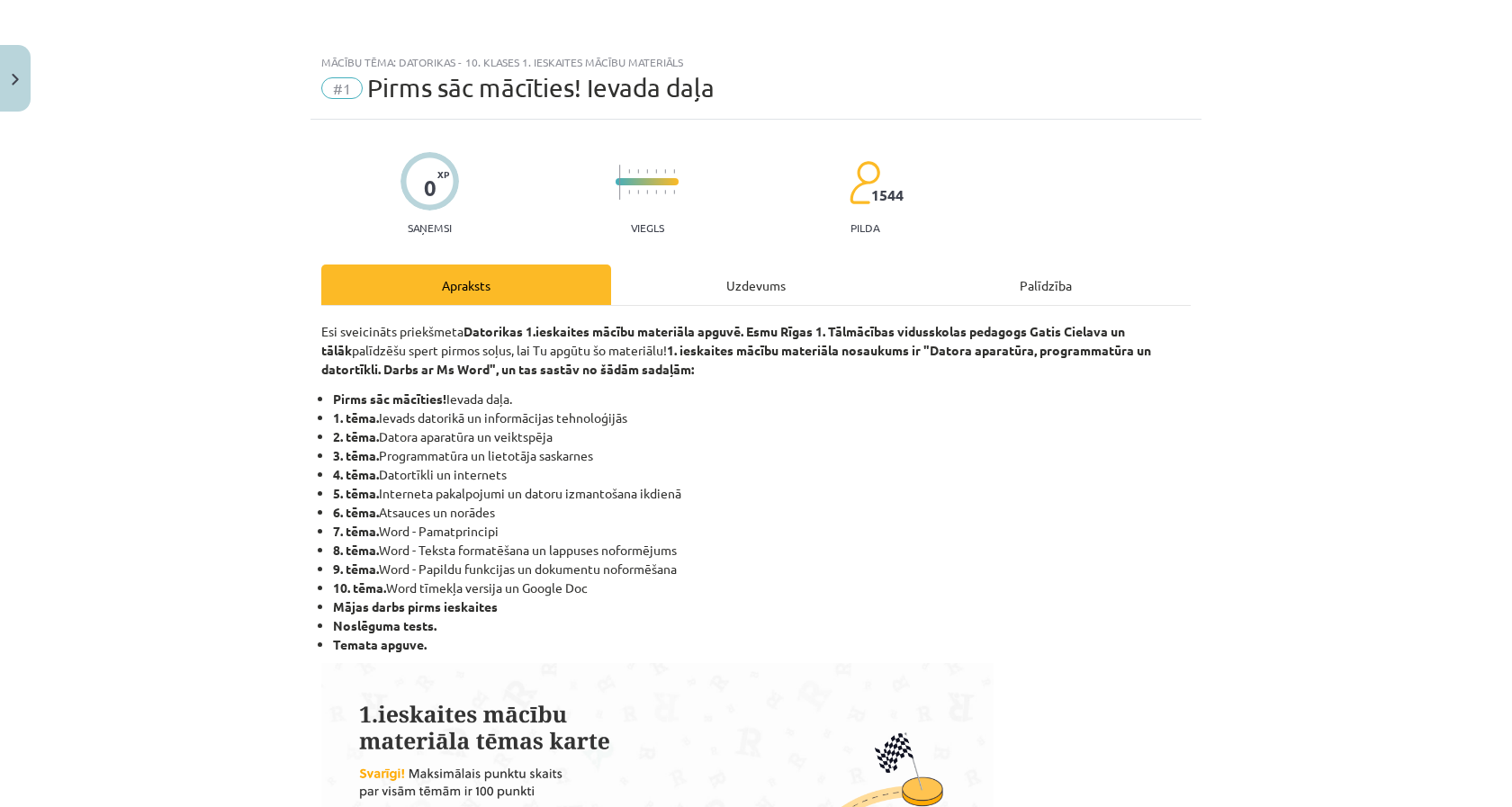
scroll to position [239, 0]
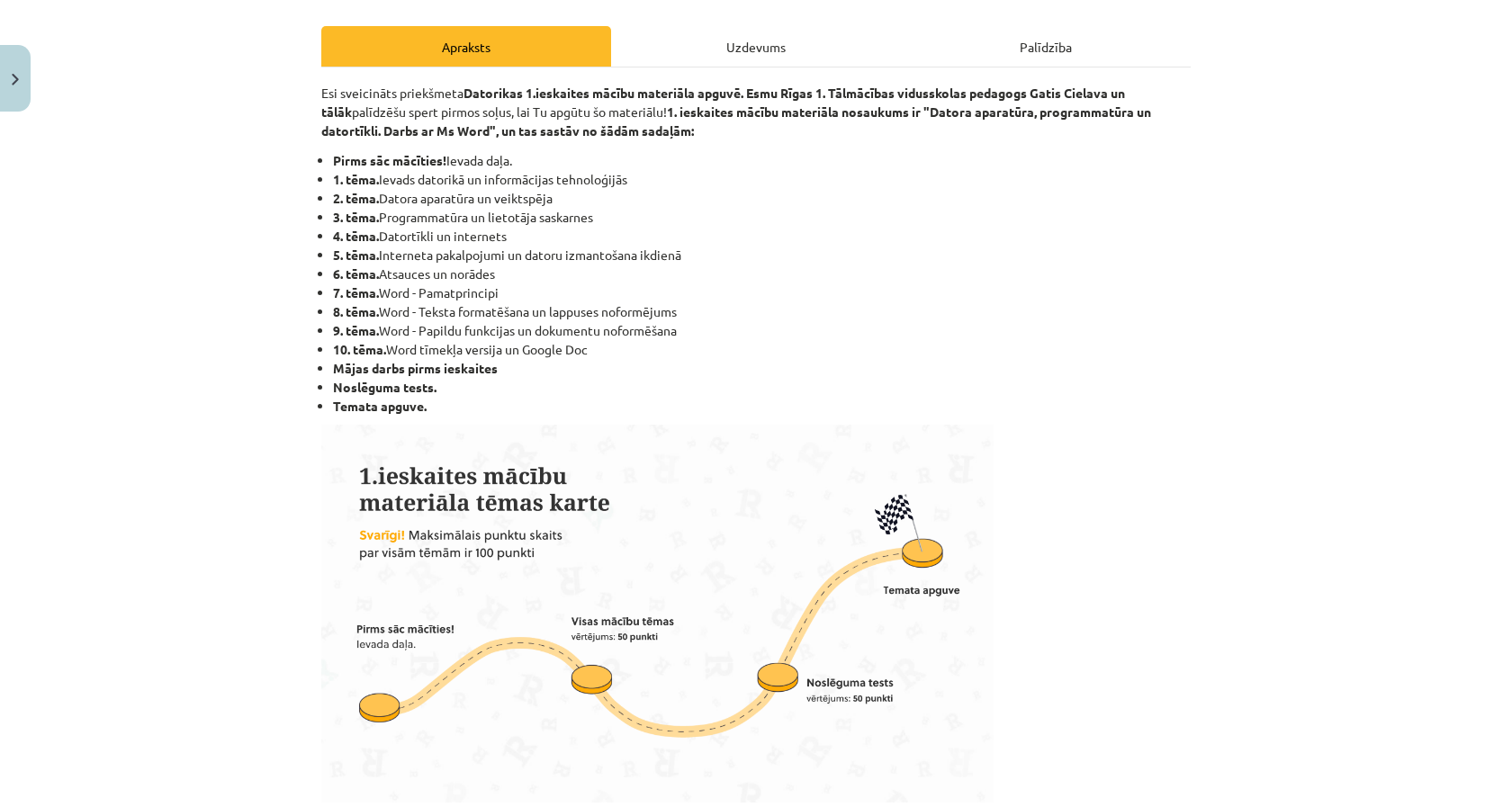
click at [29, 105] on button "Close" at bounding box center [16, 78] width 31 height 67
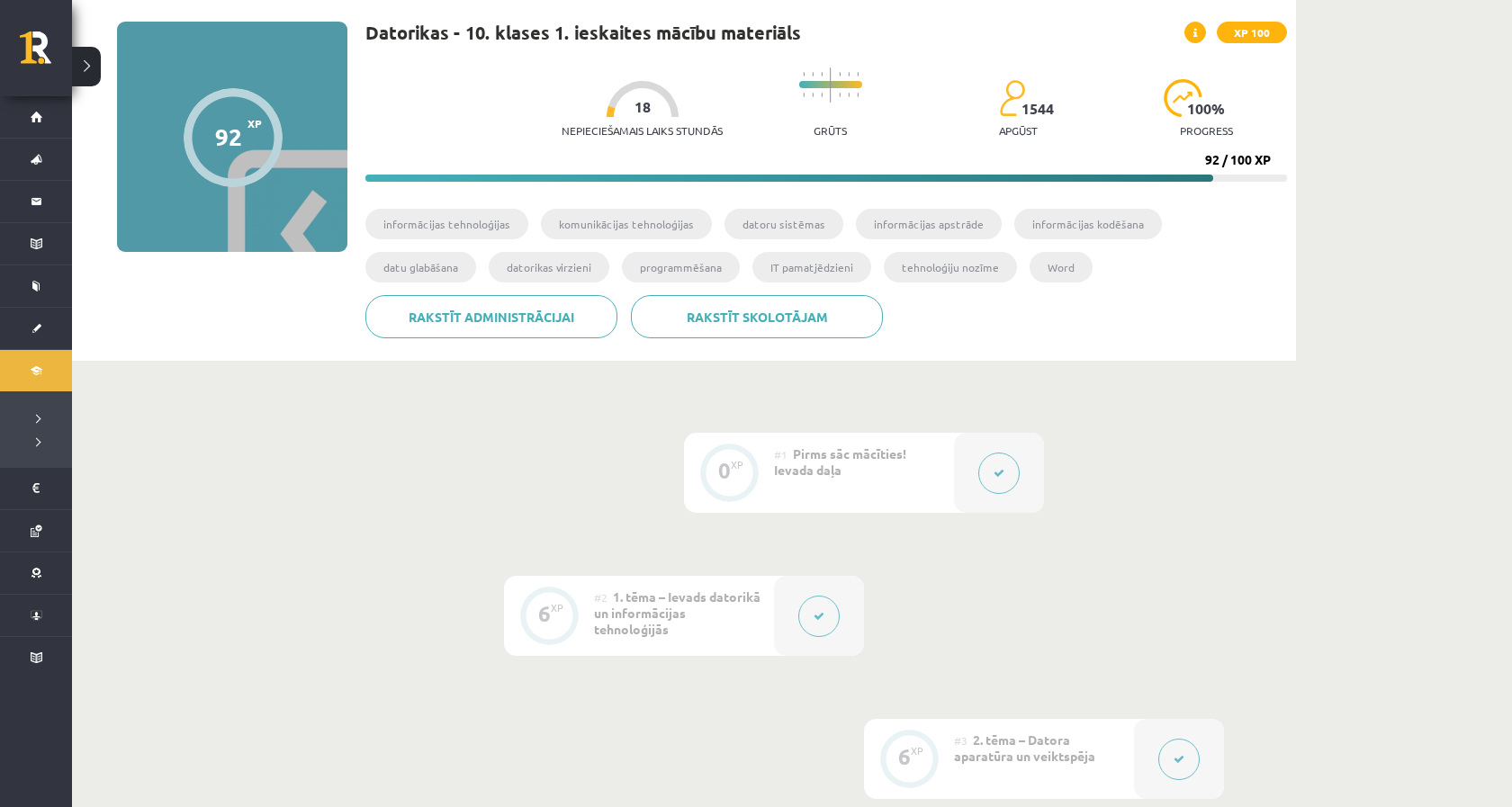
click at [817, 625] on button at bounding box center [819, 616] width 42 height 42
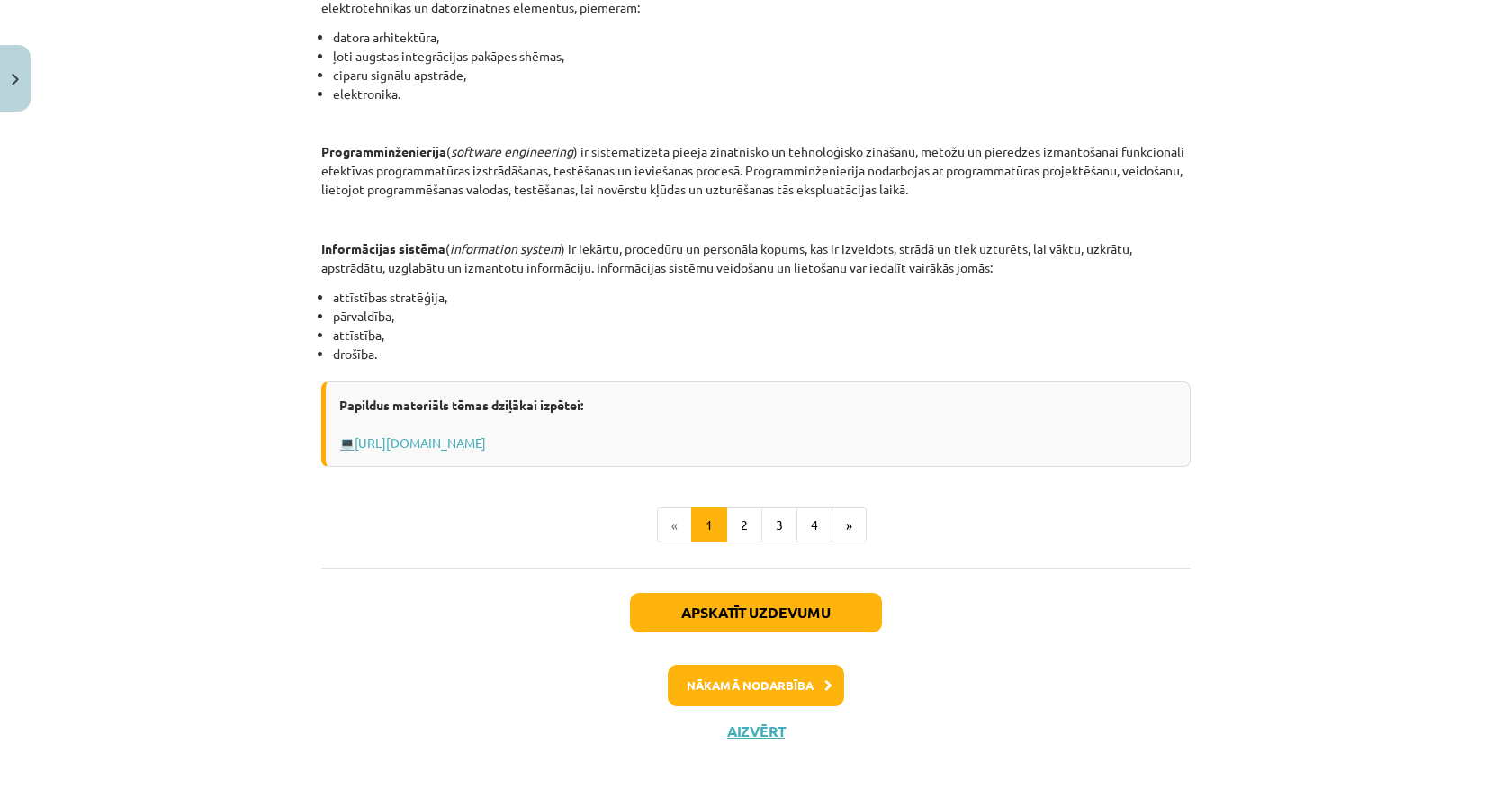
scroll to position [791, 0]
click at [738, 520] on button "2" at bounding box center [743, 525] width 36 height 36
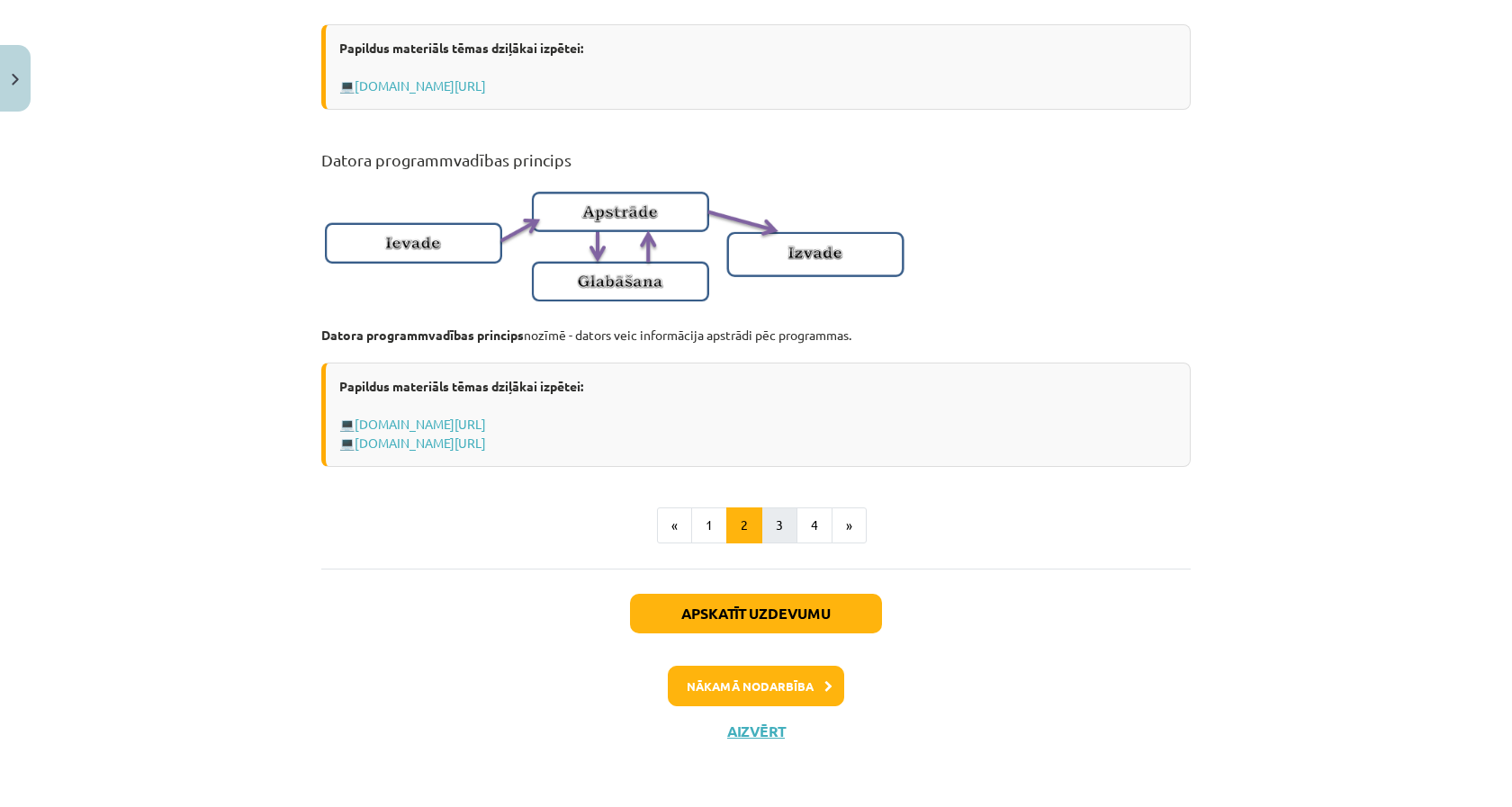
click at [774, 526] on button "3" at bounding box center [779, 525] width 36 height 36
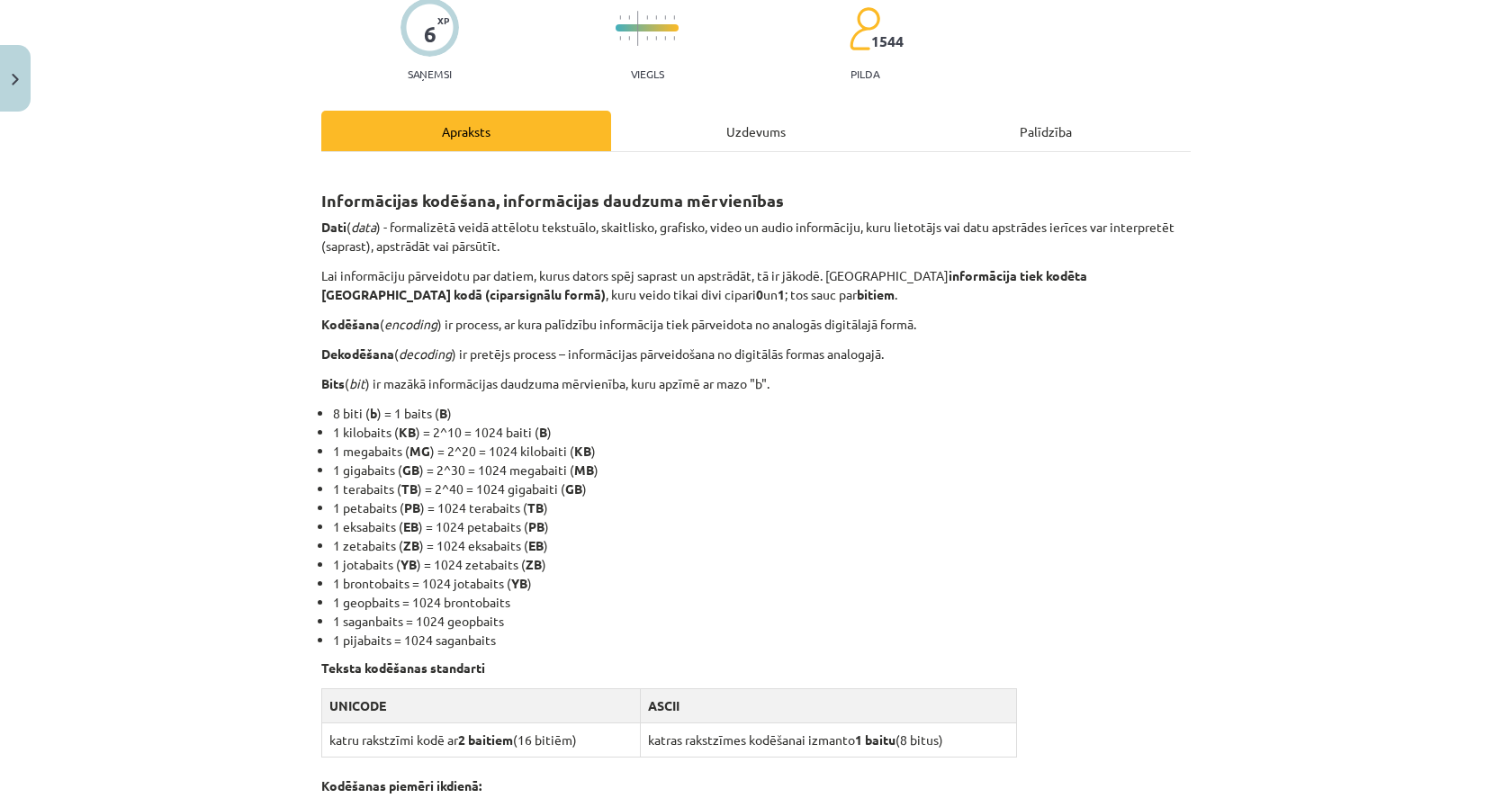
scroll to position [130, 0]
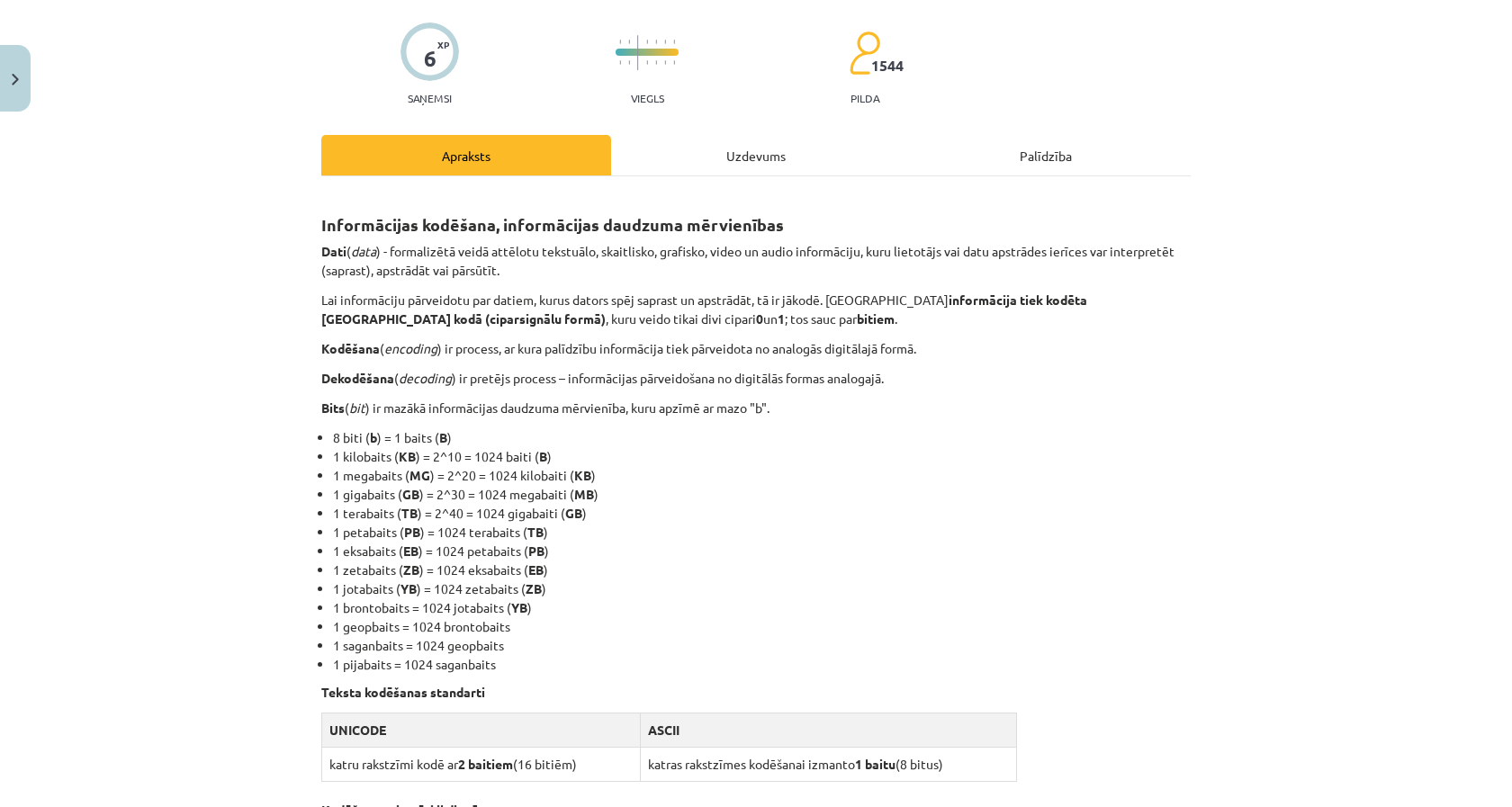
click at [12, 74] on img "Close" at bounding box center [15, 80] width 7 height 12
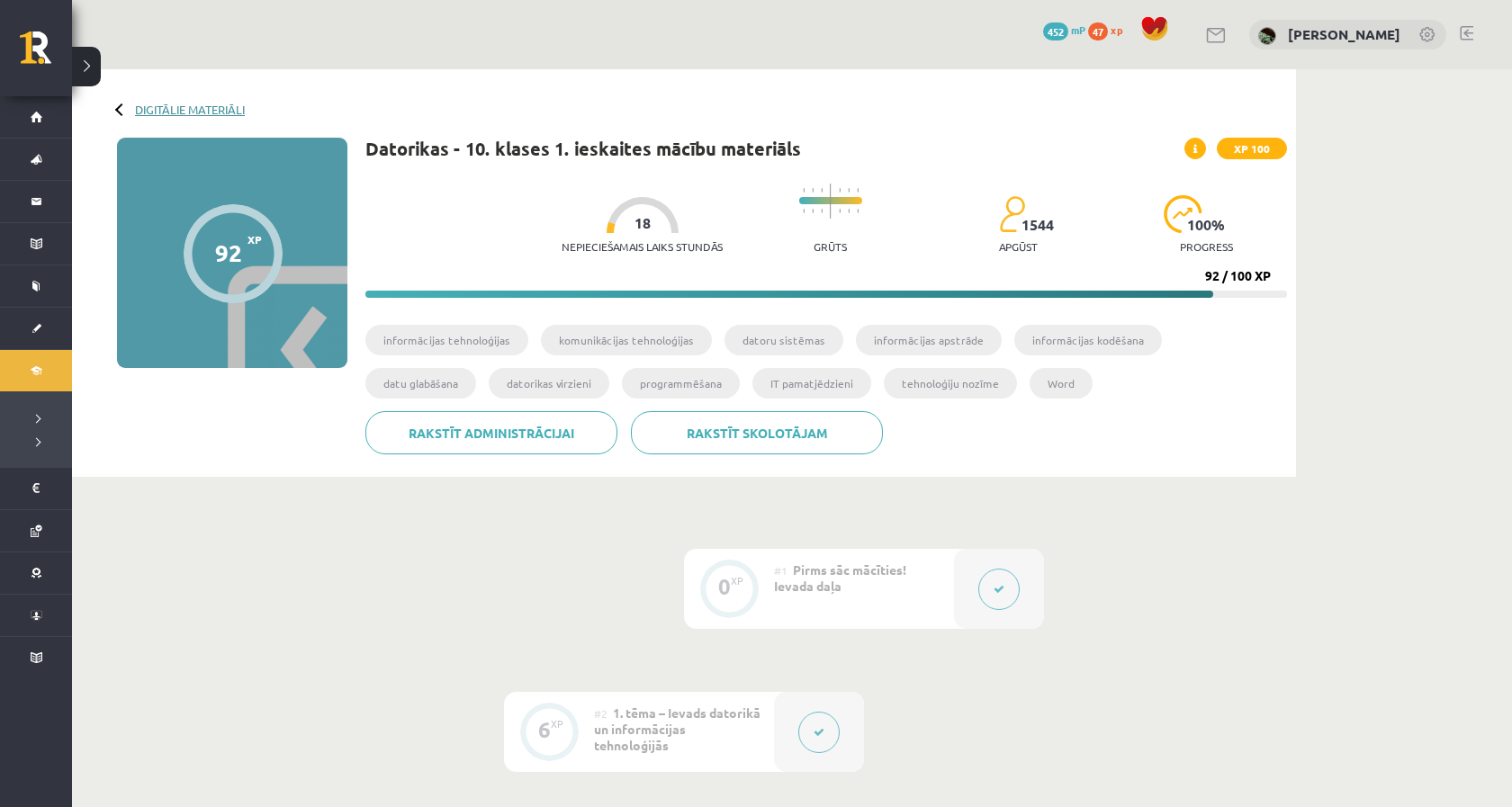
scroll to position [0, 0]
click at [191, 113] on link "Digitālie materiāli" at bounding box center [189, 110] width 110 height 14
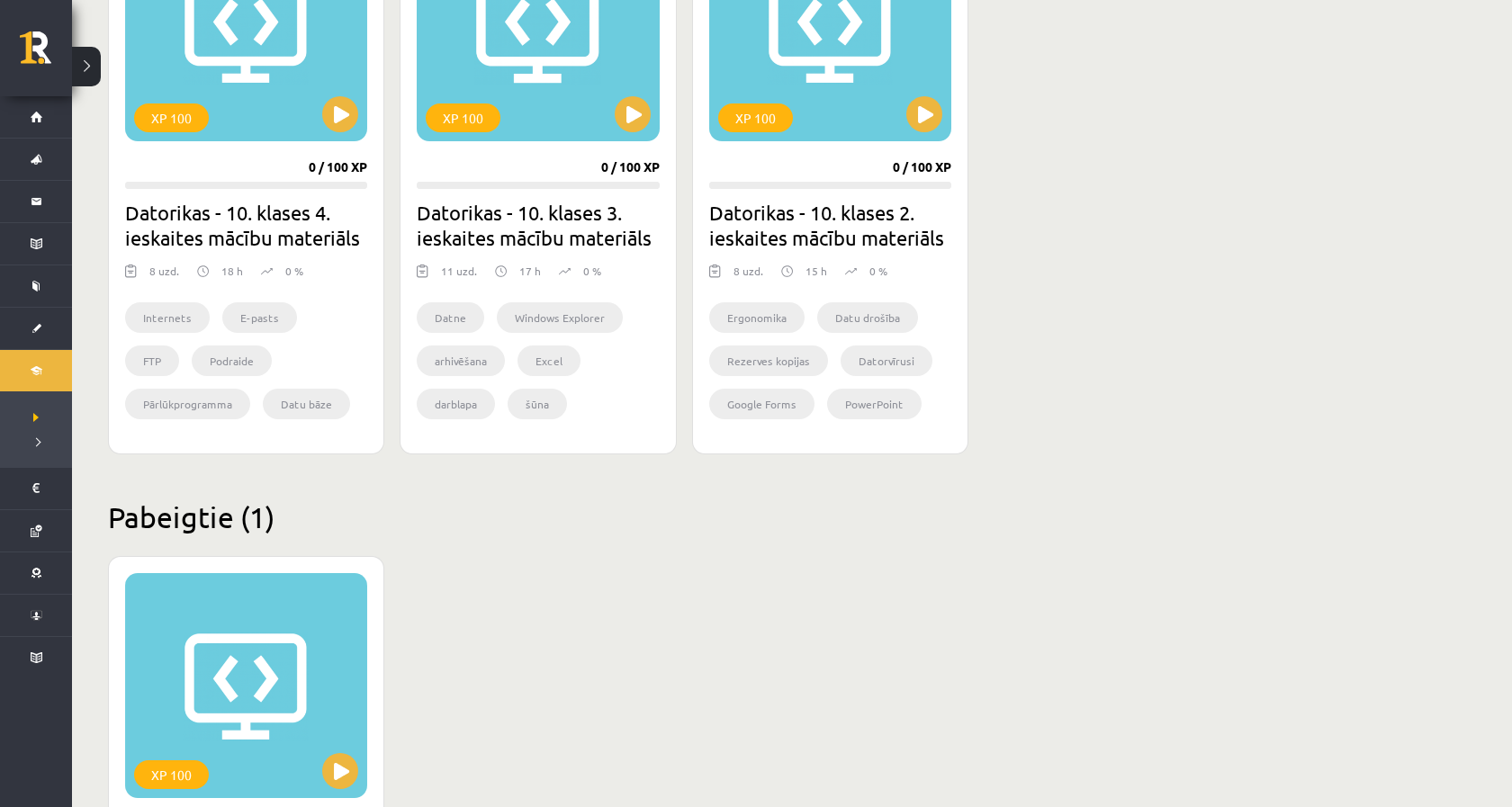
scroll to position [610, 0]
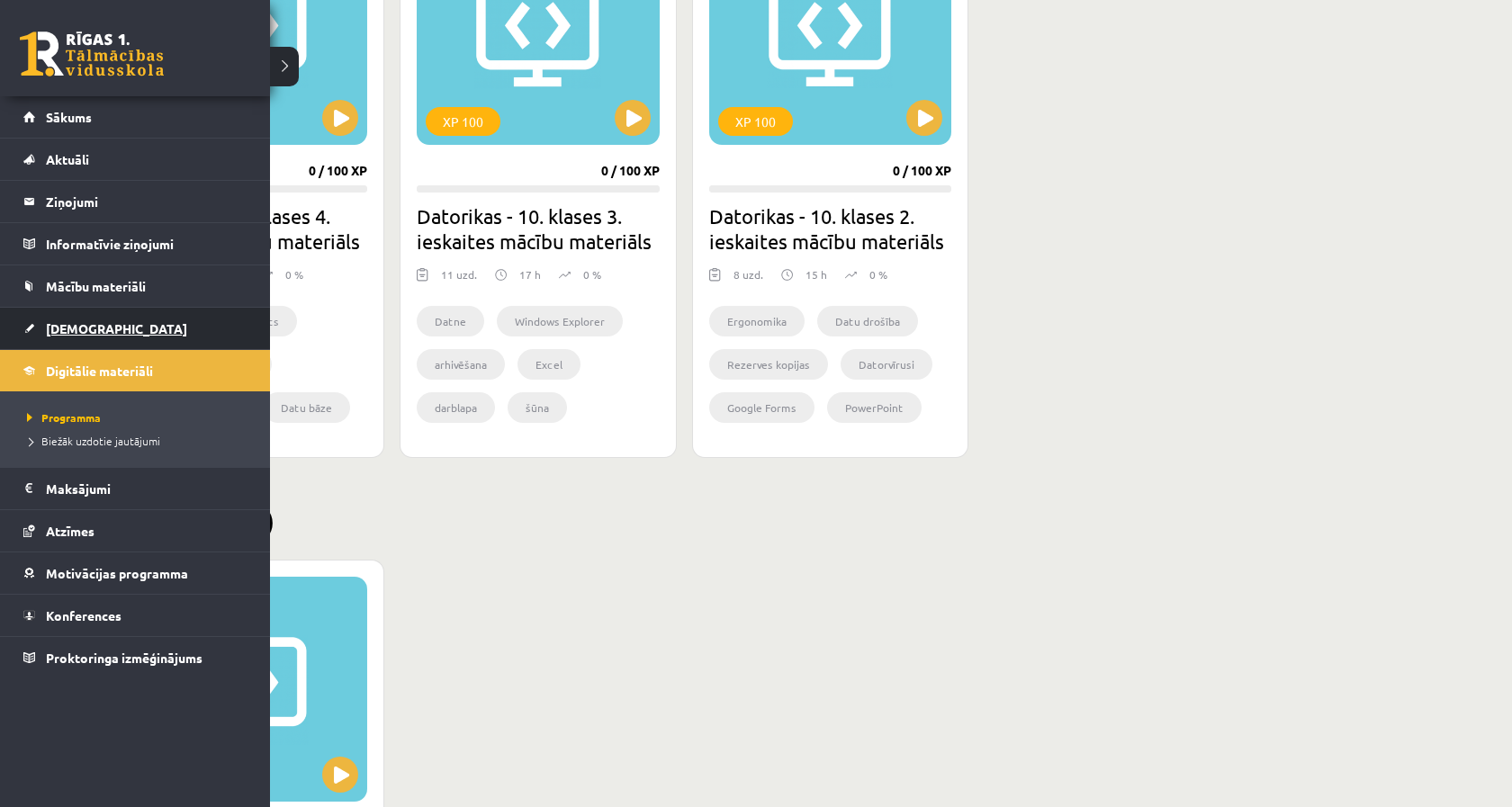
click at [54, 321] on span "[DEMOGRAPHIC_DATA]" at bounding box center [116, 328] width 142 height 16
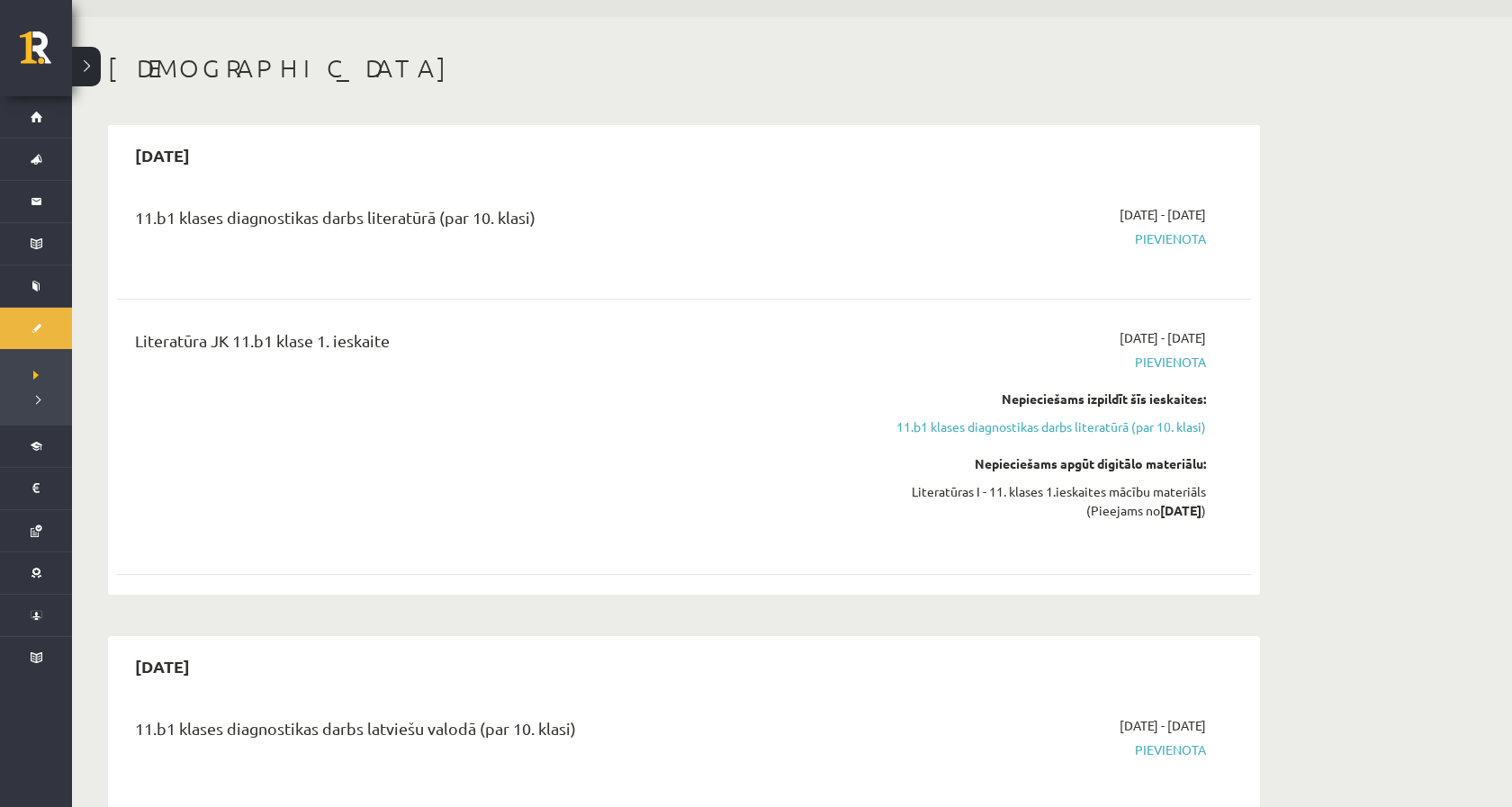
scroll to position [54, 0]
drag, startPoint x: 428, startPoint y: 365, endPoint x: 384, endPoint y: 357, distance: 44.7
click at [384, 357] on div "Literatūra JK 11.b1 klase 1. ieskaite" at bounding box center [487, 435] width 732 height 216
click at [384, 357] on div "Literatūra JK 11.b1 klase 1. ieskaite" at bounding box center [487, 343] width 705 height 33
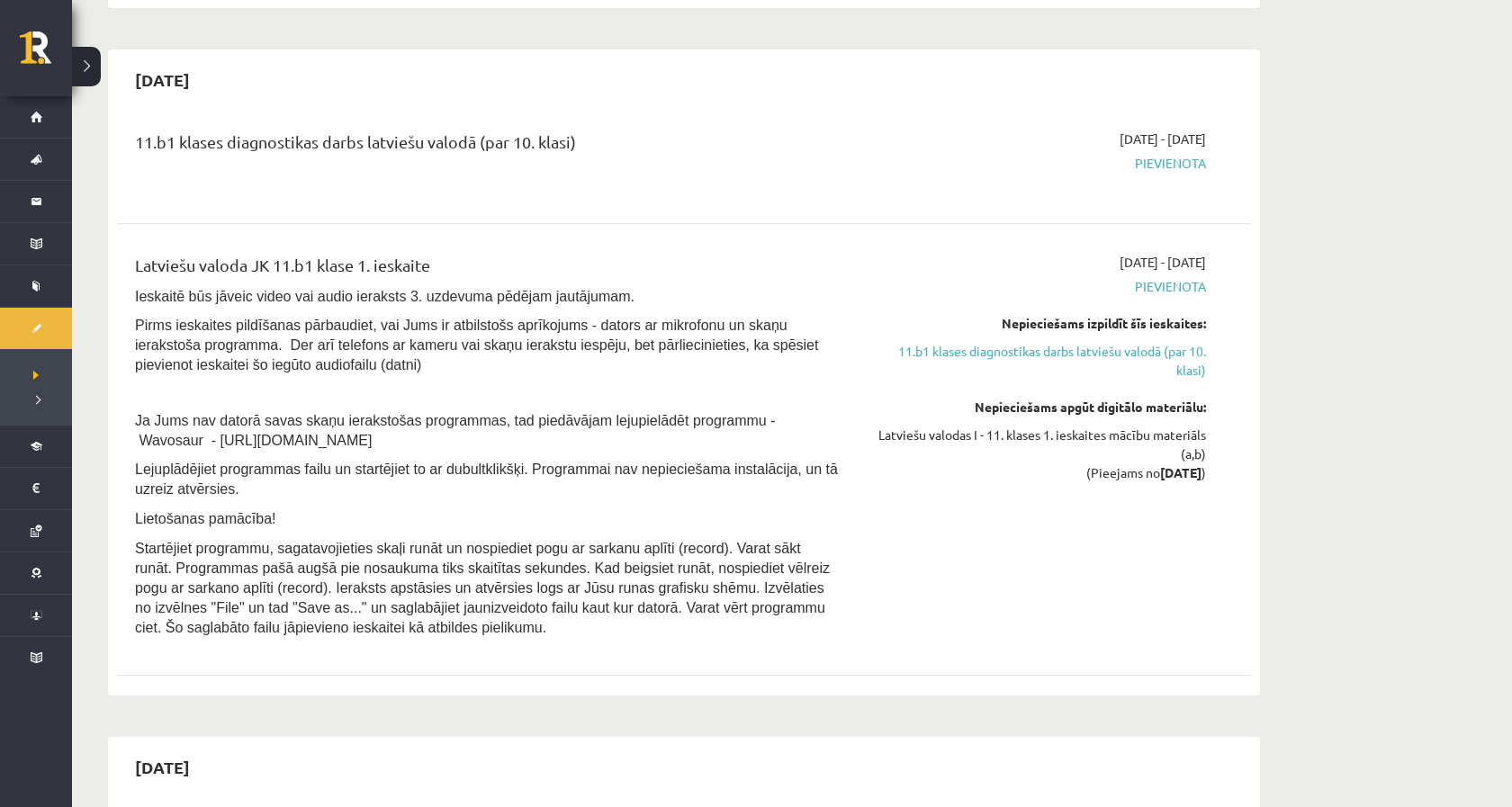
scroll to position [642, 0]
drag, startPoint x: 526, startPoint y: 626, endPoint x: 186, endPoint y: 272, distance: 490.8
click at [186, 272] on div "Latviešu valoda JK 11.b1 klase 1. ieskaite Ieskaitē būs jāveic video vai audio …" at bounding box center [487, 446] width 732 height 394
click at [159, 278] on div "Latviešu valoda JK 11.b1 klase 1. ieskaite" at bounding box center [487, 266] width 705 height 33
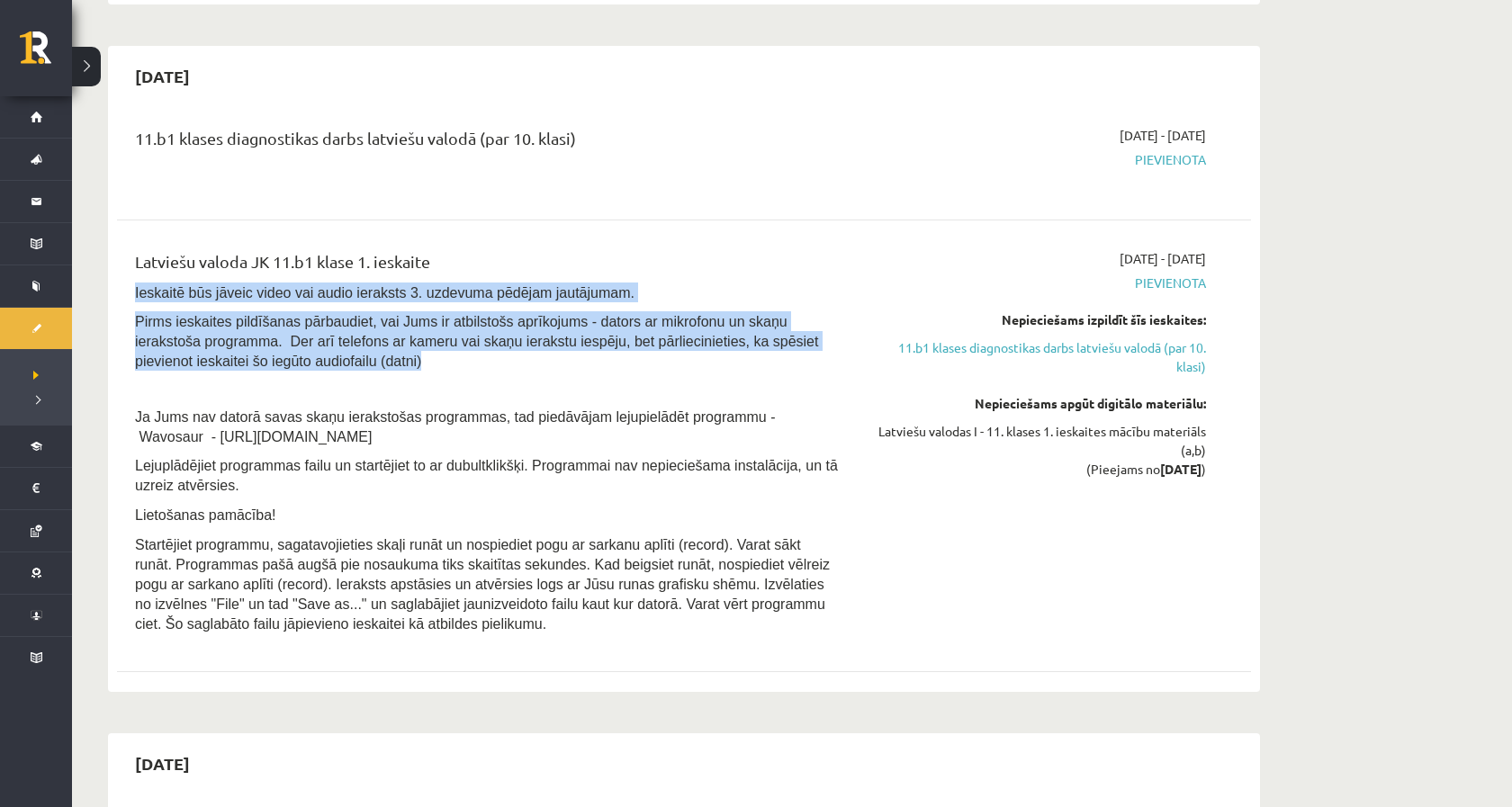
drag, startPoint x: 130, startPoint y: 284, endPoint x: 430, endPoint y: 361, distance: 309.7
click at [430, 361] on div "Latviešu valoda JK 11.b1 klase 1. ieskaite Ieskaitē būs jāveic video vai audio …" at bounding box center [487, 446] width 732 height 394
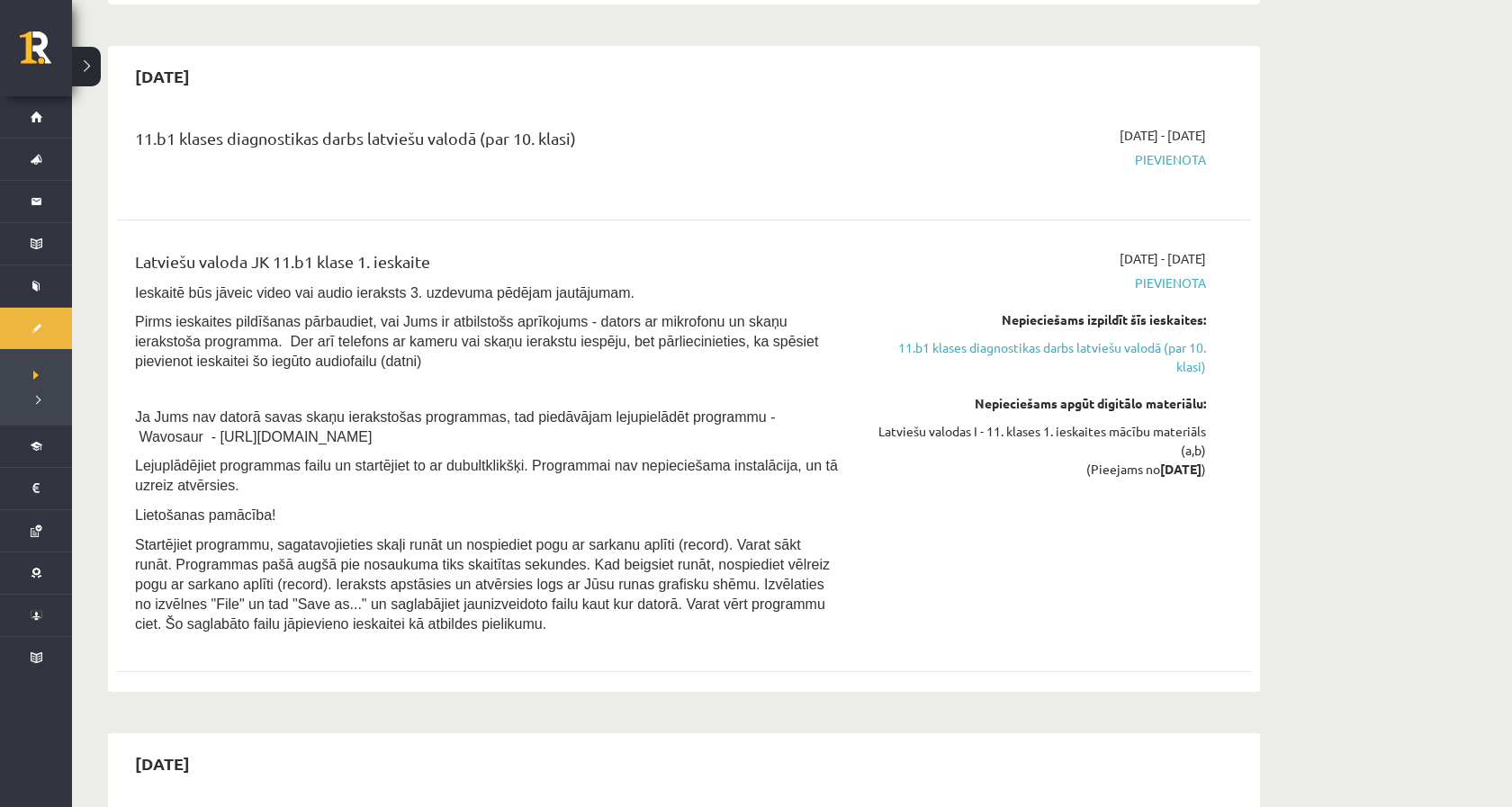
click at [164, 394] on div "Latviešu valoda JK 11.b1 klase 1. ieskaite Ieskaitē būs jāveic video vai audio …" at bounding box center [487, 446] width 732 height 394
drag, startPoint x: 138, startPoint y: 415, endPoint x: 444, endPoint y: 432, distance: 306.5
click at [444, 432] on p "Ja Jums nav datorā savas skaņu ierakstošas programmas, tad piedāvājam lejupielā…" at bounding box center [487, 426] width 705 height 40
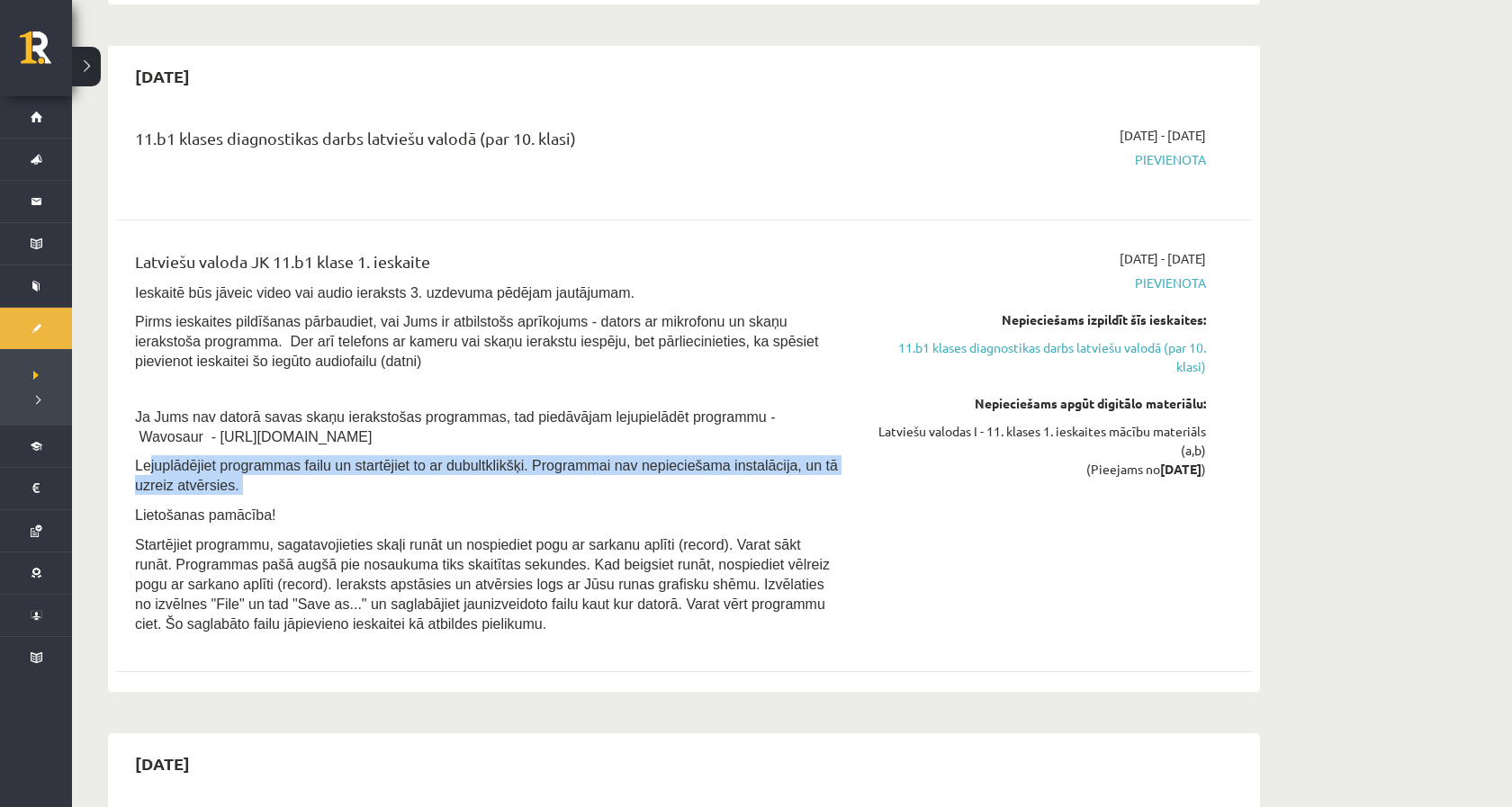
drag, startPoint x: 143, startPoint y: 455, endPoint x: 265, endPoint y: 489, distance: 126.6
click at [265, 489] on div "Latviešu valoda JK 11.b1 klase 1. ieskaite Ieskaitē būs jāveic video vai audio …" at bounding box center [487, 446] width 732 height 394
click at [255, 484] on p "Lejuplādējiet programmas failu un startējiet to ar dubultklikšķi. Programmai na…" at bounding box center [487, 474] width 705 height 40
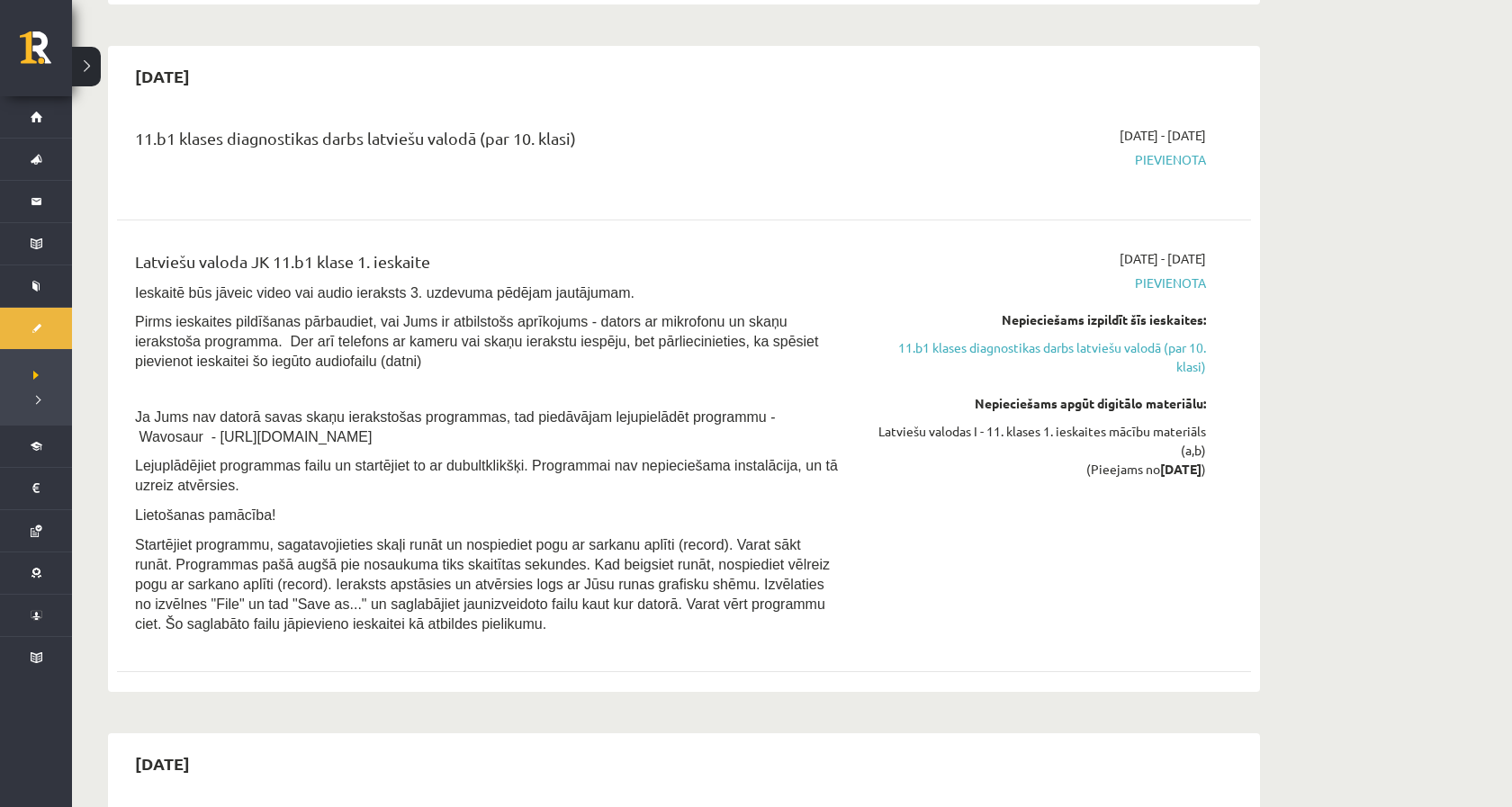
drag, startPoint x: 255, startPoint y: 481, endPoint x: 106, endPoint y: 457, distance: 150.9
drag, startPoint x: 134, startPoint y: 530, endPoint x: 817, endPoint y: 617, distance: 688.5
click at [817, 617] on div "Latviešu valoda JK 11.b1 klase 1. ieskaite Ieskaitē būs jāveic video vai audio …" at bounding box center [487, 446] width 732 height 394
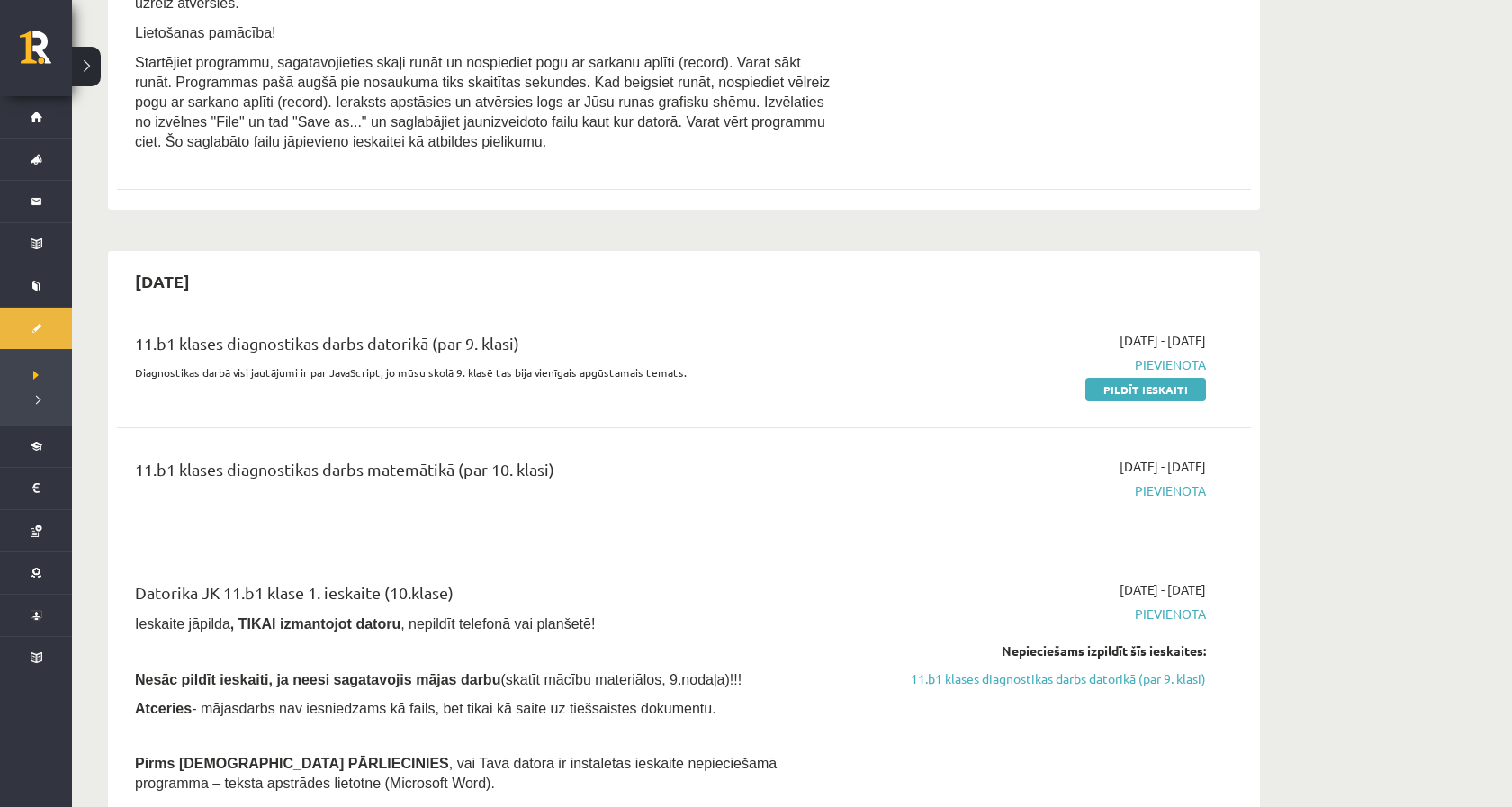
scroll to position [1164, 0]
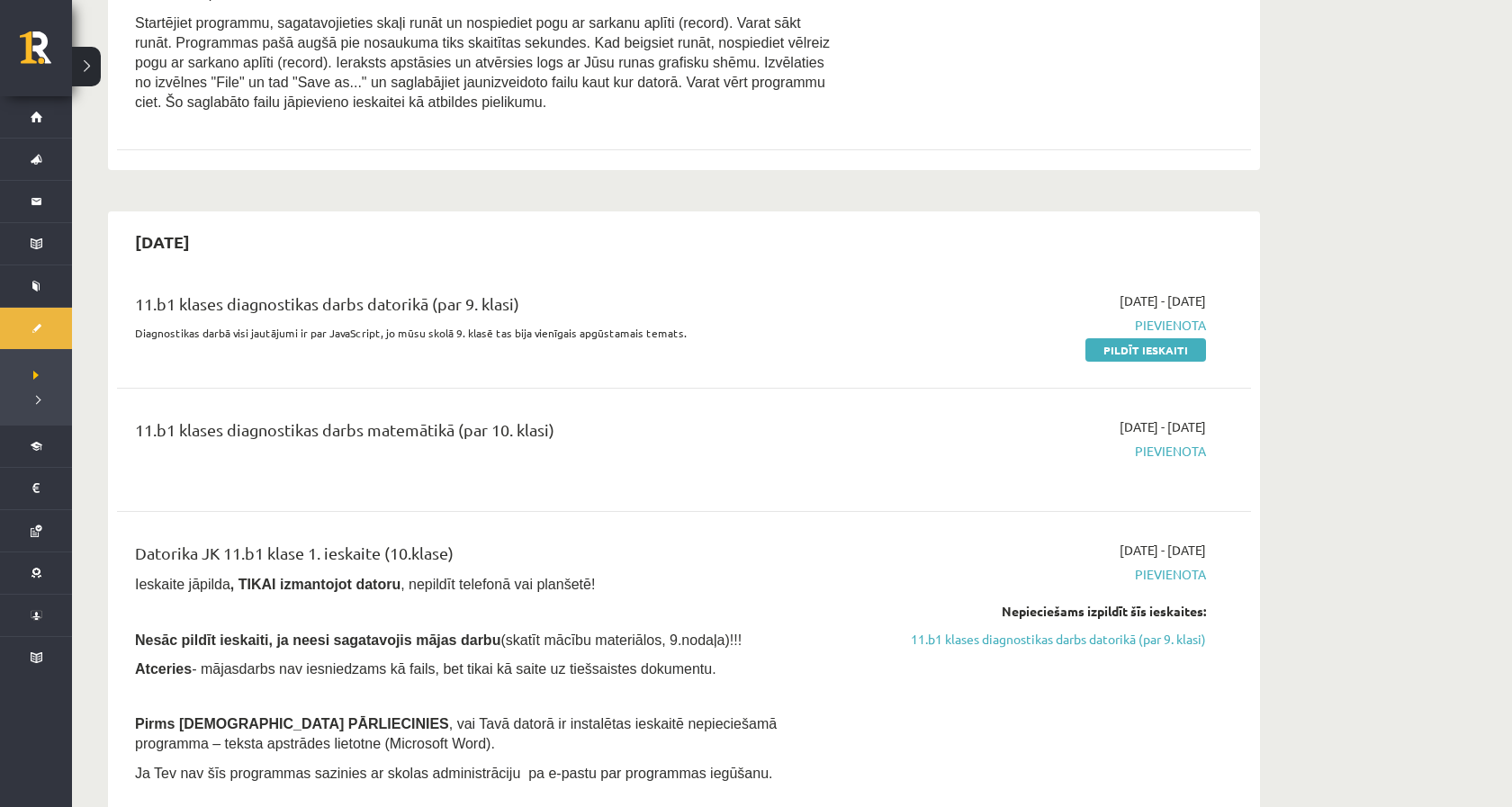
drag, startPoint x: 527, startPoint y: 295, endPoint x: 347, endPoint y: 349, distance: 187.9
click at [347, 349] on div "11.b1 klases diagnostikas darbs datorikā (par 9. klasi) Diagnostikas darbā visi…" at bounding box center [684, 325] width 1134 height 104
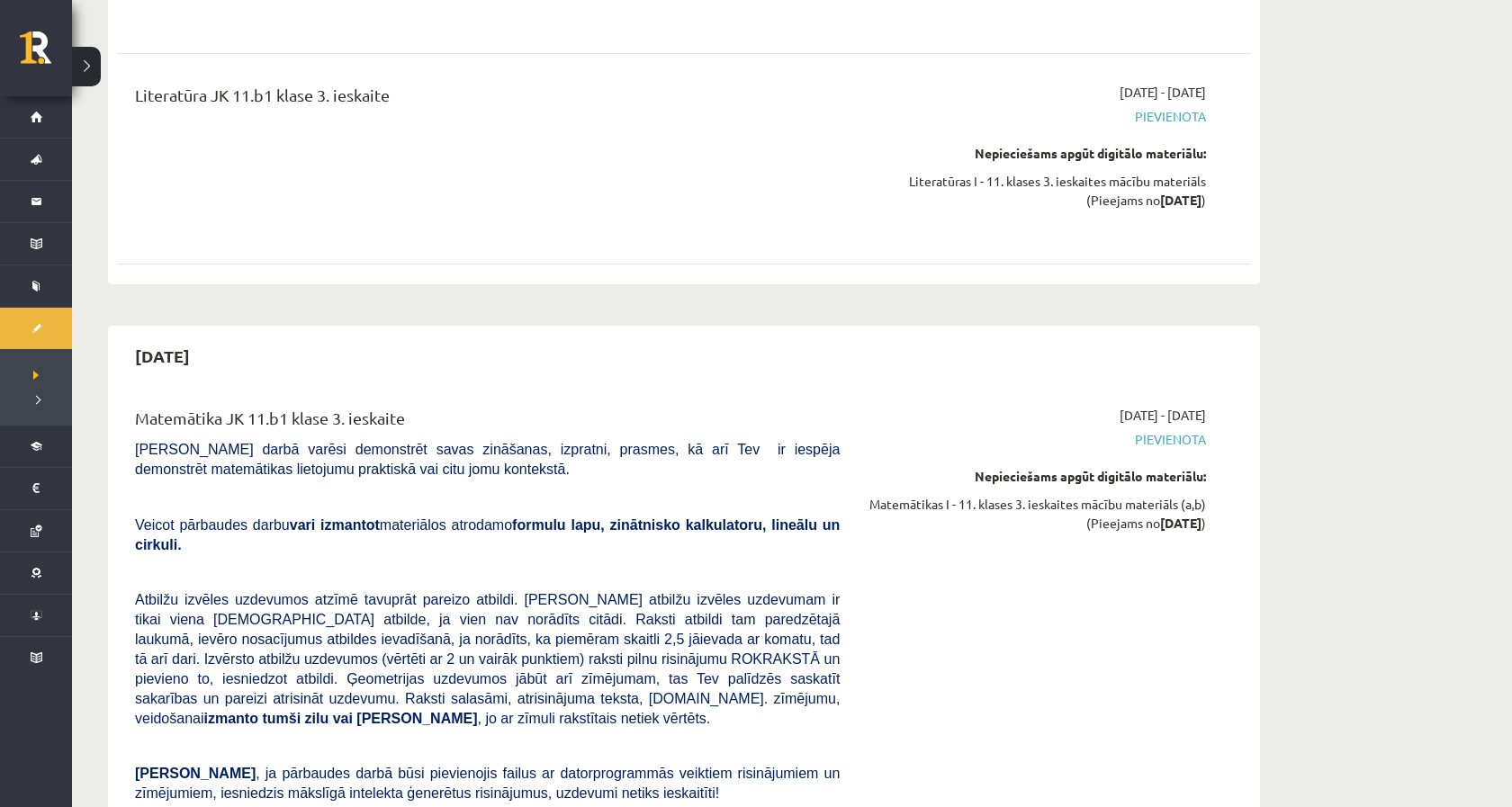
scroll to position [6233, 0]
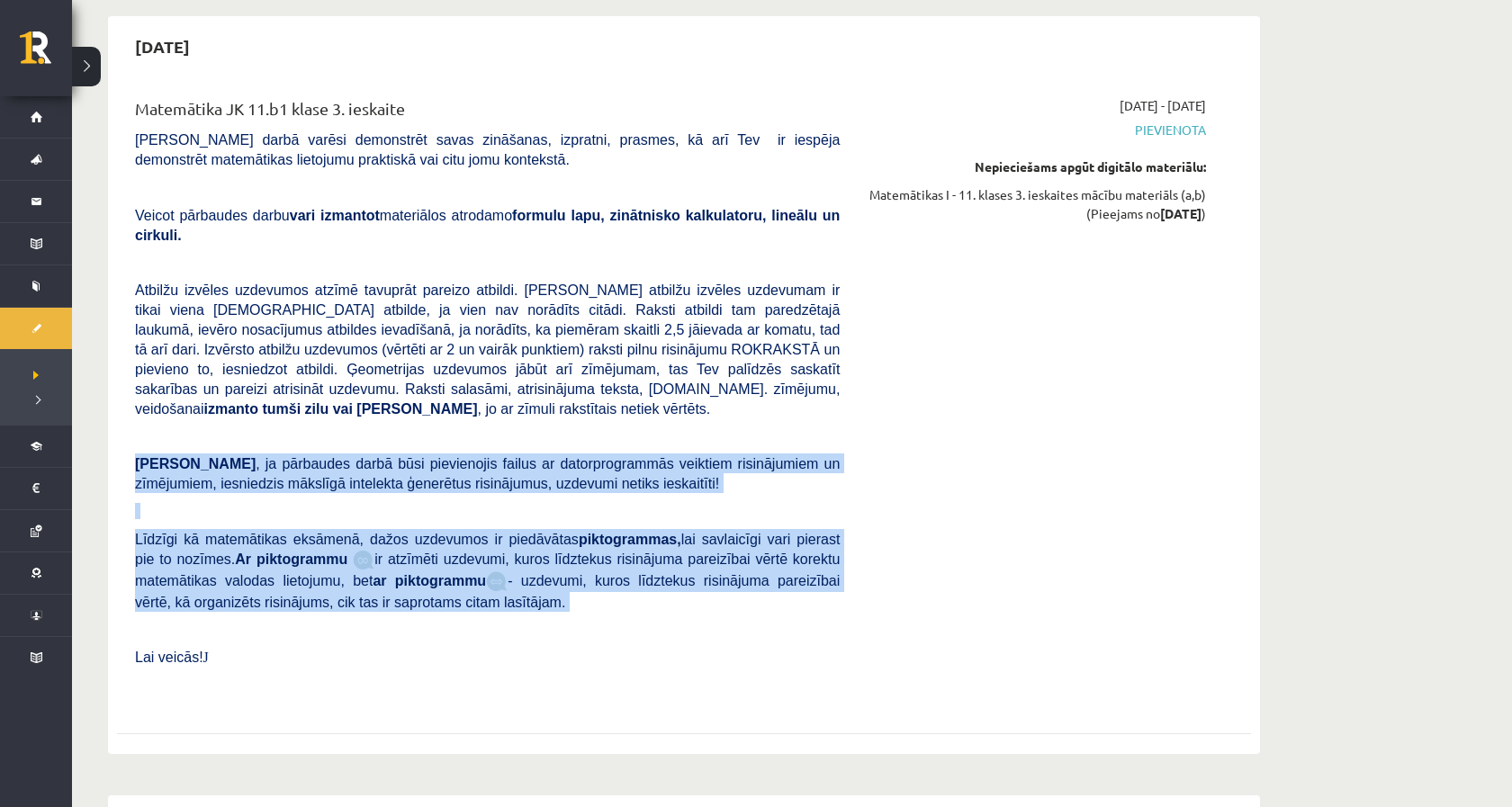
drag, startPoint x: 572, startPoint y: 535, endPoint x: 344, endPoint y: 362, distance: 286.2
click at [343, 362] on div "Matemātika JK 11.b1 klase 3. ieskaite Pārbaudes darbā varēsi demonstrēt savas z…" at bounding box center [487, 400] width 732 height 608
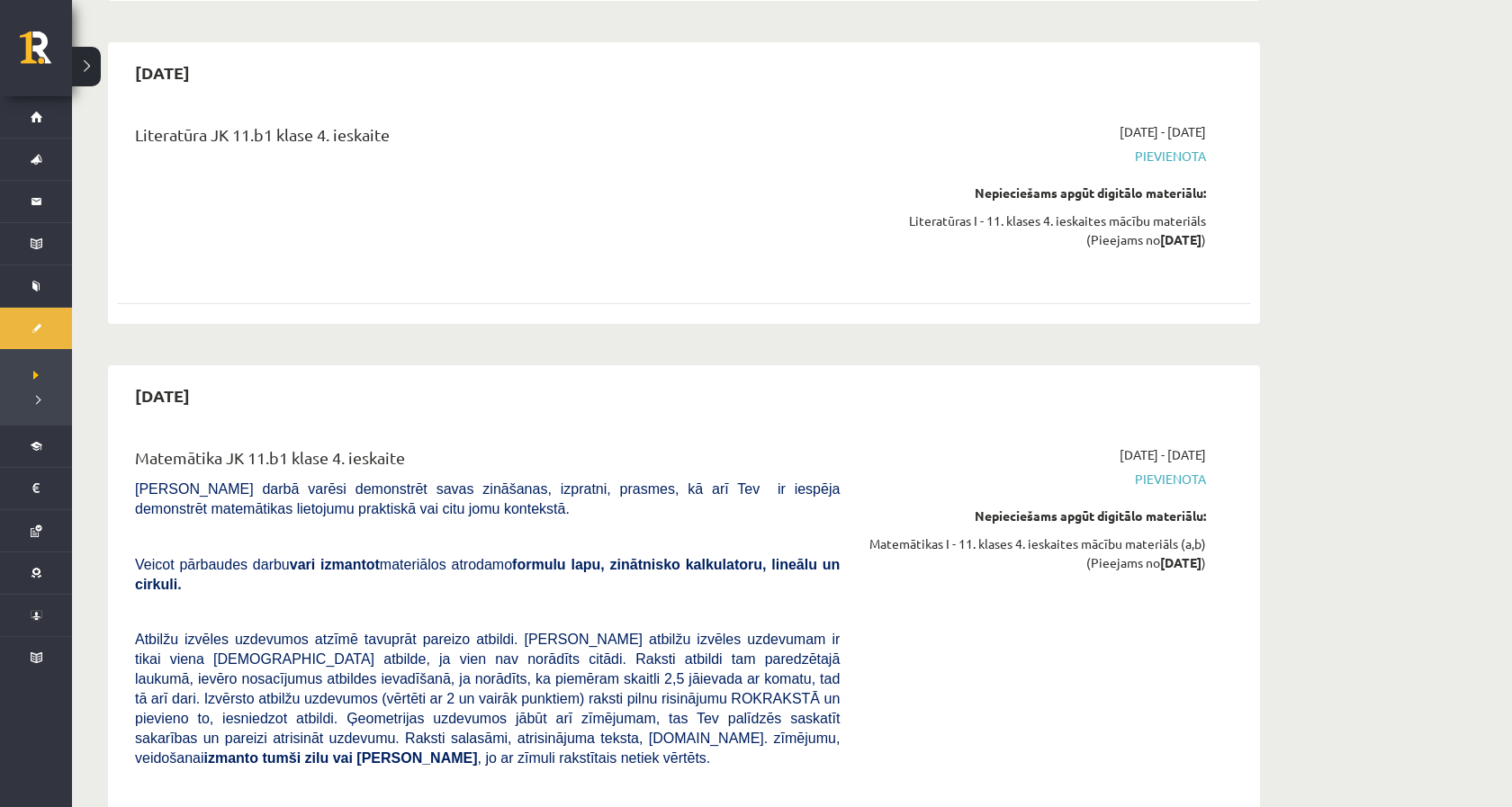
scroll to position [6989, 0]
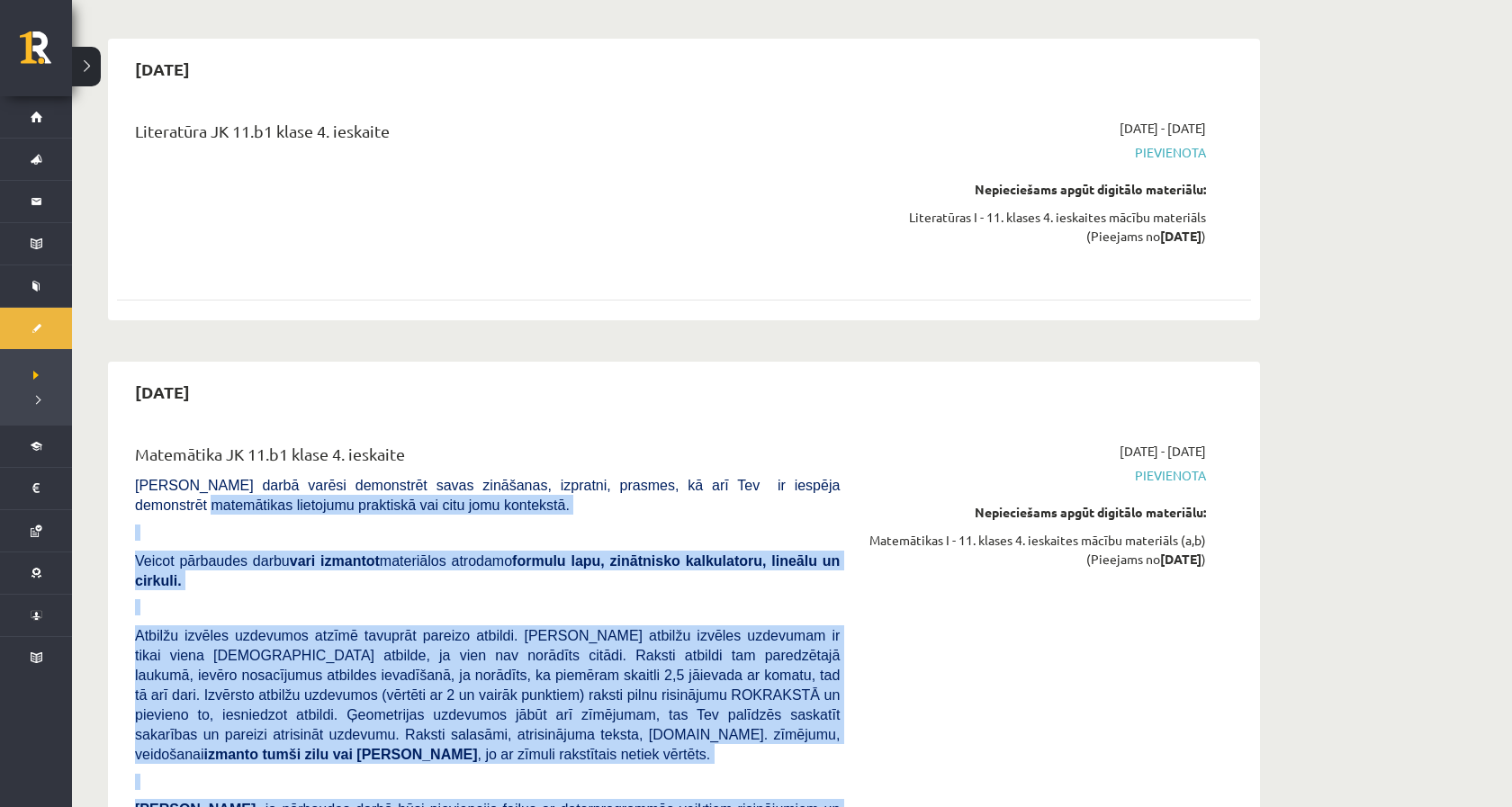
drag, startPoint x: 166, startPoint y: 423, endPoint x: 557, endPoint y: 694, distance: 475.7
click at [608, 737] on div "Matemātika JK 11.b1 klase 4. ieskaite Pārbaudes darbā varēsi demonstrēt savas z…" at bounding box center [487, 745] width 732 height 608
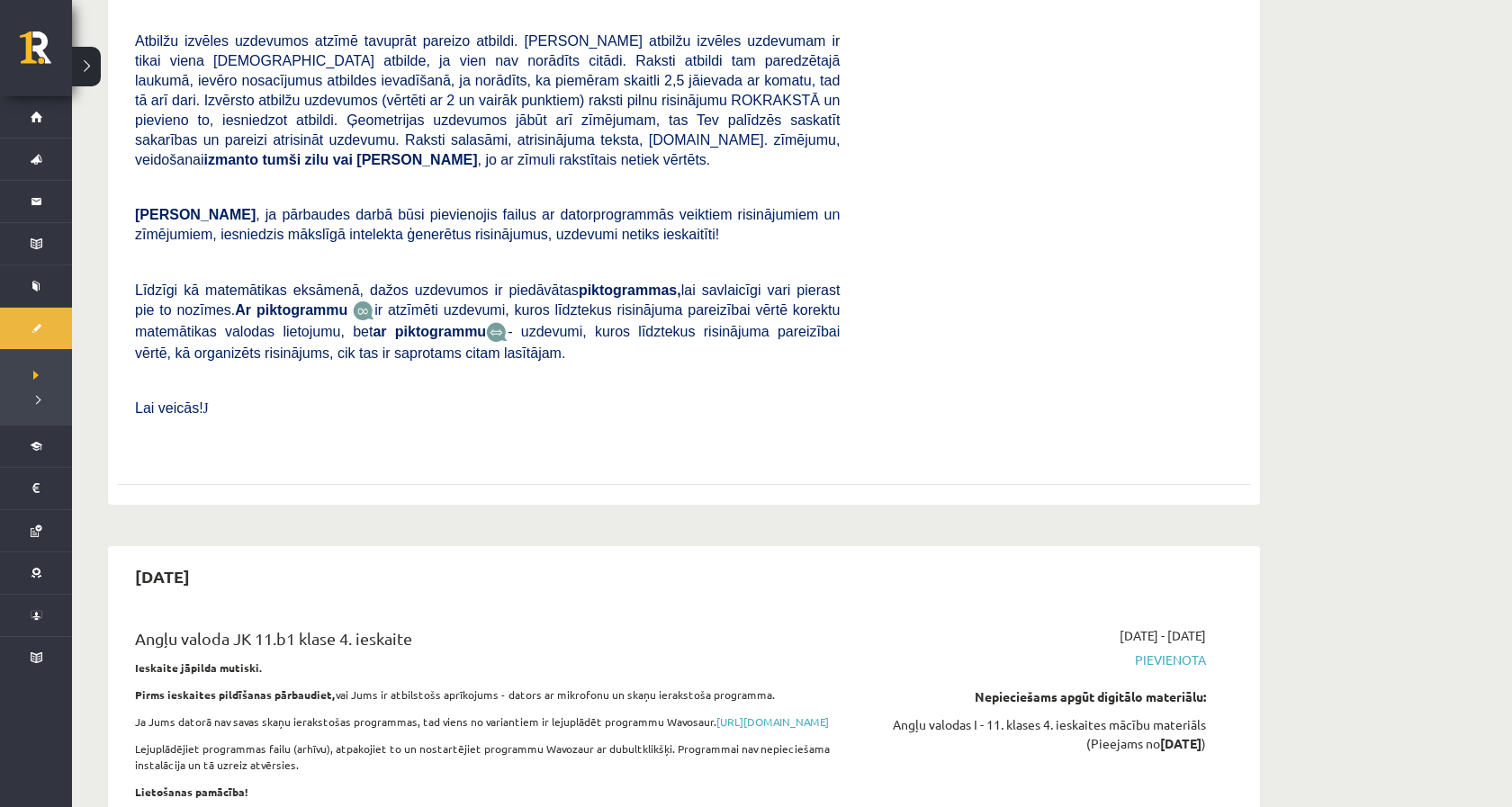
click at [574, 713] on p "Ja Jums datorā nav savas skaņu ierakstošas programmas, tad viens no variantiem …" at bounding box center [487, 721] width 705 height 16
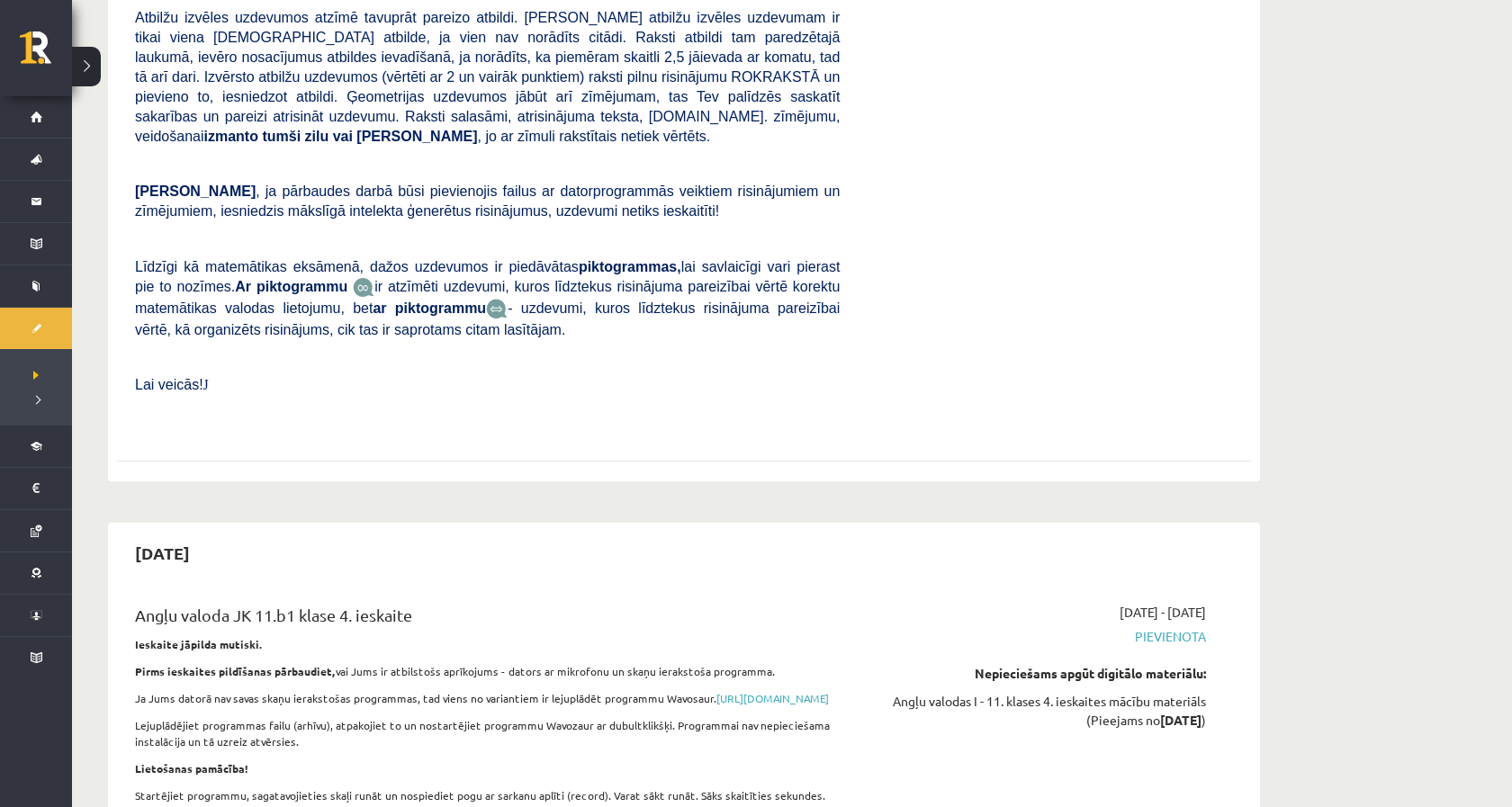
scroll to position [7611, 0]
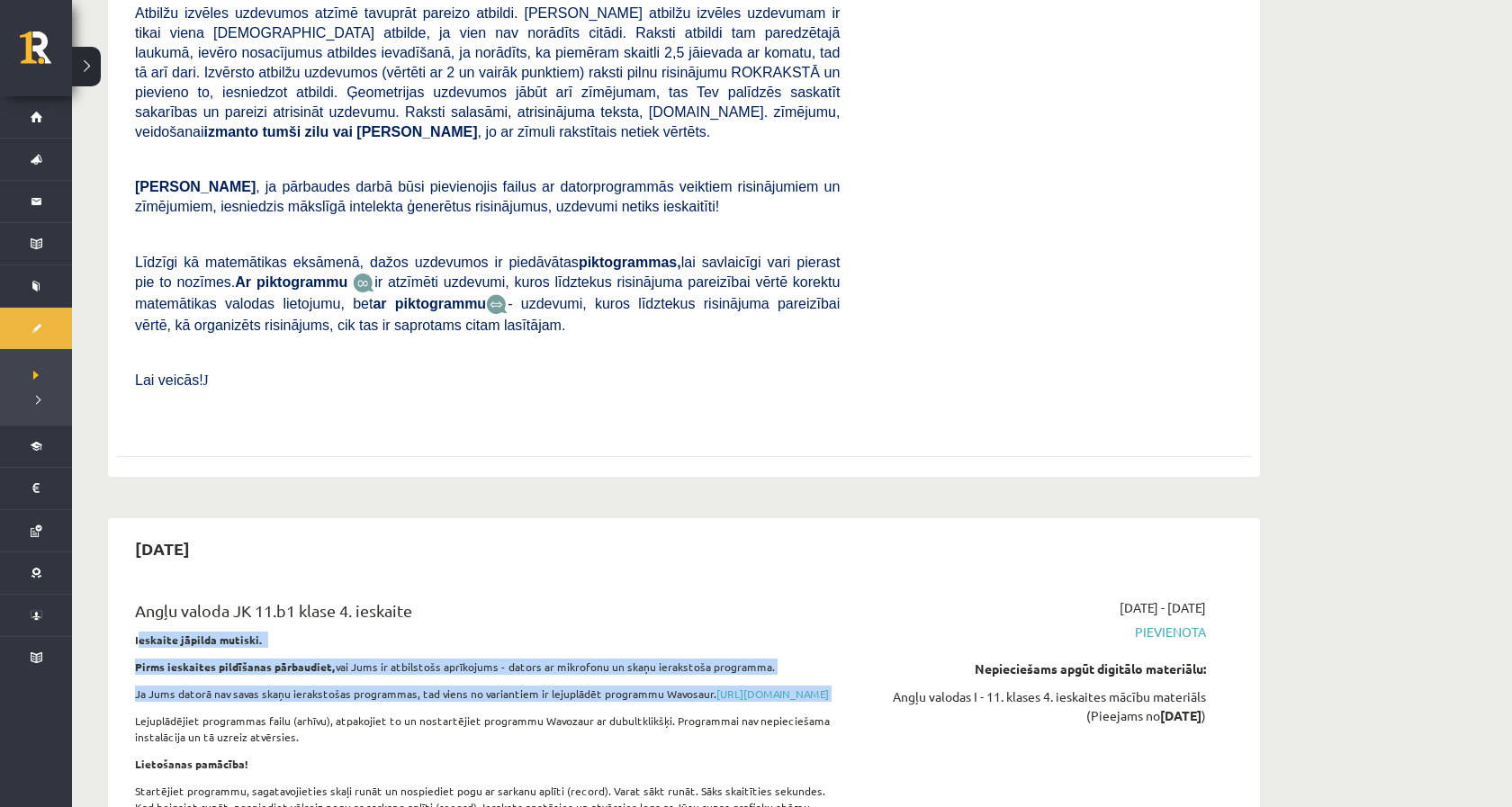
drag, startPoint x: 141, startPoint y: 535, endPoint x: 428, endPoint y: 607, distance: 295.9
click at [428, 607] on div "Angļu valoda JK 11.b1 klase 4. ieskaite Ieskaite jāpilda mutiski. Pirms ieskait…" at bounding box center [487, 733] width 732 height 271
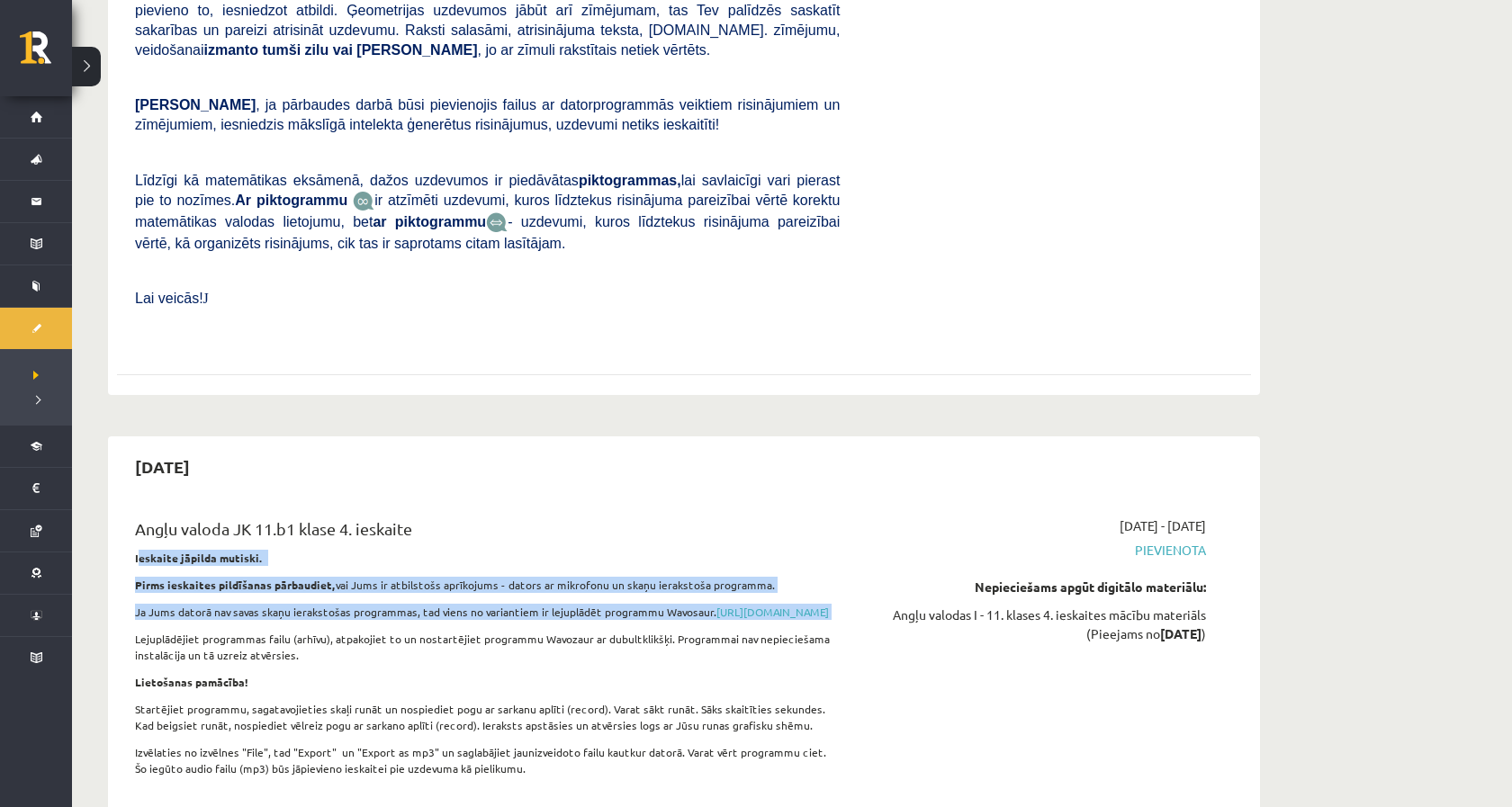
scroll to position [7696, 0]
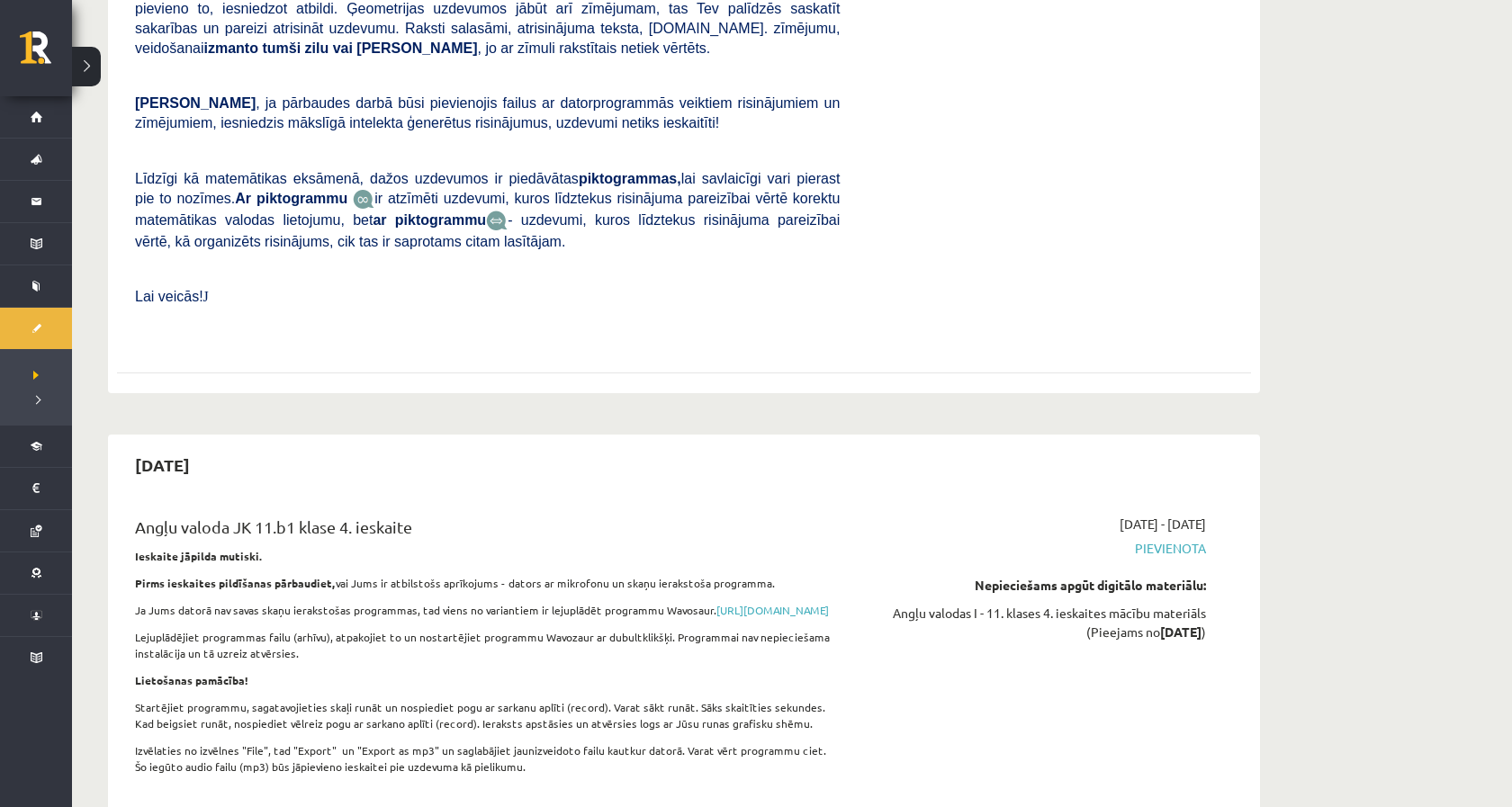
click at [428, 672] on p "Lietošanas pamācība!" at bounding box center [487, 680] width 705 height 16
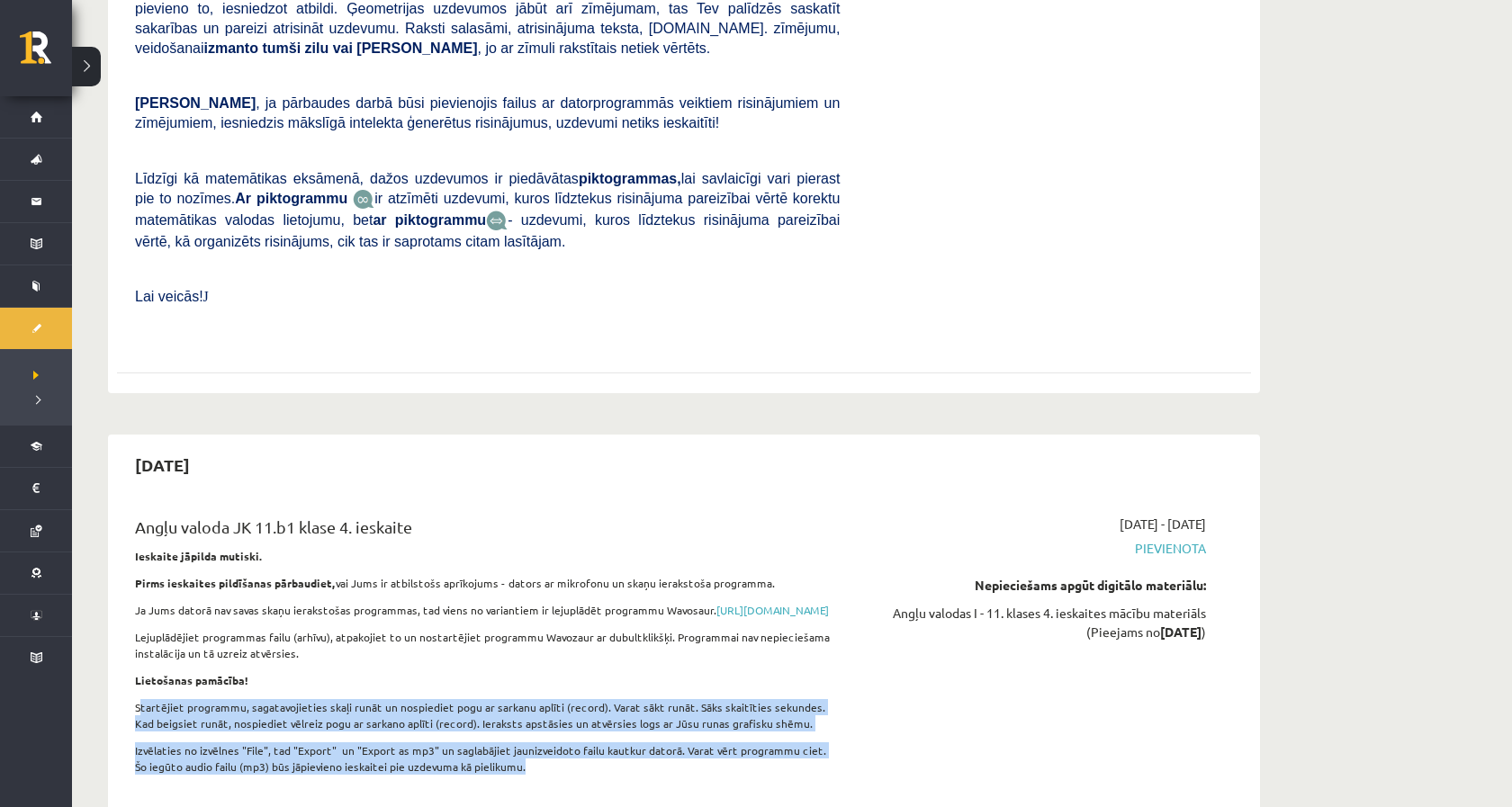
drag, startPoint x: 141, startPoint y: 615, endPoint x: 482, endPoint y: 687, distance: 348.5
click at [490, 692] on div "Angļu valoda JK 11.b1 klase 4. ieskaite Ieskaite jāpilda mutiski. Pirms ieskait…" at bounding box center [487, 649] width 732 height 271
click at [482, 742] on p "Izvēlaties no izvēlnes "File", tad "Export" un "Export as mp3" un saglabājiet j…" at bounding box center [487, 758] width 705 height 32
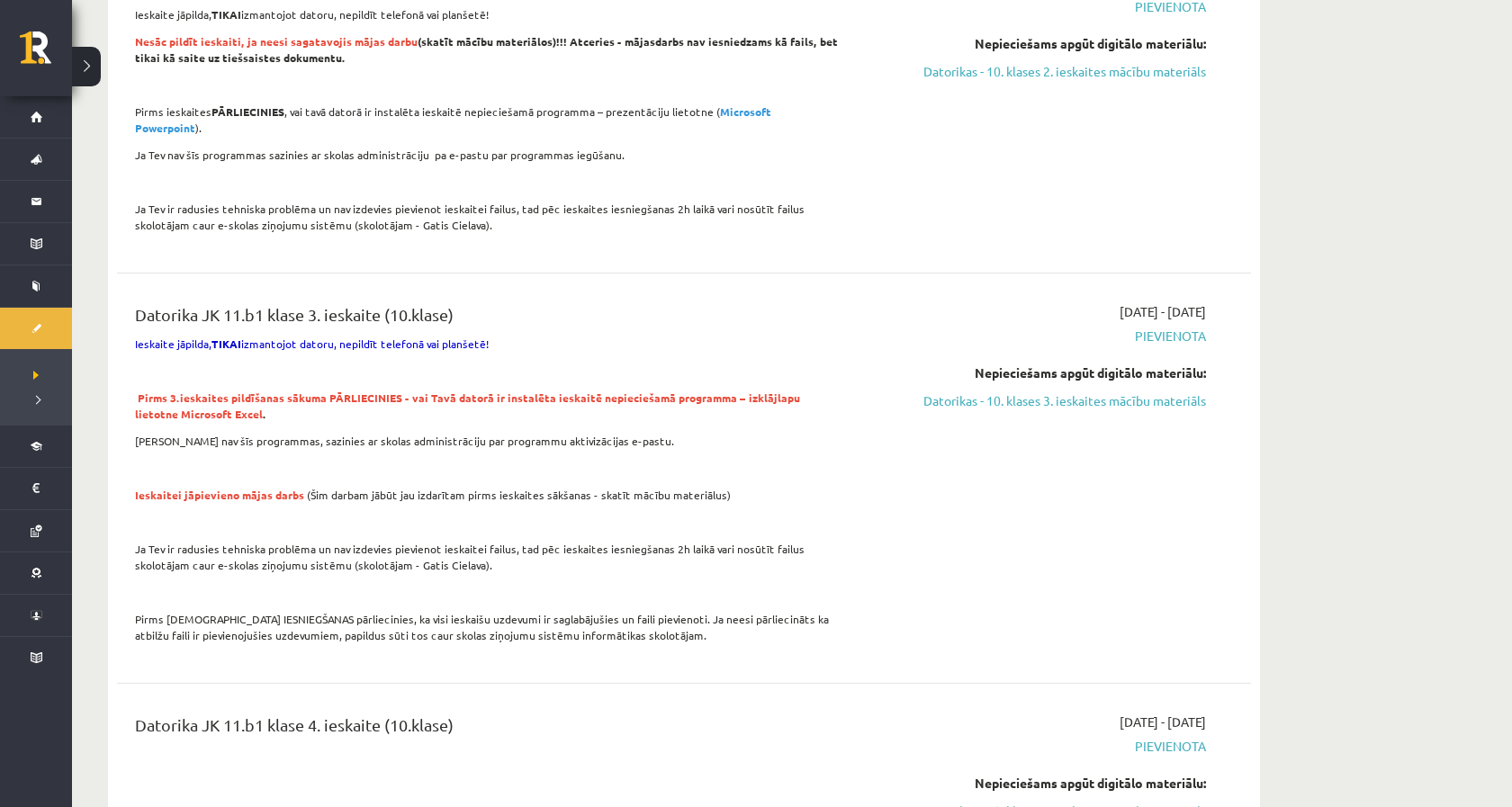
scroll to position [2113, 0]
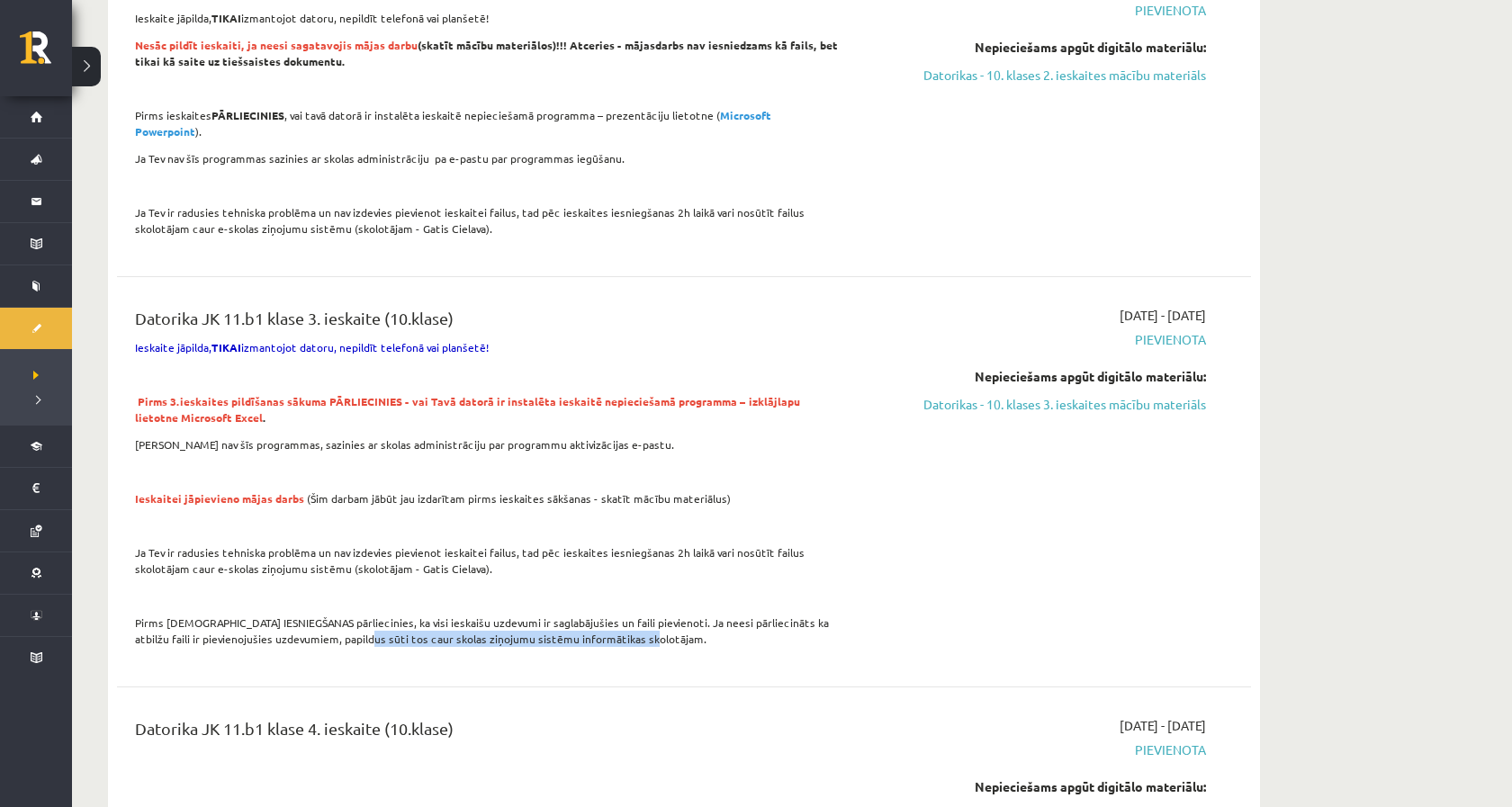
drag, startPoint x: 345, startPoint y: 598, endPoint x: 702, endPoint y: 635, distance: 358.9
click at [713, 637] on div "Datorika JK 11.b1 klase 3. ieskaite (10.klase) Ieskaite jāpilda, TIKAI izmantoj…" at bounding box center [684, 482] width 1134 height 388
click at [694, 621] on div "Datorika JK 11.b1 klase 3. ieskaite (10.klase) Ieskaite jāpilda, TIKAI izmantoj…" at bounding box center [487, 481] width 732 height 352
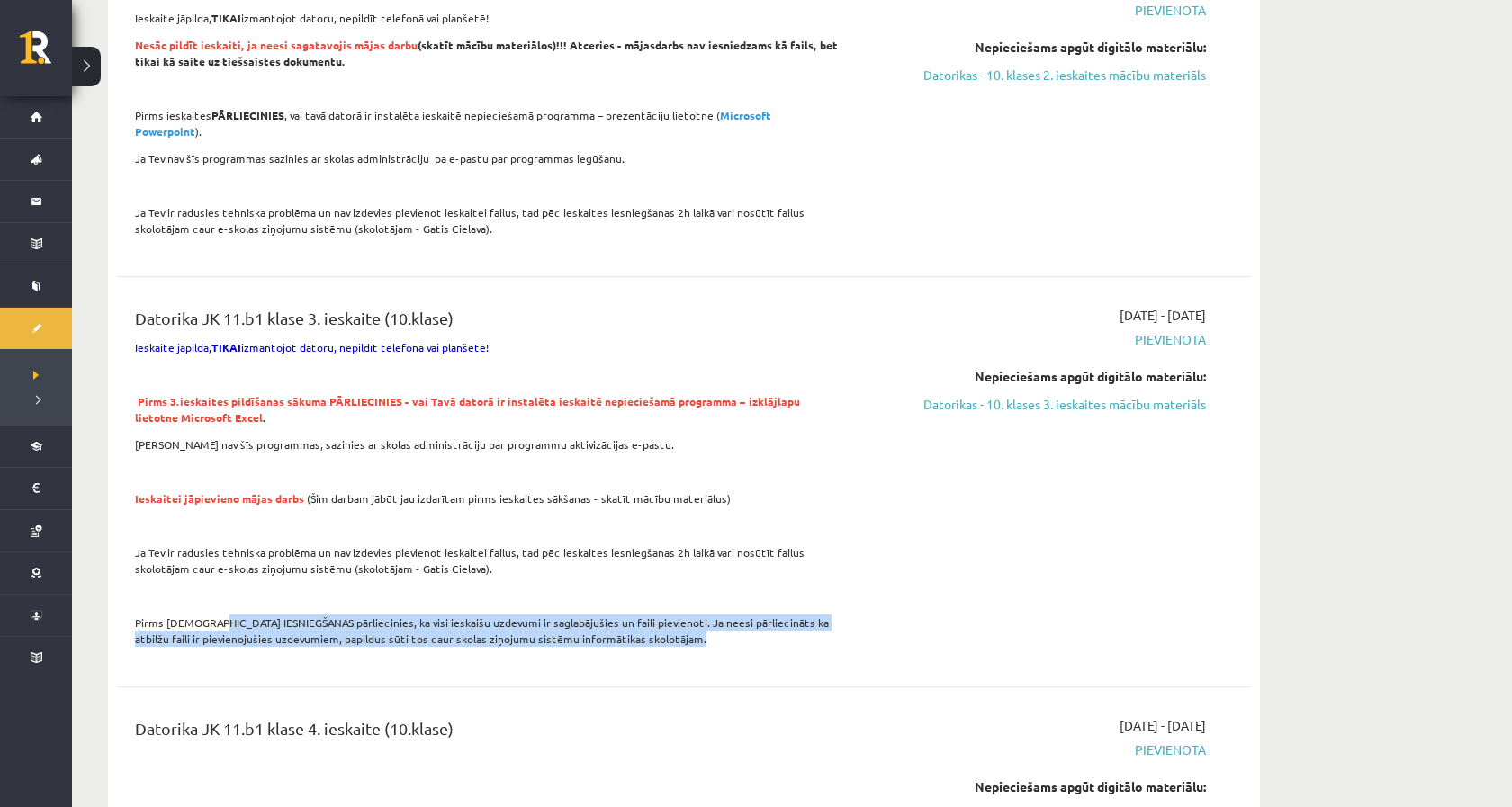
drag, startPoint x: 694, startPoint y: 621, endPoint x: 206, endPoint y: 578, distance: 489.9
click at [206, 578] on div "Datorika JK 11.b1 klase 3. ieskaite (10.klase) Ieskaite jāpilda, TIKAI izmantoj…" at bounding box center [487, 481] width 732 height 352
click at [206, 614] on p "Pirms ieskaites IESNIEGŠANAS pārliecinies, ka visi ieskaišu uzdevumi ir saglabā…" at bounding box center [487, 629] width 705 height 32
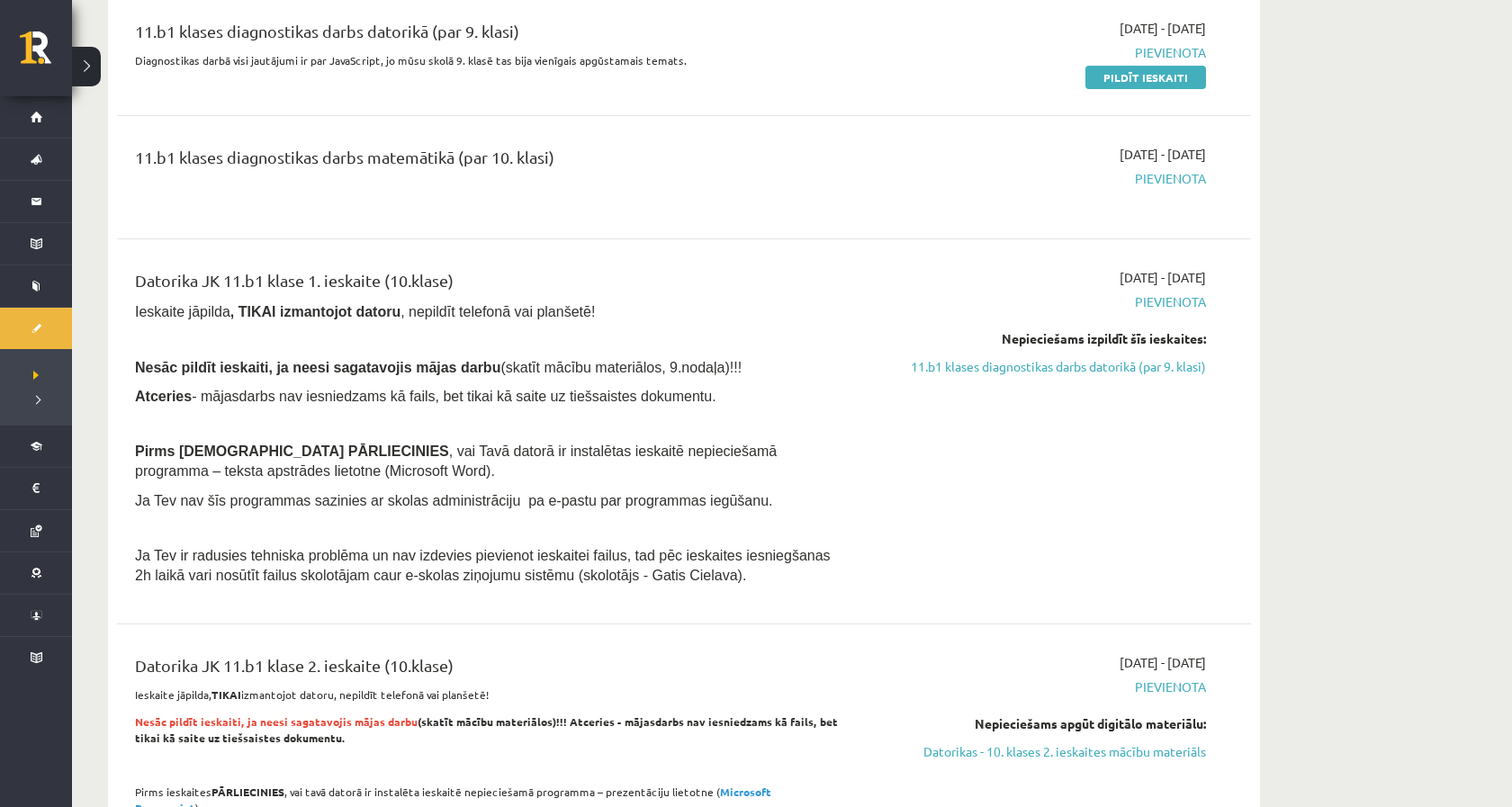
scroll to position [1431, 0]
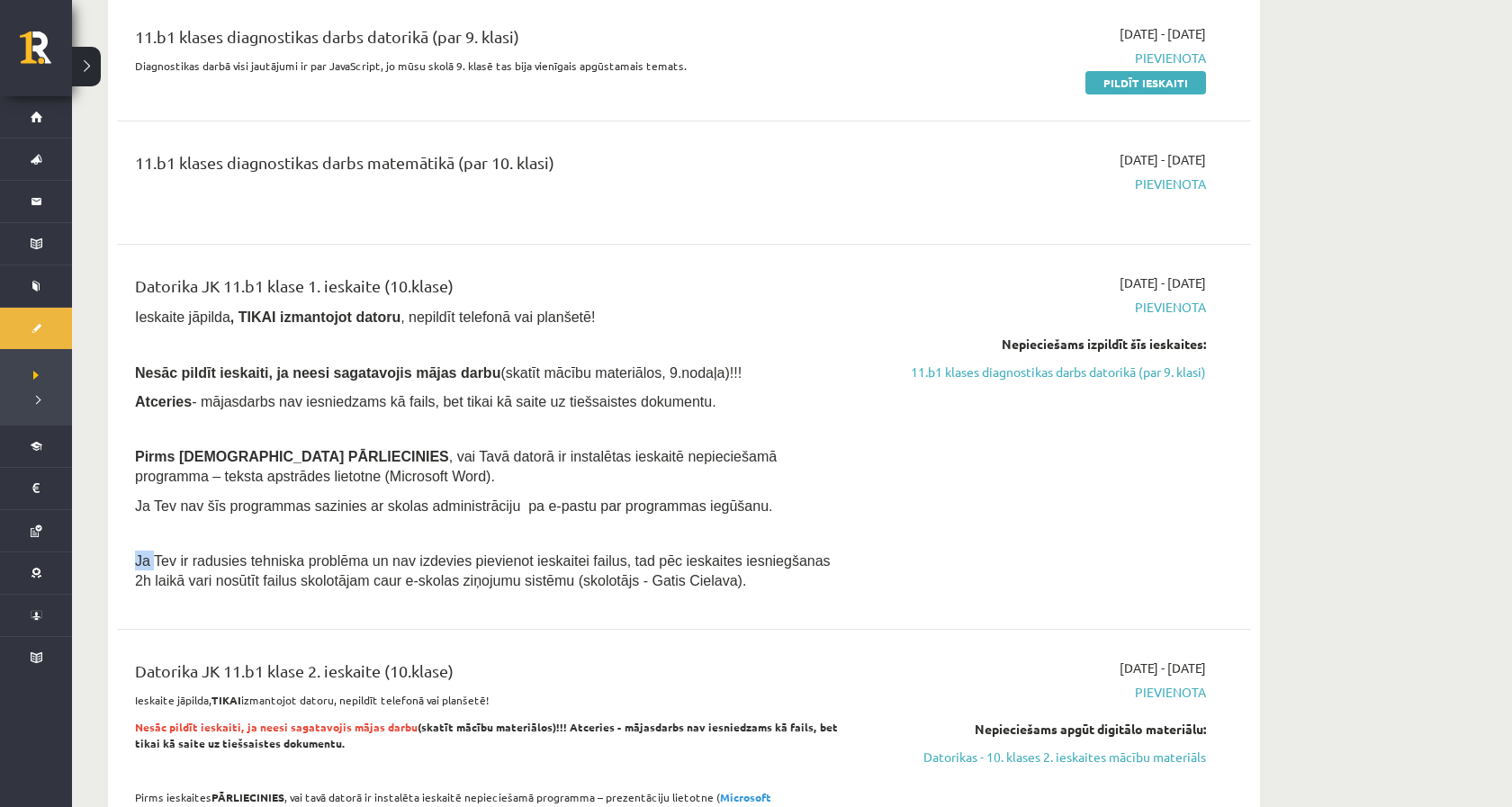
drag, startPoint x: 153, startPoint y: 548, endPoint x: 171, endPoint y: 528, distance: 26.9
click at [171, 528] on div "Datorika JK 11.b1 klase 1. ieskaite (10.klase) Ieskaite jāpilda , TIKAI izmanto…" at bounding box center [487, 436] width 732 height 327
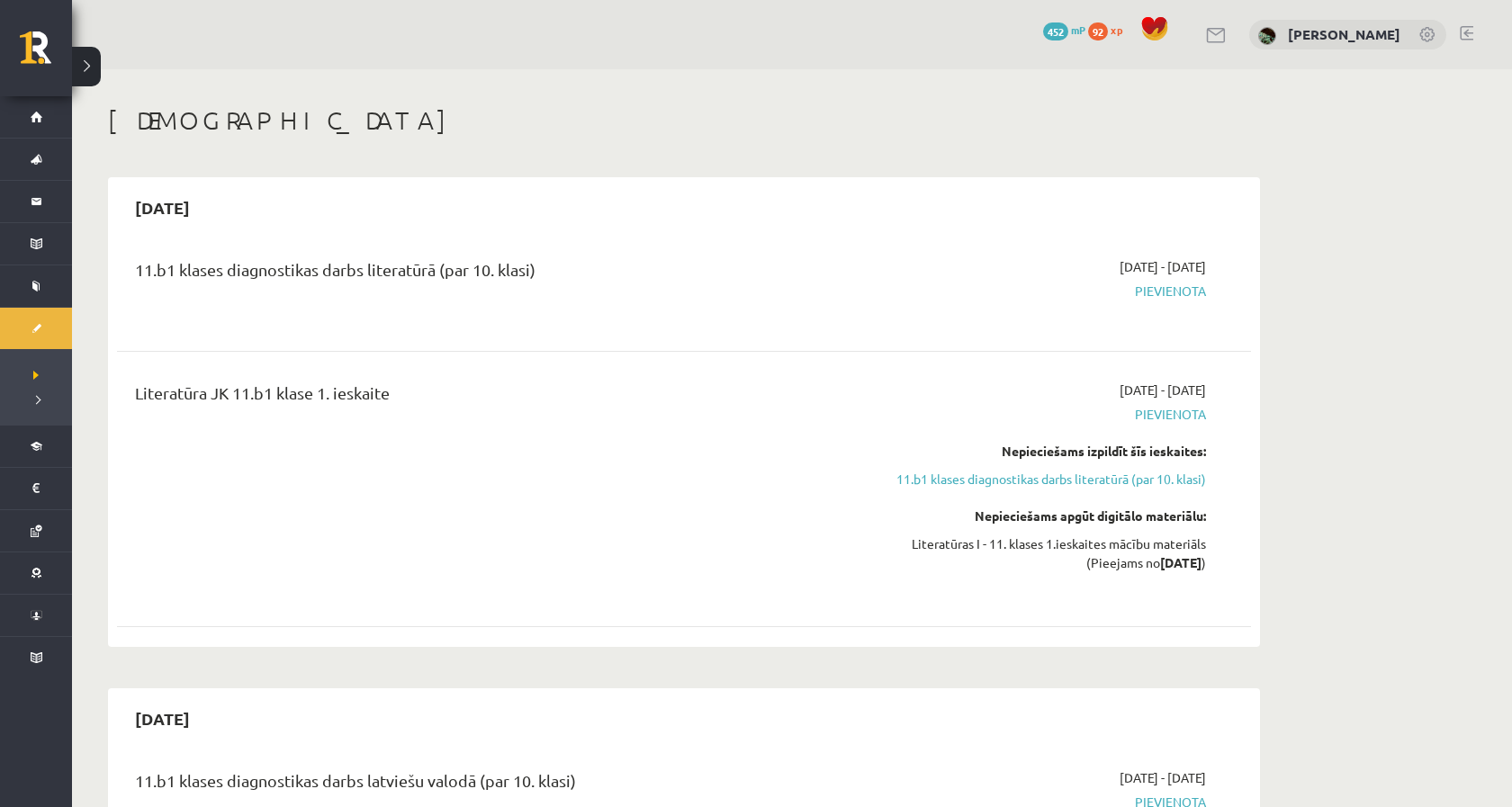
scroll to position [0, 0]
drag, startPoint x: 411, startPoint y: 427, endPoint x: 93, endPoint y: 317, distance: 336.5
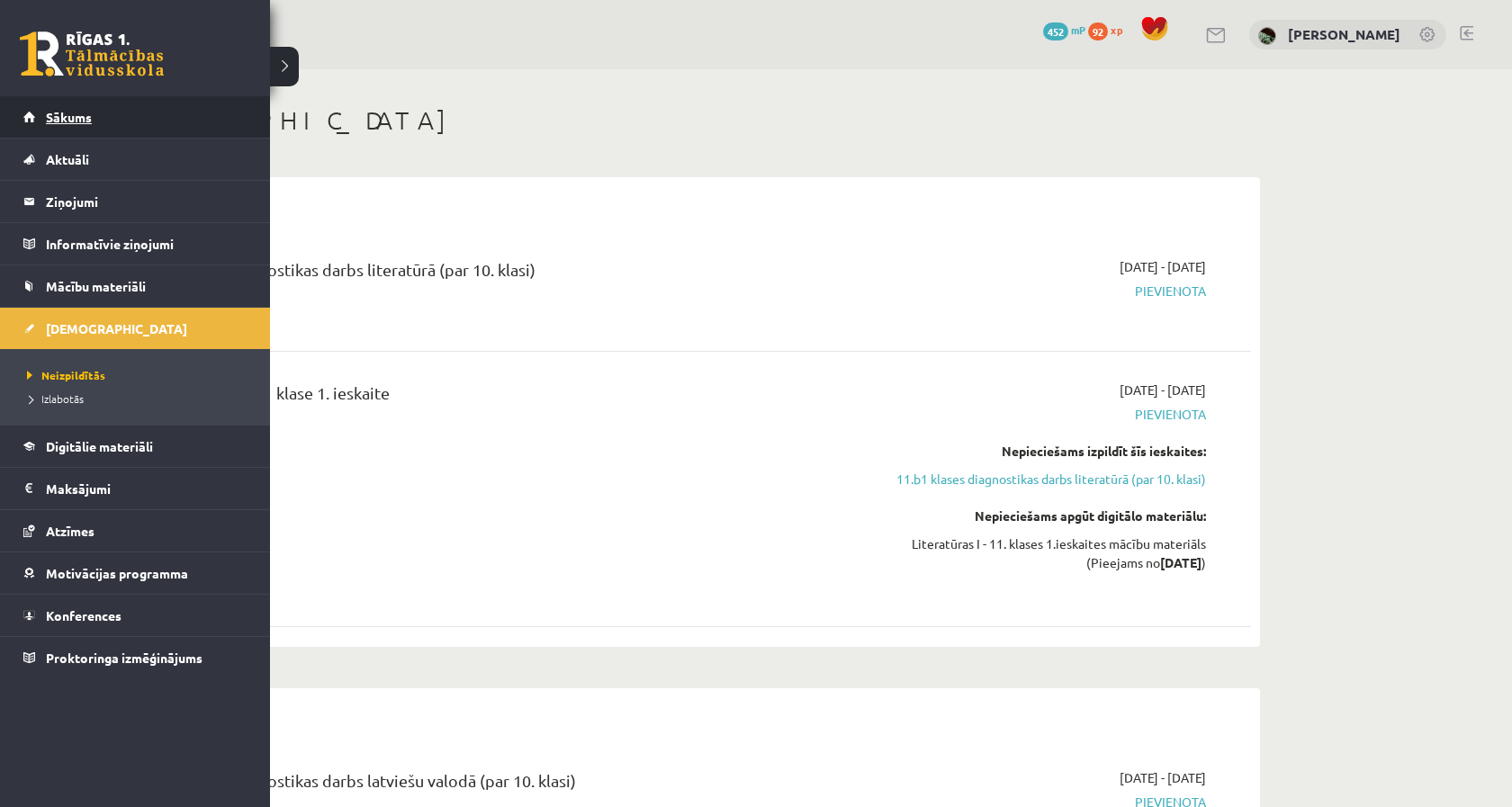
click at [40, 130] on link "Sākums" at bounding box center [135, 116] width 224 height 42
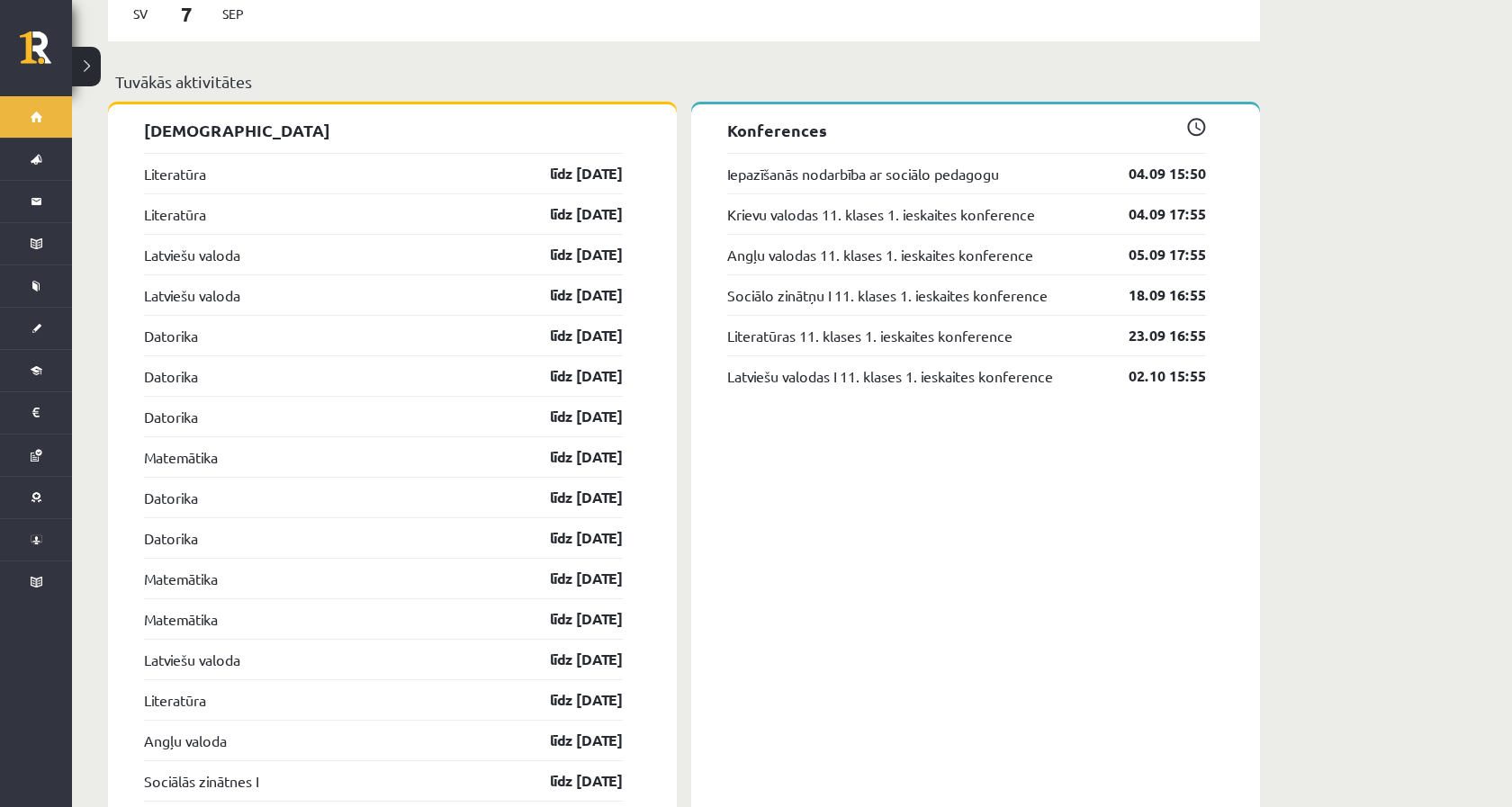
scroll to position [1411, 0]
